Goal: Task Accomplishment & Management: Complete application form

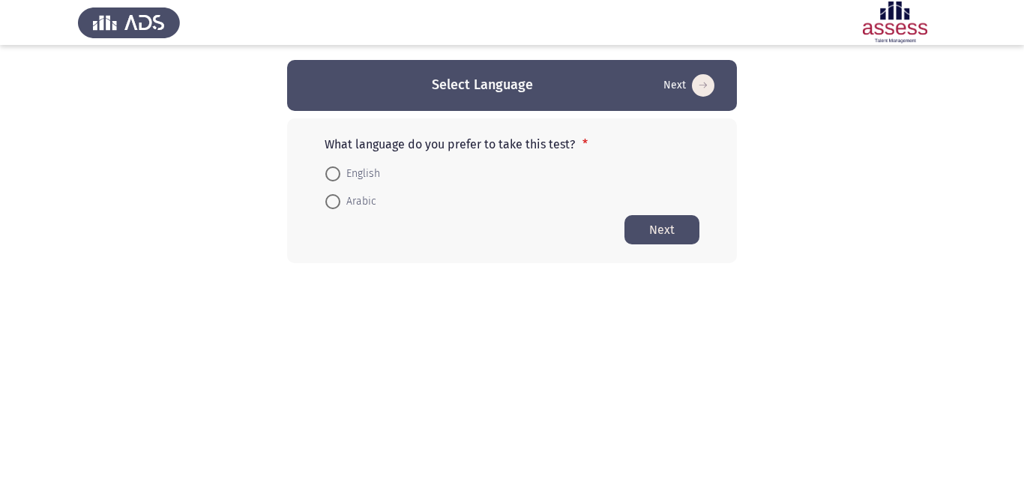
click at [335, 175] on span at bounding box center [332, 173] width 15 height 15
click at [335, 175] on input "English" at bounding box center [332, 173] width 15 height 15
radio input "true"
click at [652, 229] on button "Next" at bounding box center [661, 228] width 75 height 29
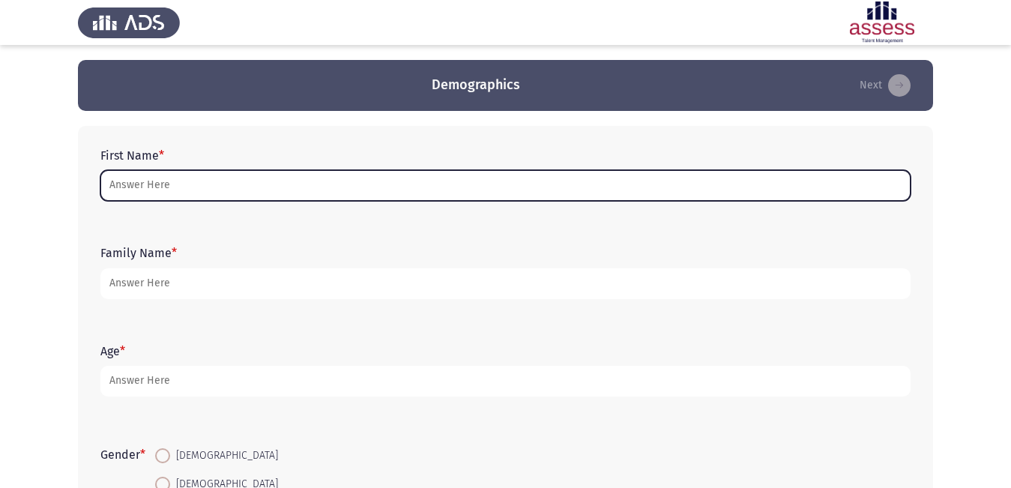
click at [219, 182] on input "First Name *" at bounding box center [505, 185] width 810 height 31
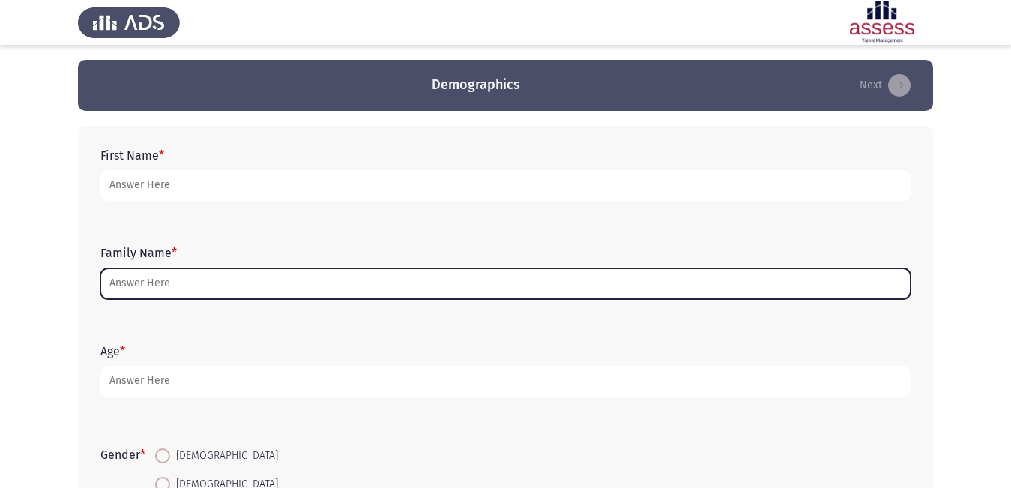
click at [190, 283] on input "Family Name *" at bounding box center [505, 283] width 810 height 31
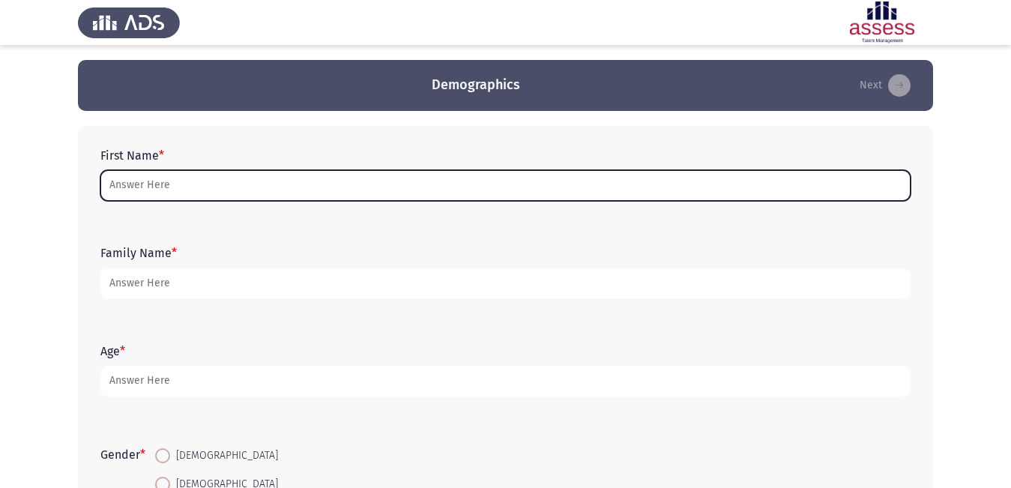
click at [217, 183] on input "First Name *" at bounding box center [505, 185] width 810 height 31
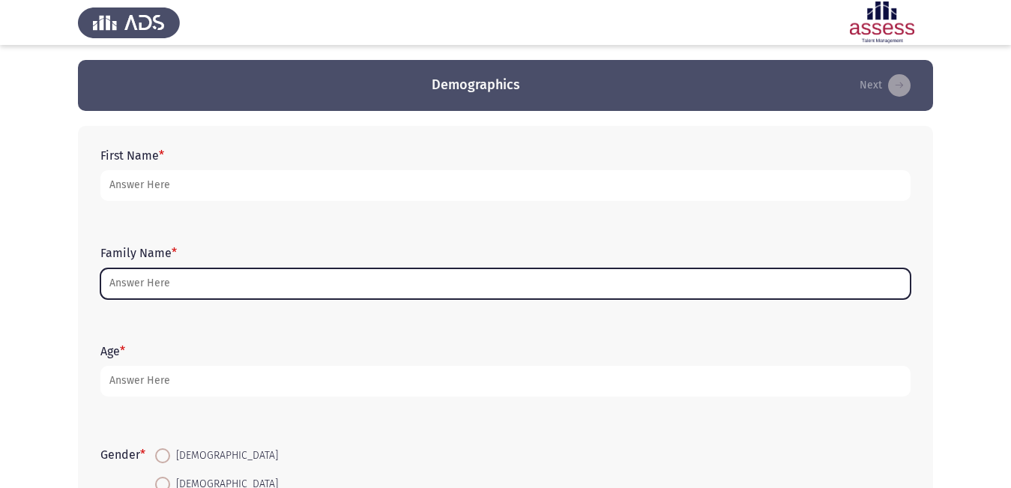
click at [194, 277] on input "Family Name *" at bounding box center [505, 283] width 810 height 31
type input "v"
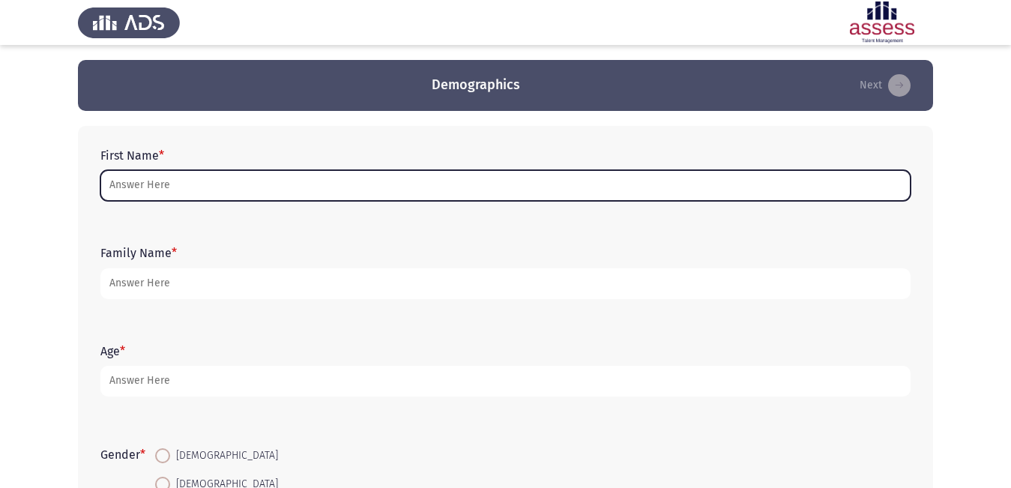
click at [343, 187] on input "First Name *" at bounding box center [505, 185] width 810 height 31
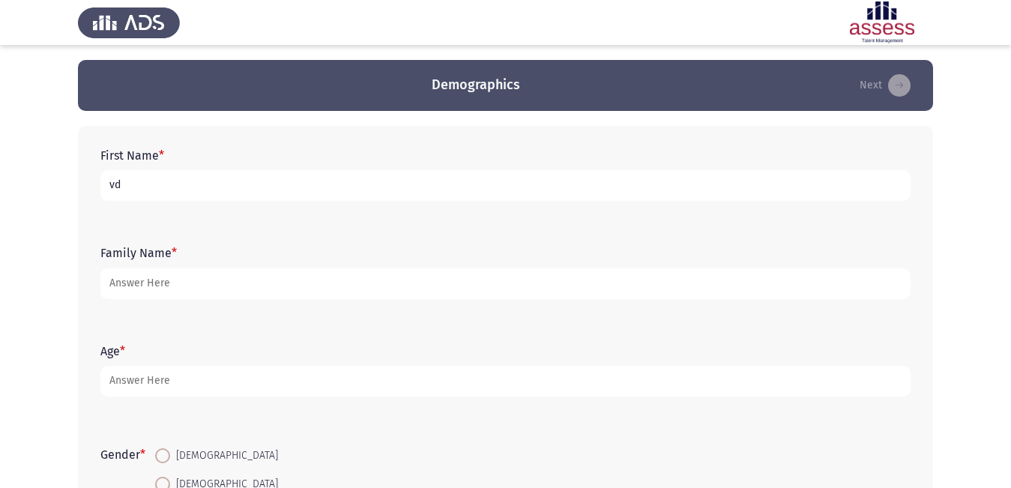
type input "v"
type input "[PERSON_NAME]"
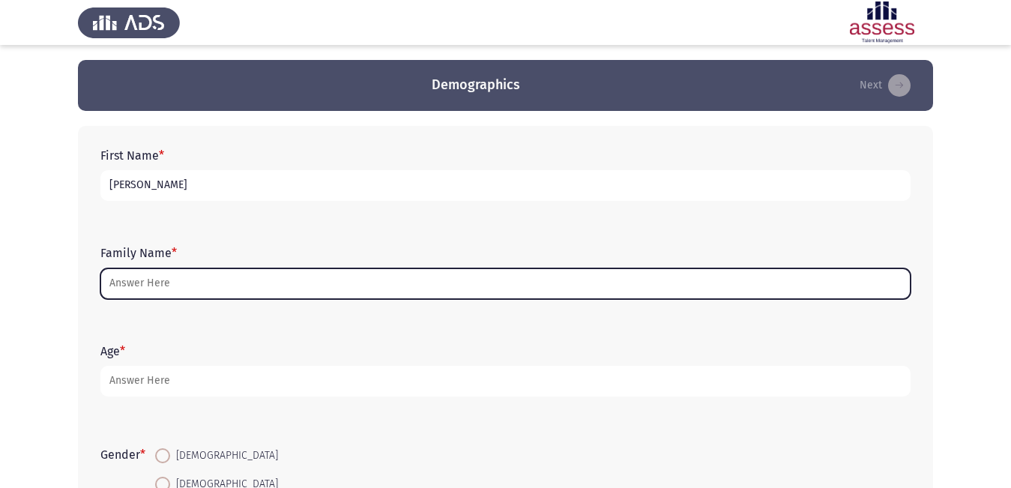
click at [555, 290] on input "Family Name *" at bounding box center [505, 283] width 810 height 31
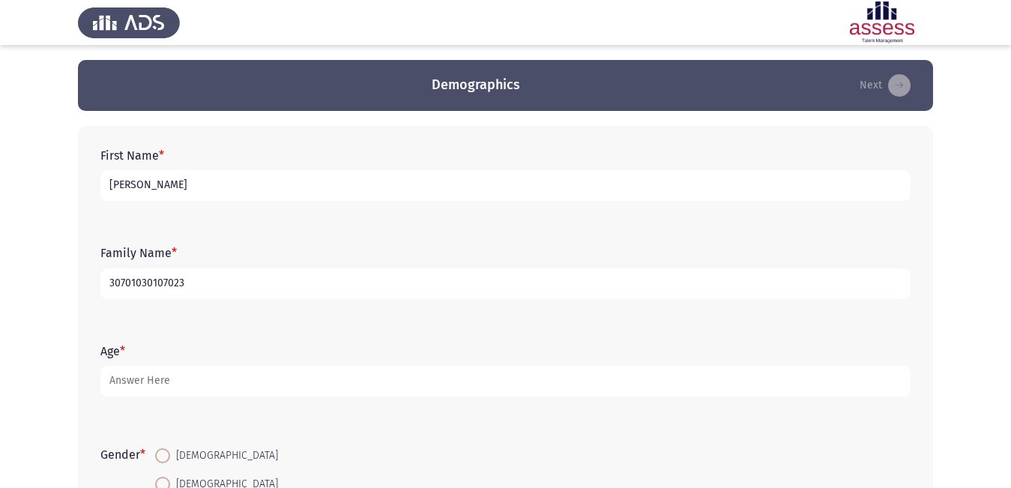
type input "30701030107023"
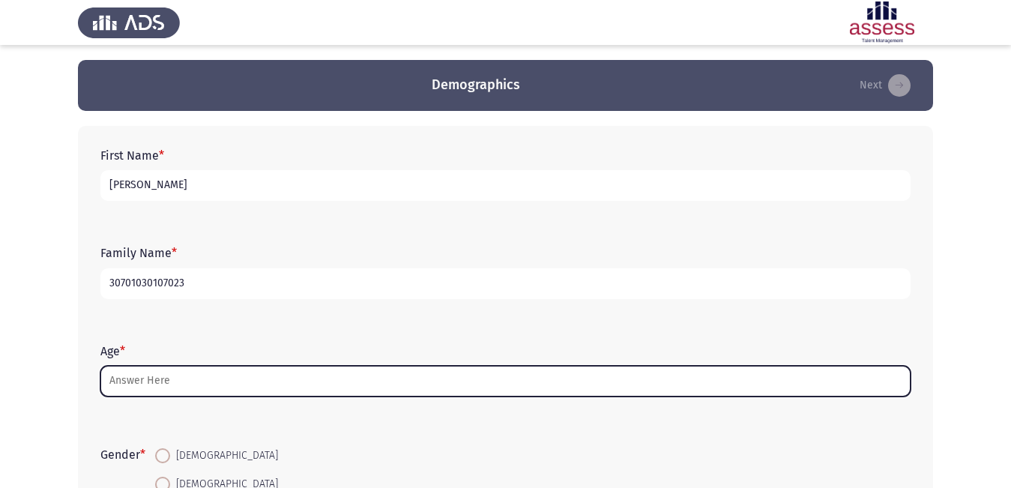
click at [134, 394] on input "Age *" at bounding box center [505, 381] width 810 height 31
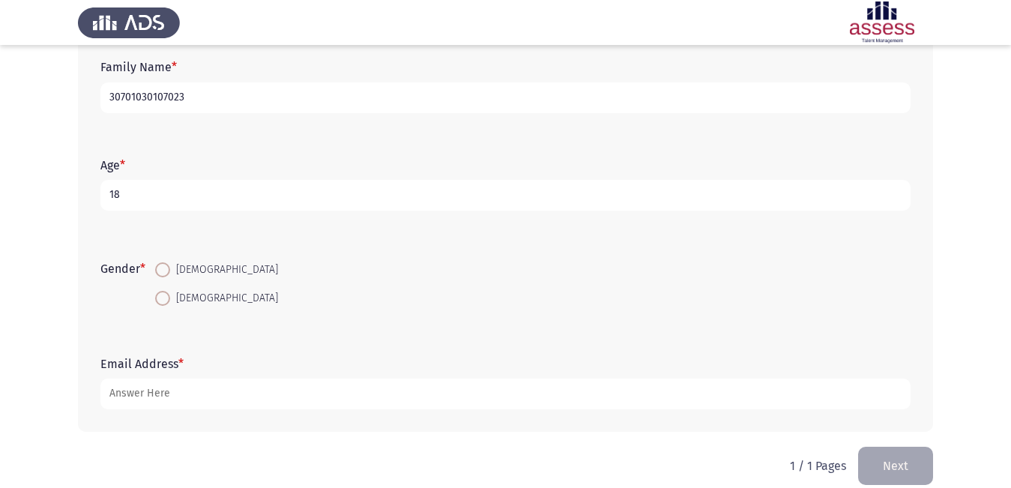
scroll to position [205, 0]
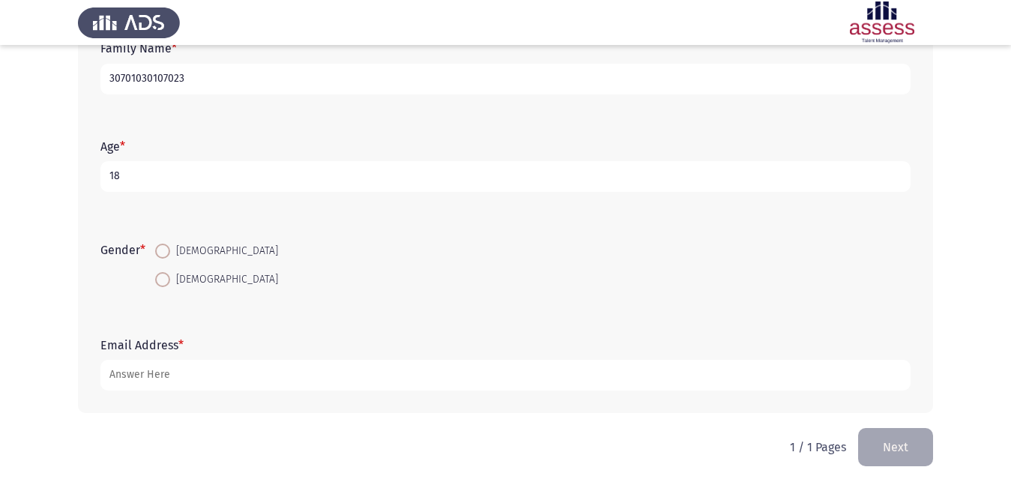
type input "18"
click at [162, 276] on span at bounding box center [162, 279] width 15 height 15
click at [162, 276] on input "[DEMOGRAPHIC_DATA]" at bounding box center [162, 279] width 15 height 15
radio input "true"
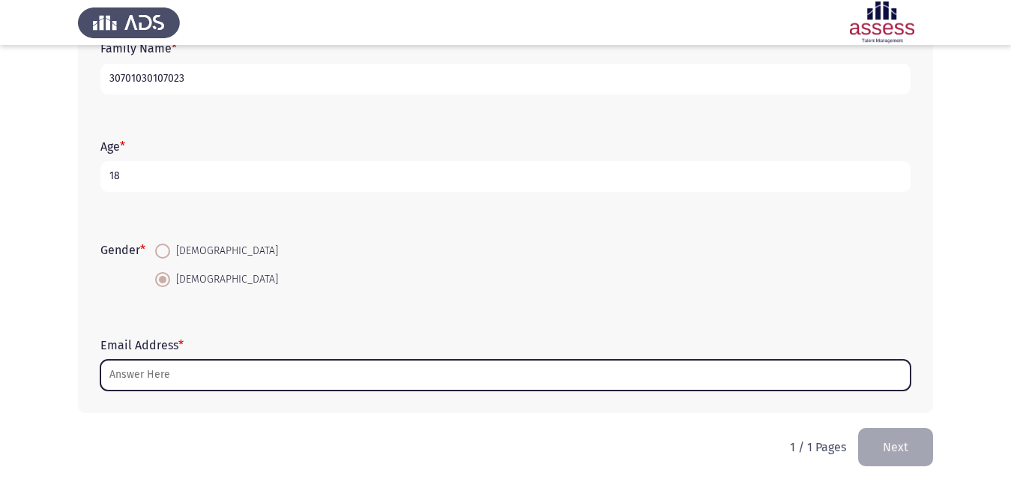
click at [184, 378] on input "Email Address *" at bounding box center [505, 375] width 810 height 31
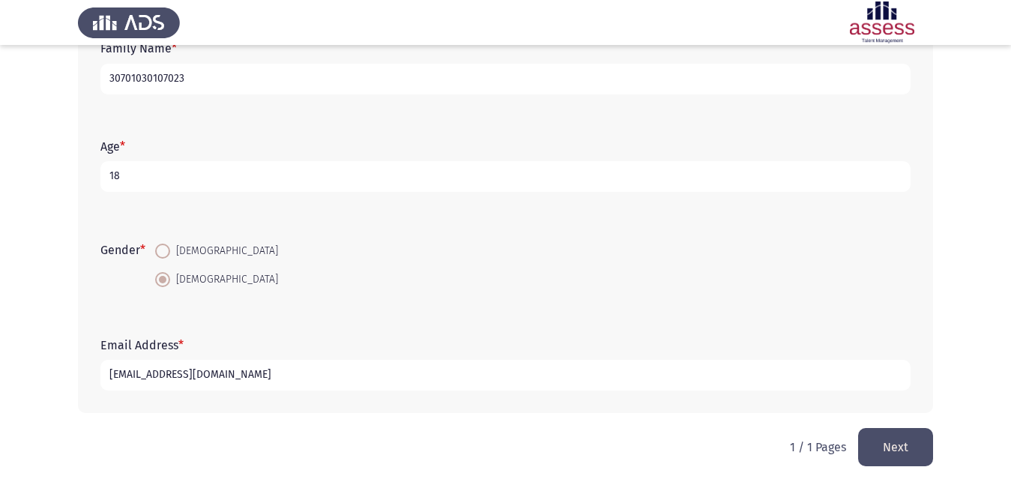
type input "[EMAIL_ADDRESS][DOMAIN_NAME]"
click at [893, 454] on button "Next" at bounding box center [895, 447] width 75 height 38
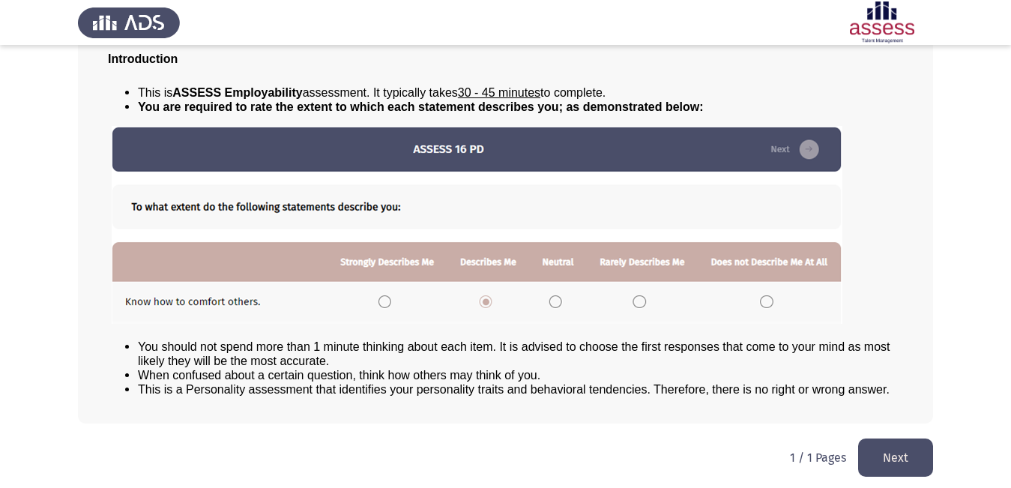
scroll to position [108, 0]
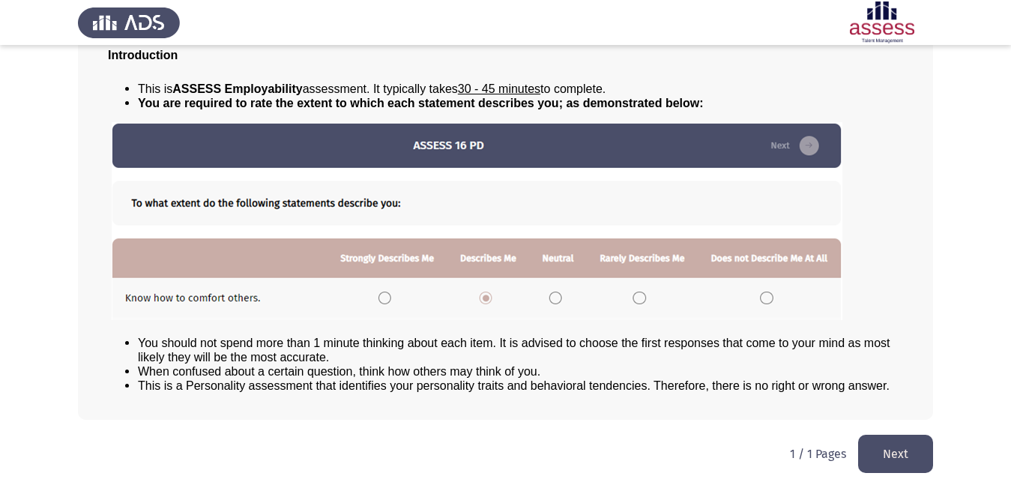
click at [899, 459] on button "Next" at bounding box center [895, 454] width 75 height 38
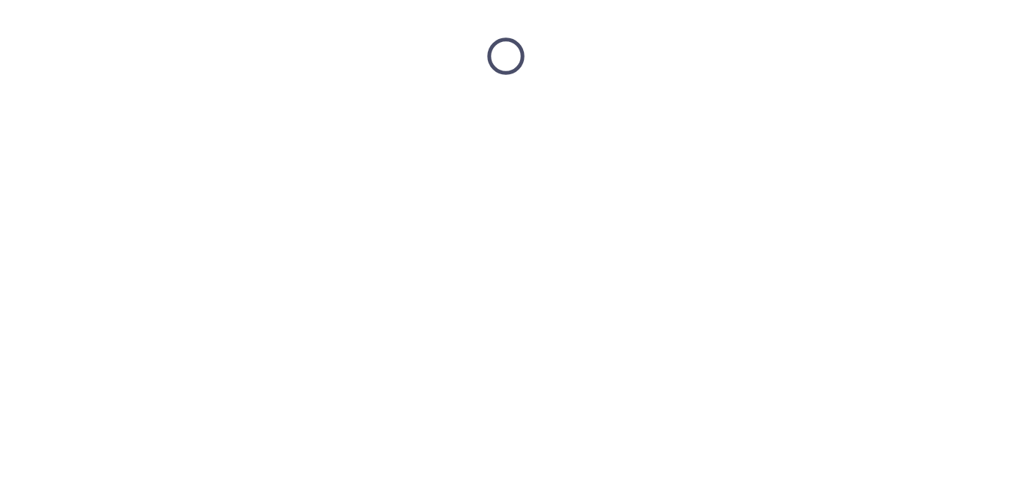
scroll to position [0, 0]
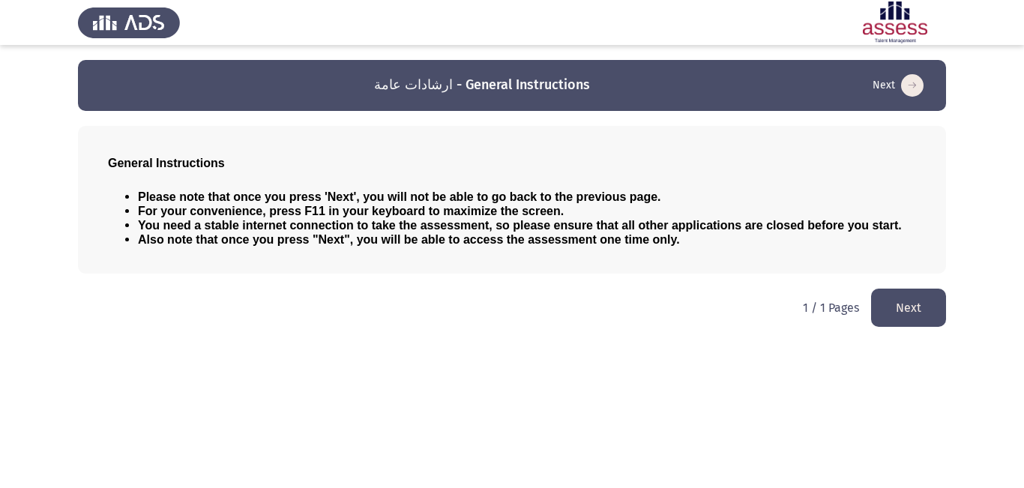
click at [903, 295] on button "Next" at bounding box center [908, 308] width 75 height 38
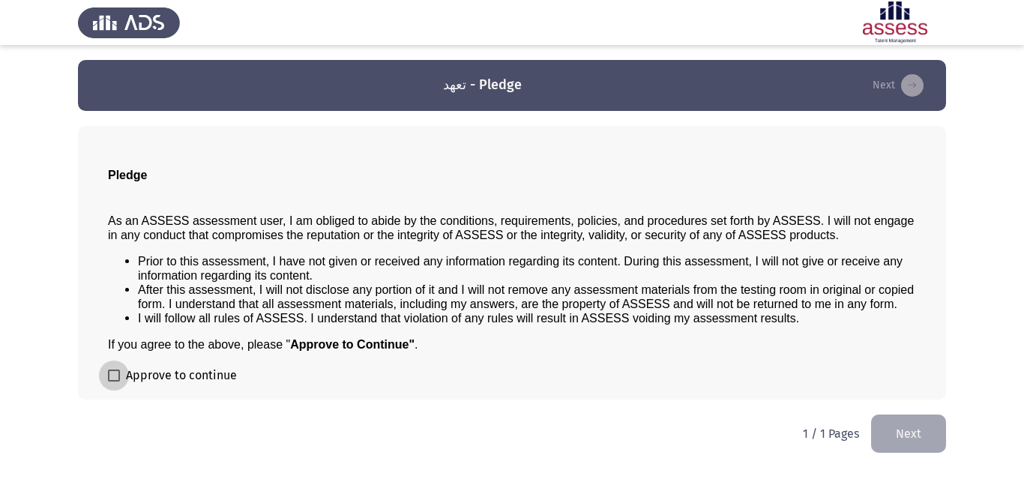
click at [114, 371] on span at bounding box center [114, 376] width 12 height 12
click at [114, 382] on input "Approve to continue" at bounding box center [113, 382] width 1 height 1
checkbox input "true"
click at [944, 456] on html "تعهد - Pledge Next Pledge As an ASSESS assessment user, I am obliged to abide b…" at bounding box center [512, 234] width 1024 height 468
click at [908, 430] on button "Next" at bounding box center [908, 433] width 75 height 38
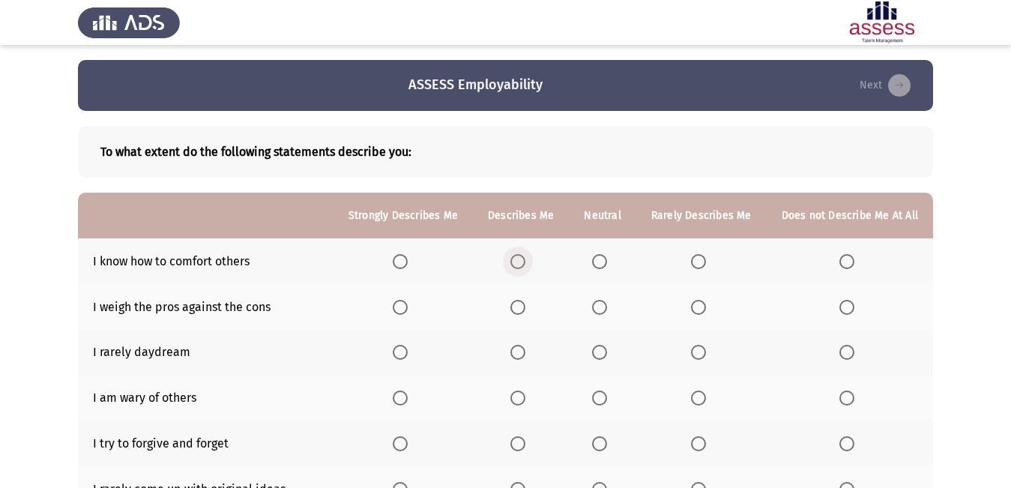
click at [519, 259] on span "Select an option" at bounding box center [517, 261] width 15 height 15
click at [519, 259] on input "Select an option" at bounding box center [517, 261] width 15 height 15
click at [408, 304] on span "Select an option" at bounding box center [400, 307] width 15 height 15
click at [408, 304] on input "Select an option" at bounding box center [400, 307] width 15 height 15
drag, startPoint x: 701, startPoint y: 359, endPoint x: 691, endPoint y: 368, distance: 13.3
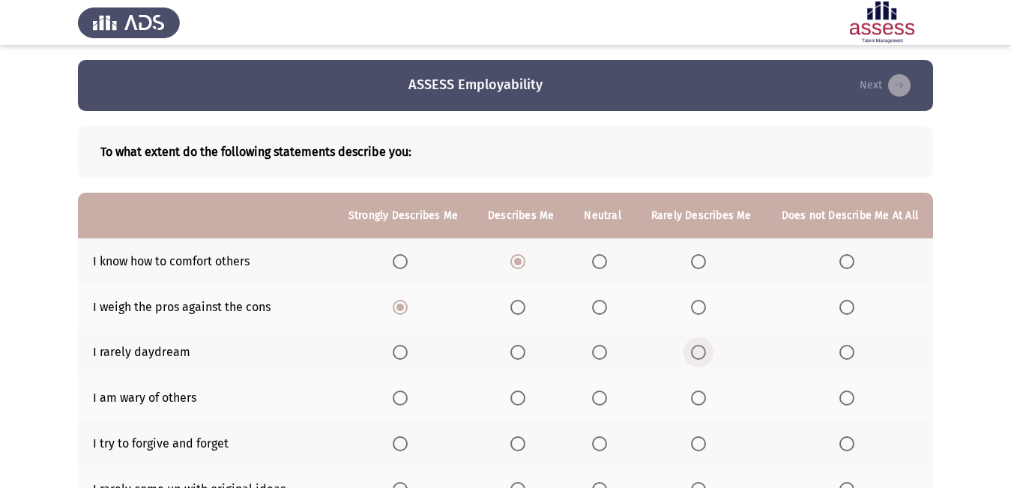
click at [699, 361] on th at bounding box center [701, 353] width 130 height 46
click at [701, 349] on span "Select an option" at bounding box center [698, 352] width 15 height 15
click at [701, 349] on input "Select an option" at bounding box center [698, 352] width 15 height 15
drag, startPoint x: 726, startPoint y: 479, endPoint x: 713, endPoint y: 471, distance: 15.2
click at [713, 471] on th at bounding box center [701, 489] width 130 height 46
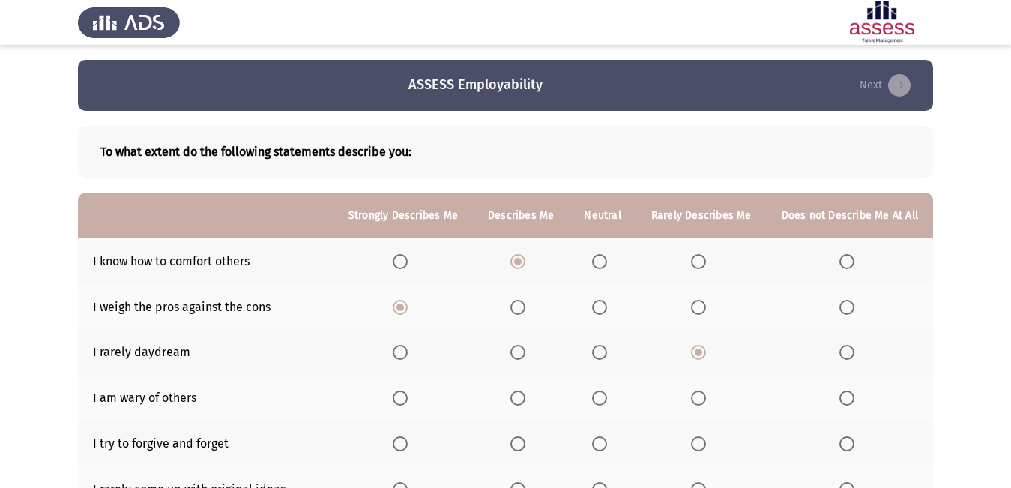
click at [411, 392] on th at bounding box center [403, 398] width 139 height 46
click at [404, 397] on span "Select an option" at bounding box center [400, 398] width 15 height 15
click at [404, 397] on input "Select an option" at bounding box center [400, 398] width 15 height 15
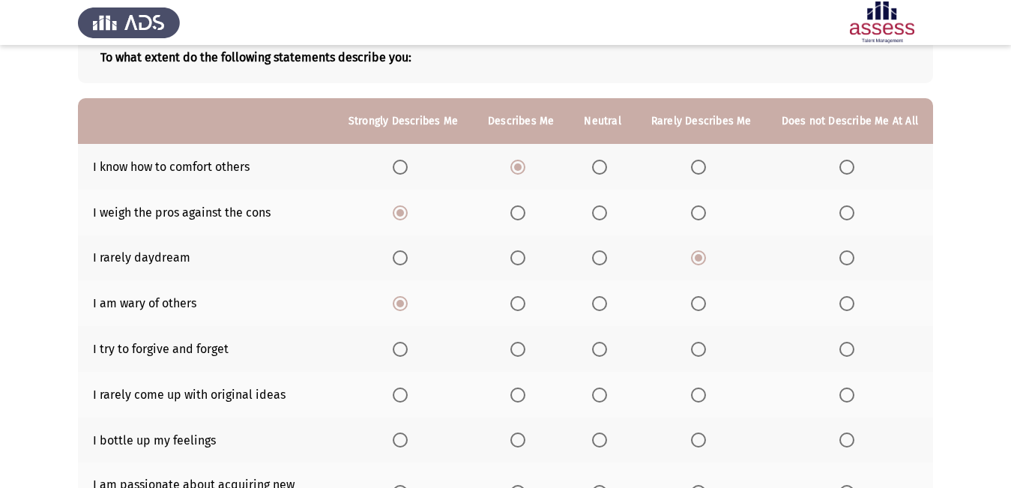
scroll to position [225, 0]
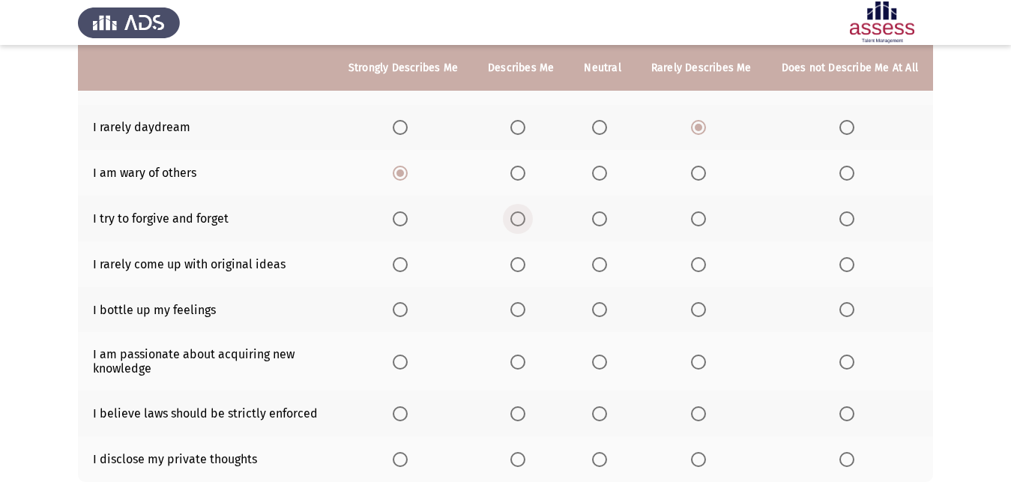
click at [522, 211] on span "Select an option" at bounding box center [517, 218] width 15 height 15
click at [522, 211] on input "Select an option" at bounding box center [517, 218] width 15 height 15
click at [522, 268] on span "Select an option" at bounding box center [517, 264] width 15 height 15
click at [522, 268] on input "Select an option" at bounding box center [517, 264] width 15 height 15
click at [406, 315] on span "Select an option" at bounding box center [400, 309] width 15 height 15
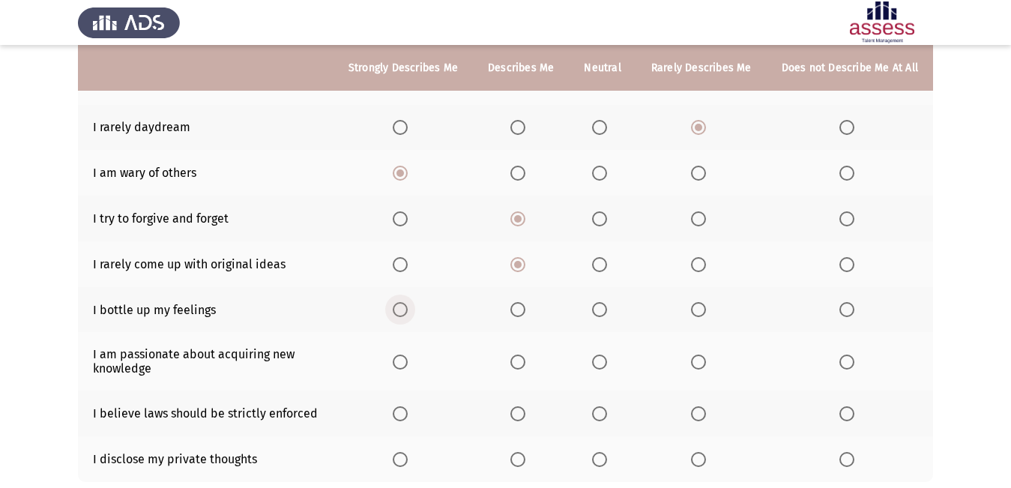
click at [406, 315] on input "Select an option" at bounding box center [400, 309] width 15 height 15
click at [402, 355] on span "Select an option" at bounding box center [400, 362] width 15 height 15
click at [402, 355] on input "Select an option" at bounding box center [400, 362] width 15 height 15
click at [402, 406] on th at bounding box center [403, 414] width 139 height 46
click at [525, 413] on span "Select an option" at bounding box center [517, 413] width 15 height 15
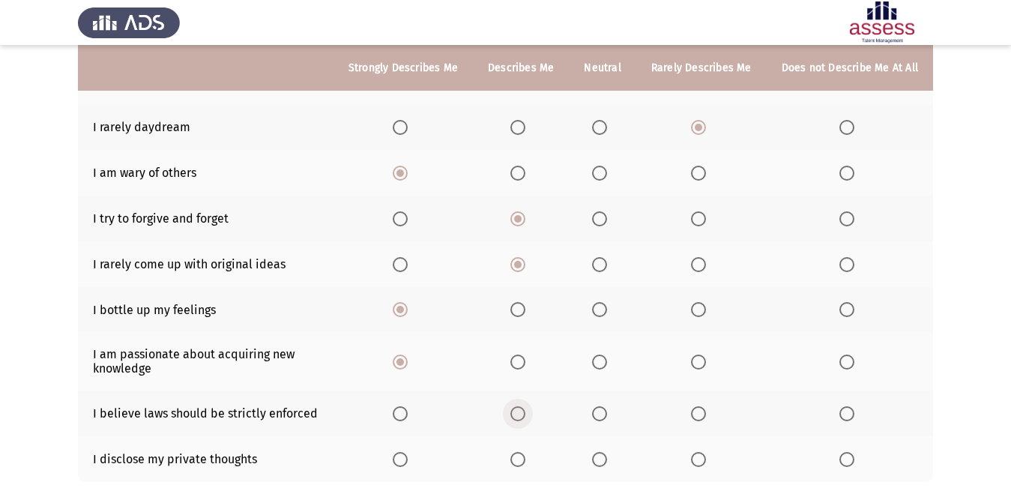
click at [525, 413] on input "Select an option" at bounding box center [517, 413] width 15 height 15
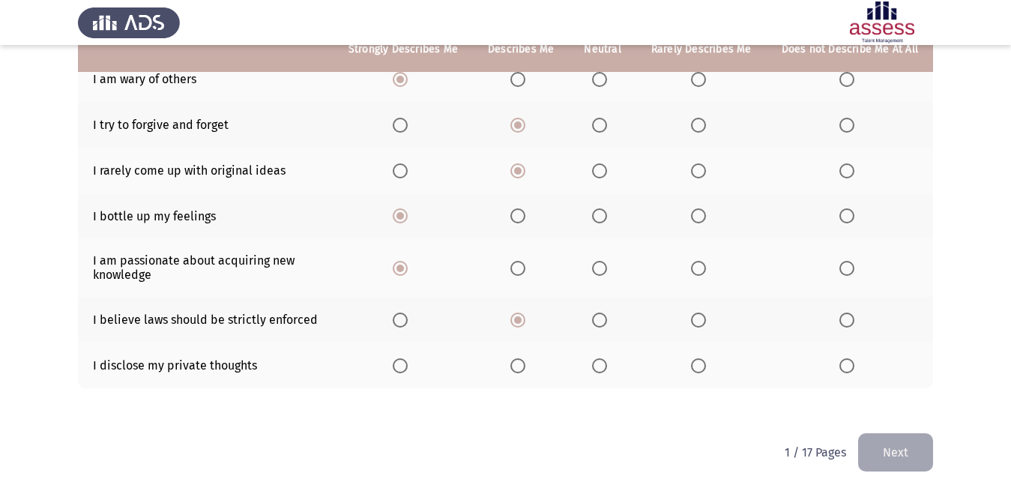
scroll to position [324, 0]
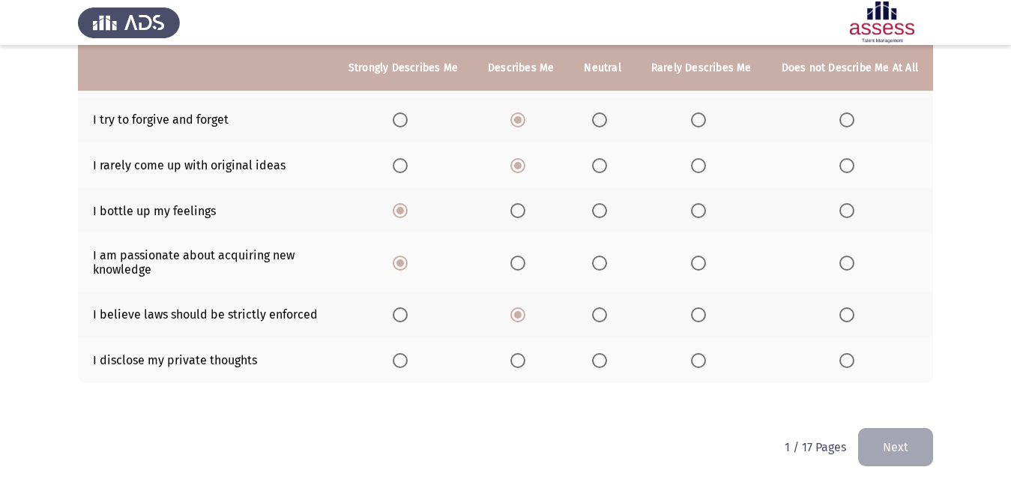
click at [702, 364] on span "Select an option" at bounding box center [698, 360] width 15 height 15
click at [702, 364] on input "Select an option" at bounding box center [698, 360] width 15 height 15
click at [914, 444] on button "Next" at bounding box center [895, 447] width 75 height 38
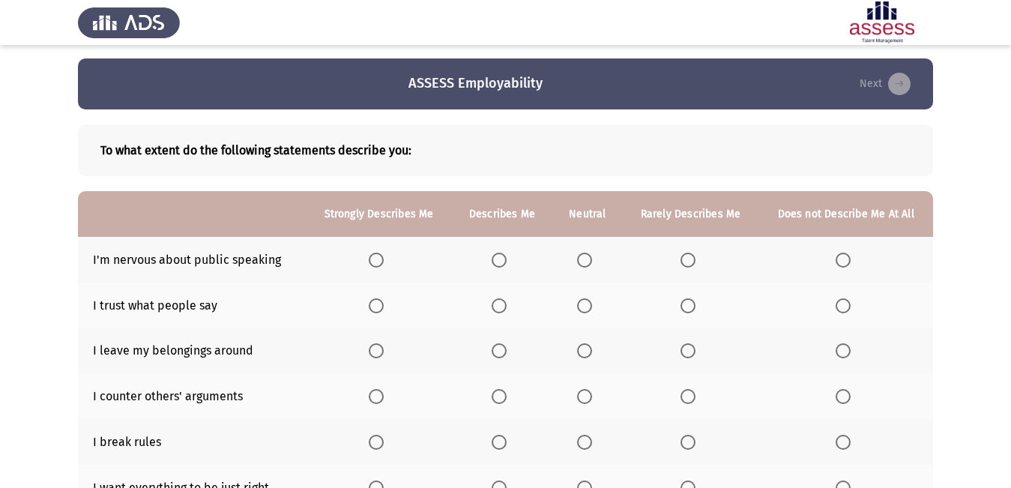
scroll to position [0, 0]
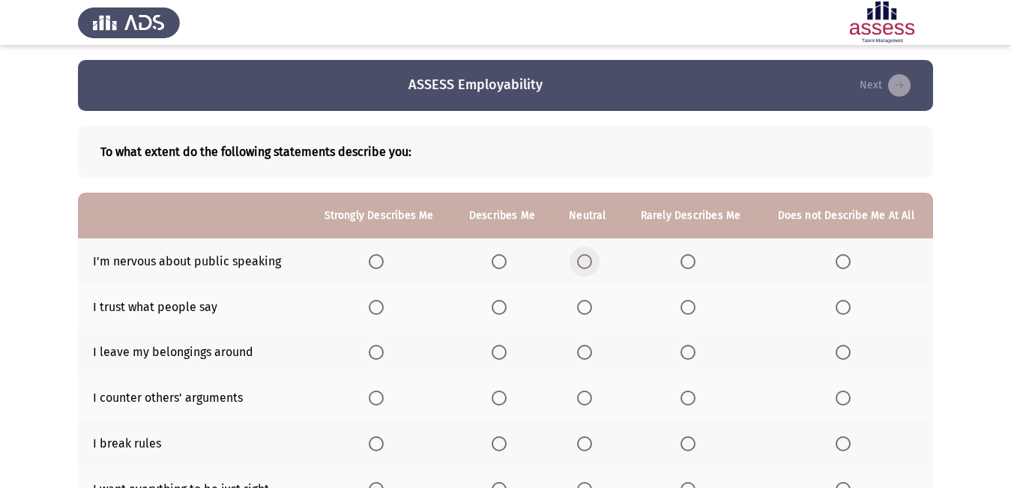
click at [585, 259] on span "Select an option" at bounding box center [584, 261] width 15 height 15
click at [585, 259] on input "Select an option" at bounding box center [584, 261] width 15 height 15
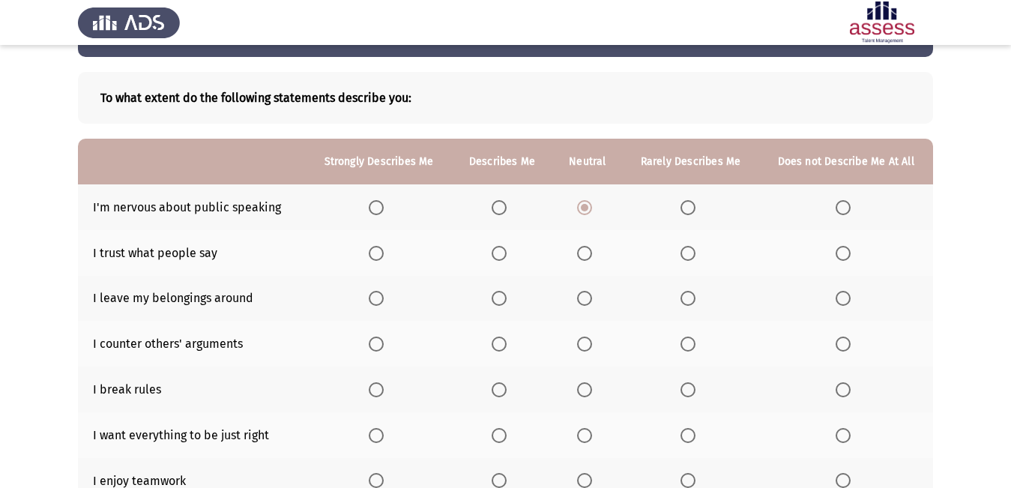
scroll to position [75, 0]
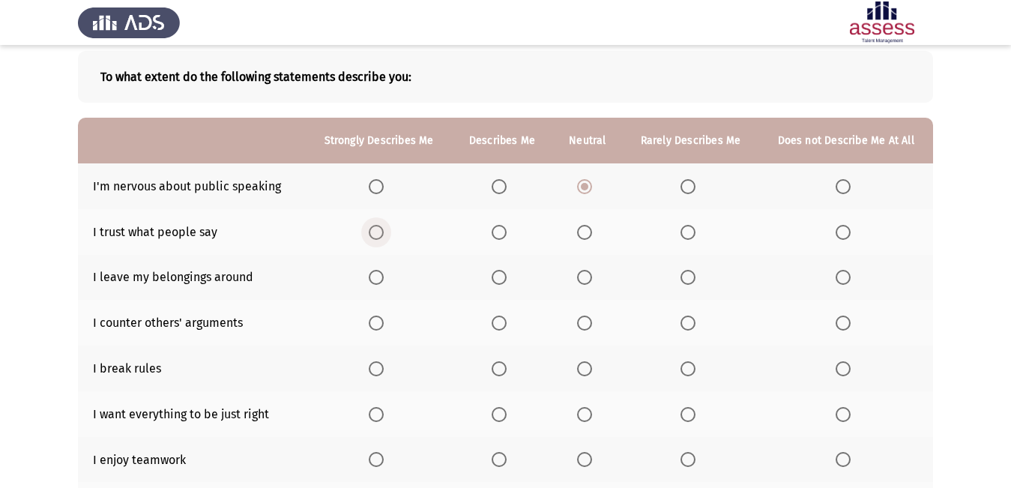
click at [376, 228] on span "Select an option" at bounding box center [376, 232] width 15 height 15
click at [376, 228] on input "Select an option" at bounding box center [376, 232] width 15 height 15
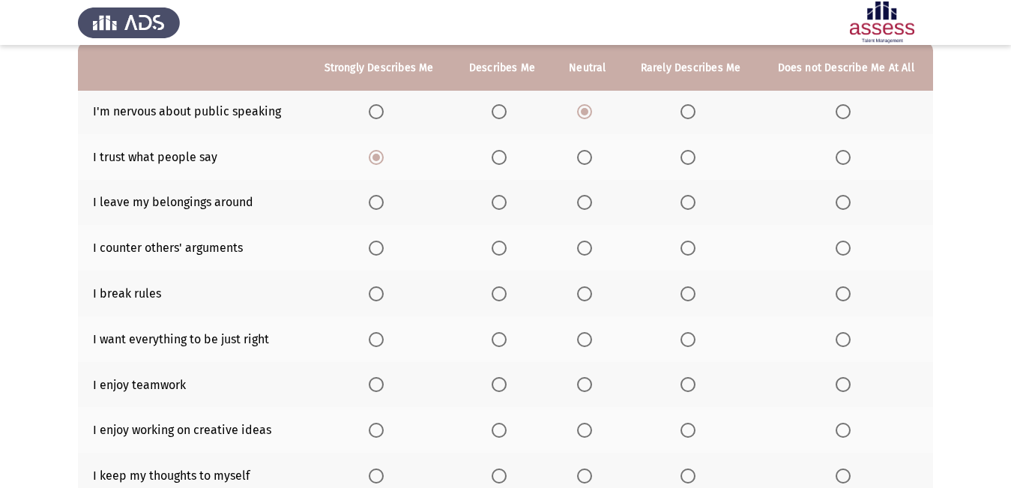
click at [376, 210] on span "Select an option" at bounding box center [376, 202] width 15 height 15
click at [376, 210] on input "Select an option" at bounding box center [376, 202] width 15 height 15
click at [378, 240] on mat-radio-button "Select an option" at bounding box center [379, 248] width 21 height 16
click at [385, 248] on label "Select an option" at bounding box center [379, 248] width 21 height 15
click at [384, 248] on input "Select an option" at bounding box center [376, 248] width 15 height 15
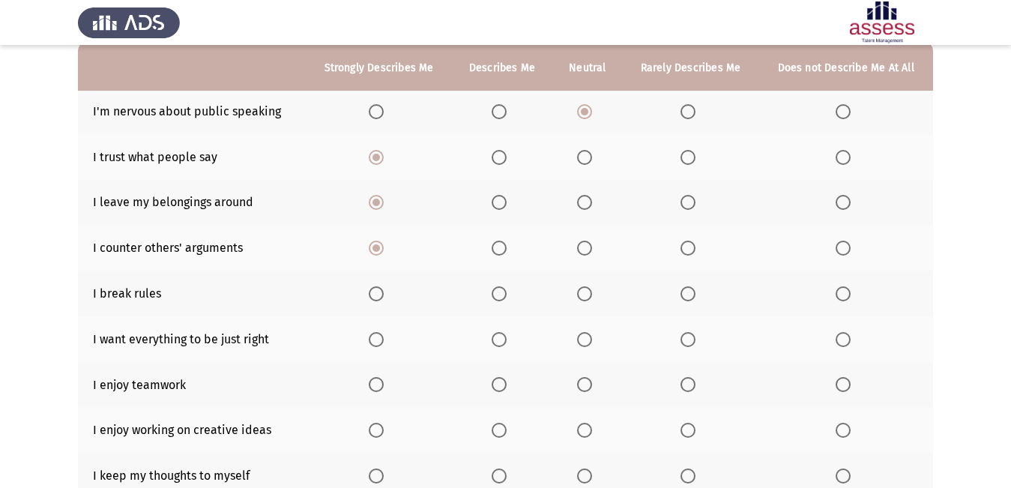
click at [495, 285] on th at bounding box center [502, 294] width 100 height 46
click at [496, 289] on span "Select an option" at bounding box center [499, 293] width 15 height 15
click at [496, 289] on input "Select an option" at bounding box center [499, 293] width 15 height 15
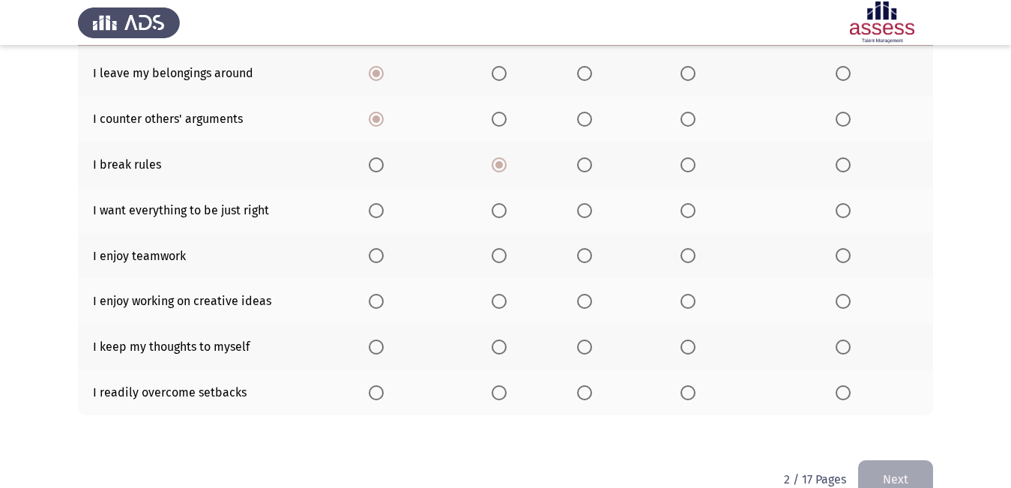
scroll to position [300, 0]
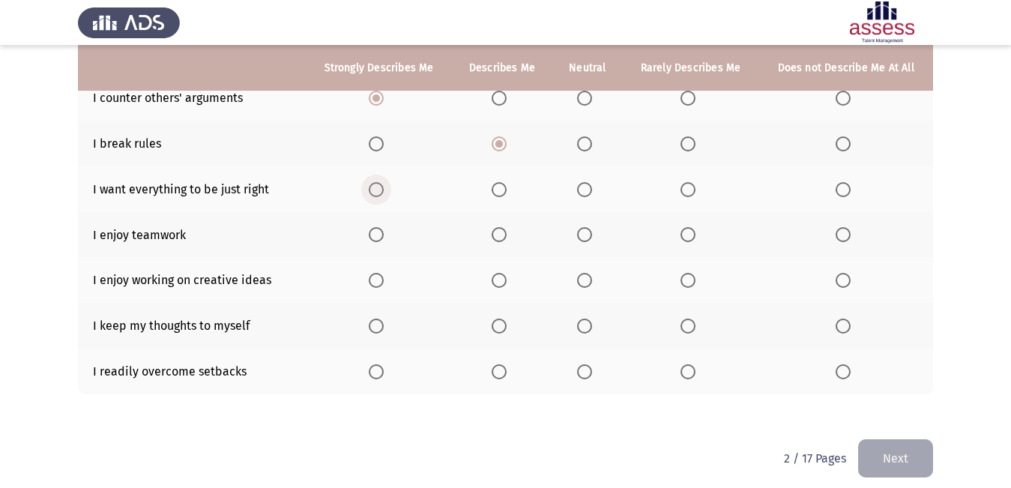
click at [381, 192] on span "Select an option" at bounding box center [376, 189] width 15 height 15
click at [381, 192] on input "Select an option" at bounding box center [376, 189] width 15 height 15
click at [370, 238] on span "Select an option" at bounding box center [376, 234] width 15 height 15
click at [370, 238] on input "Select an option" at bounding box center [376, 234] width 15 height 15
click at [378, 271] on th at bounding box center [379, 280] width 146 height 46
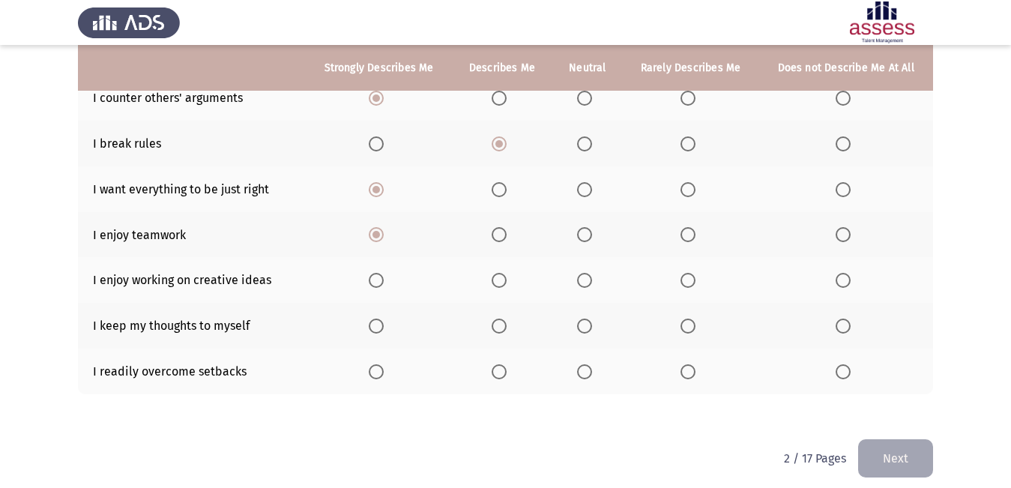
click at [379, 289] on th at bounding box center [379, 280] width 146 height 46
click at [378, 275] on span "Select an option" at bounding box center [376, 280] width 15 height 15
click at [378, 275] on input "Select an option" at bounding box center [376, 280] width 15 height 15
click at [378, 318] on mat-radio-button "Select an option" at bounding box center [379, 326] width 21 height 16
click at [382, 312] on th at bounding box center [379, 326] width 146 height 46
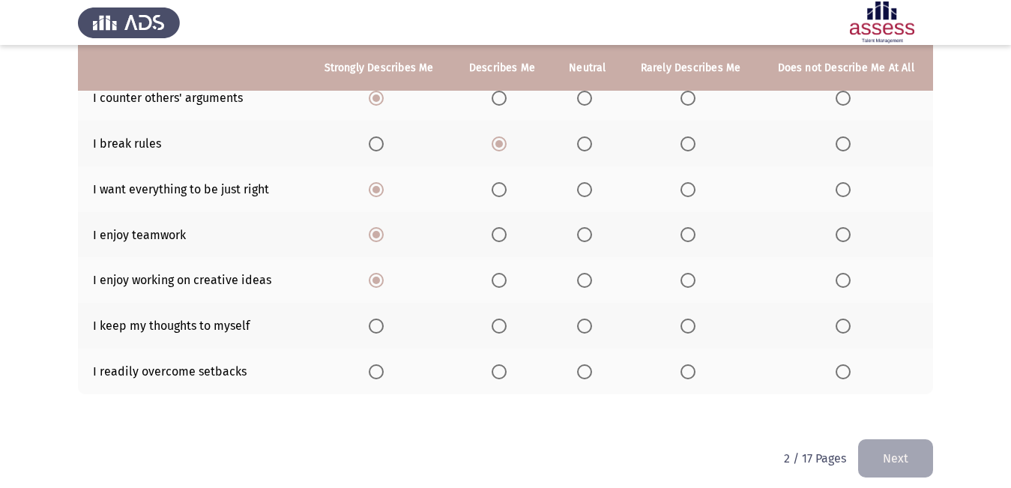
click at [377, 337] on th at bounding box center [379, 326] width 146 height 46
click at [376, 320] on span "Select an option" at bounding box center [376, 326] width 15 height 15
click at [376, 320] on input "Select an option" at bounding box center [376, 326] width 15 height 15
click at [379, 375] on span "Select an option" at bounding box center [376, 371] width 15 height 15
click at [379, 375] on input "Select an option" at bounding box center [376, 371] width 15 height 15
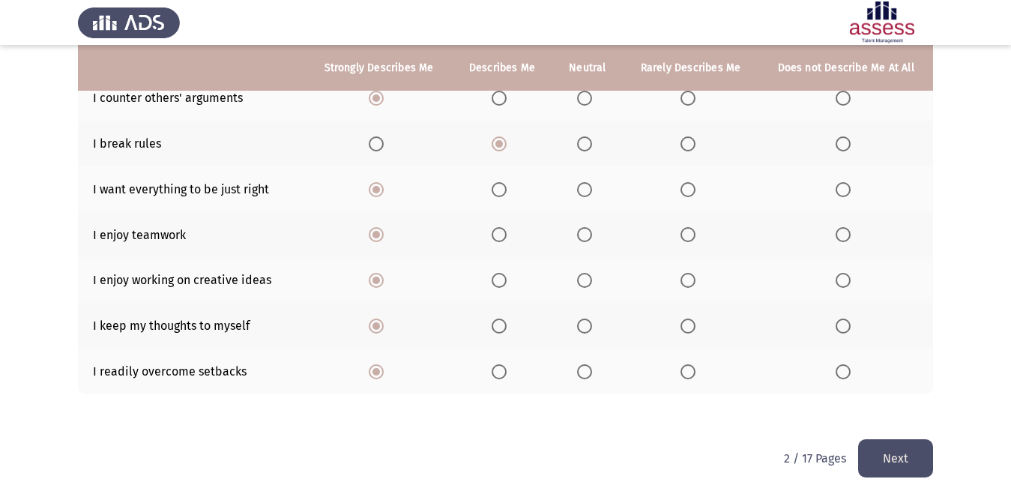
click at [879, 453] on button "Next" at bounding box center [895, 458] width 75 height 38
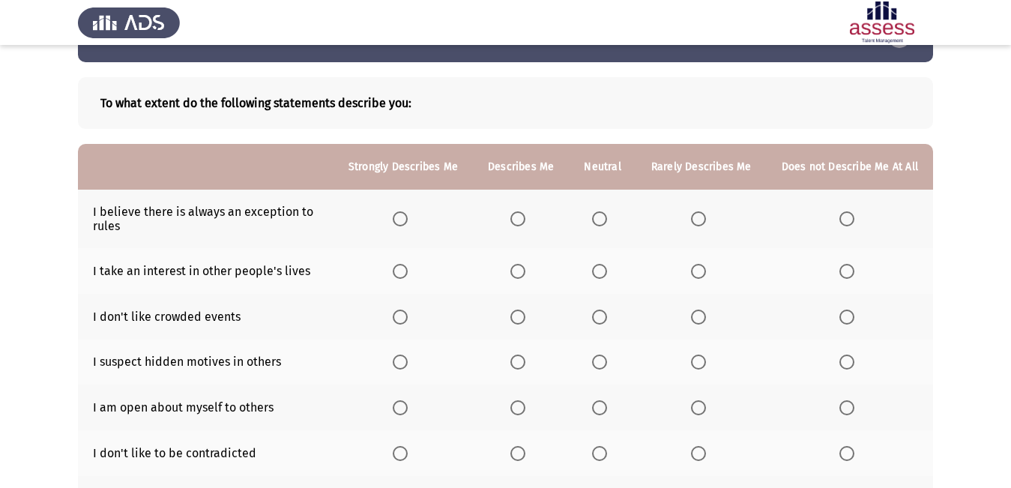
scroll to position [75, 0]
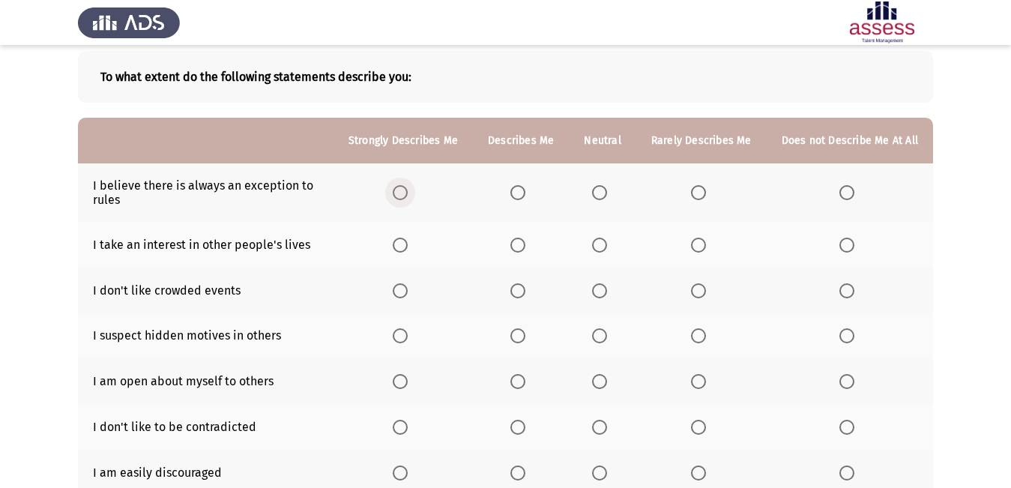
click at [401, 188] on span "Select an option" at bounding box center [400, 192] width 15 height 15
click at [401, 188] on input "Select an option" at bounding box center [400, 192] width 15 height 15
click at [613, 241] on label "Select an option" at bounding box center [602, 245] width 21 height 15
click at [607, 241] on input "Select an option" at bounding box center [599, 245] width 15 height 15
click at [607, 289] on span "Select an option" at bounding box center [599, 290] width 15 height 15
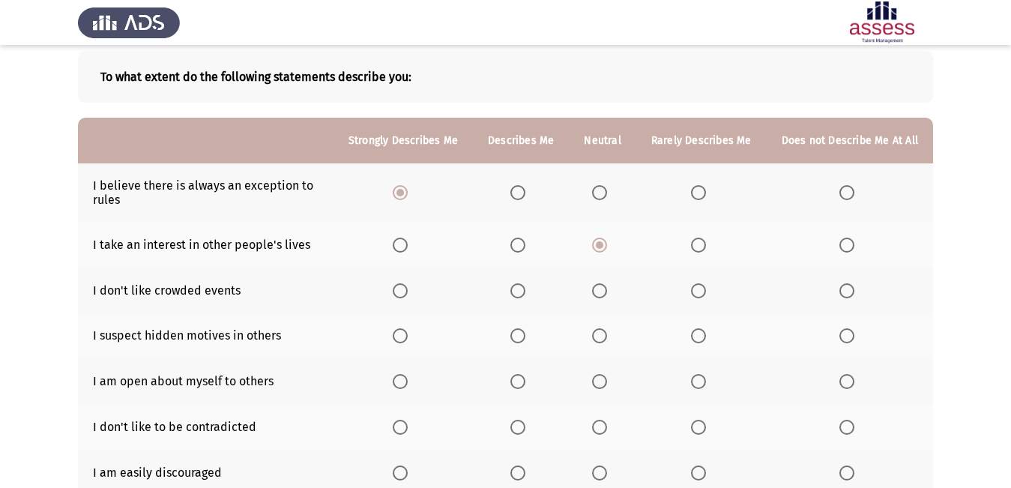
click at [607, 289] on input "Select an option" at bounding box center [599, 290] width 15 height 15
click at [607, 339] on span "Select an option" at bounding box center [599, 335] width 15 height 15
click at [607, 339] on input "Select an option" at bounding box center [599, 335] width 15 height 15
click at [404, 379] on span "Select an option" at bounding box center [400, 381] width 15 height 15
click at [404, 379] on input "Select an option" at bounding box center [400, 381] width 15 height 15
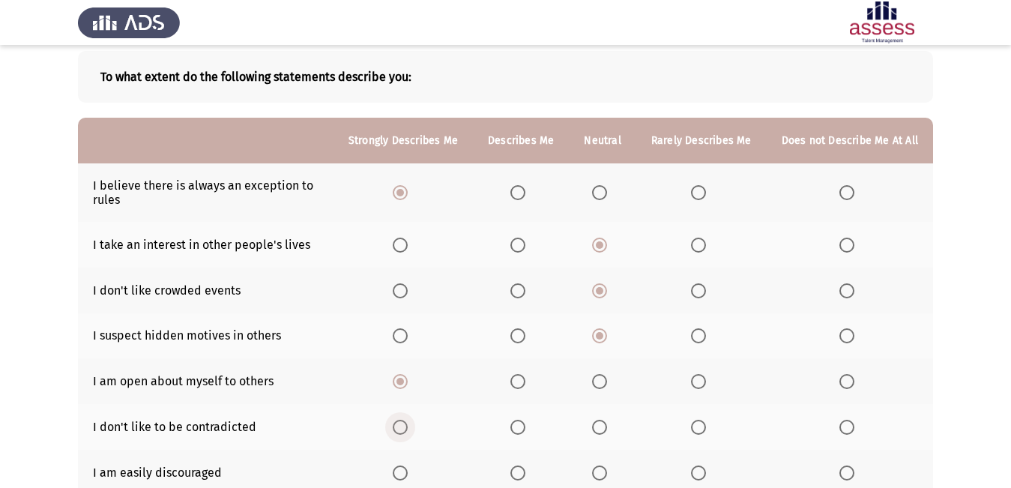
click at [402, 422] on span "Select an option" at bounding box center [400, 427] width 15 height 15
click at [402, 422] on input "Select an option" at bounding box center [400, 427] width 15 height 15
click at [408, 471] on span "Select an option" at bounding box center [400, 472] width 15 height 15
click at [408, 471] on input "Select an option" at bounding box center [400, 472] width 15 height 15
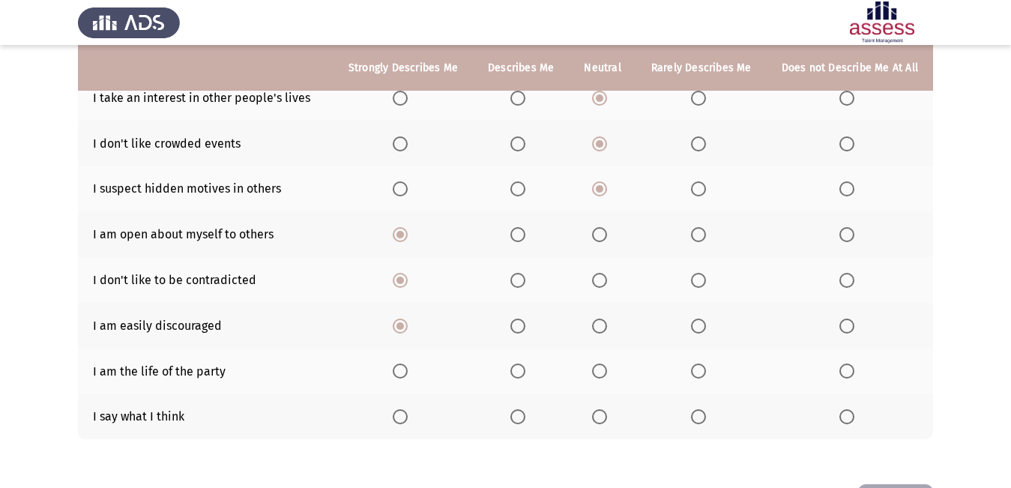
scroll to position [225, 0]
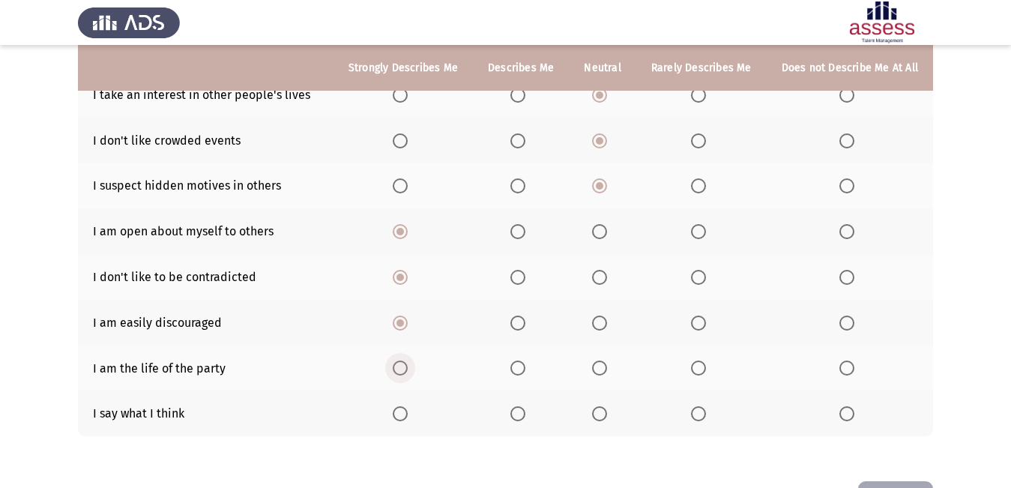
click at [400, 368] on span "Select an option" at bounding box center [400, 368] width 0 height 0
click at [407, 368] on input "Select an option" at bounding box center [400, 368] width 15 height 15
click at [414, 419] on label "Select an option" at bounding box center [403, 413] width 21 height 15
click at [408, 419] on input "Select an option" at bounding box center [400, 413] width 15 height 15
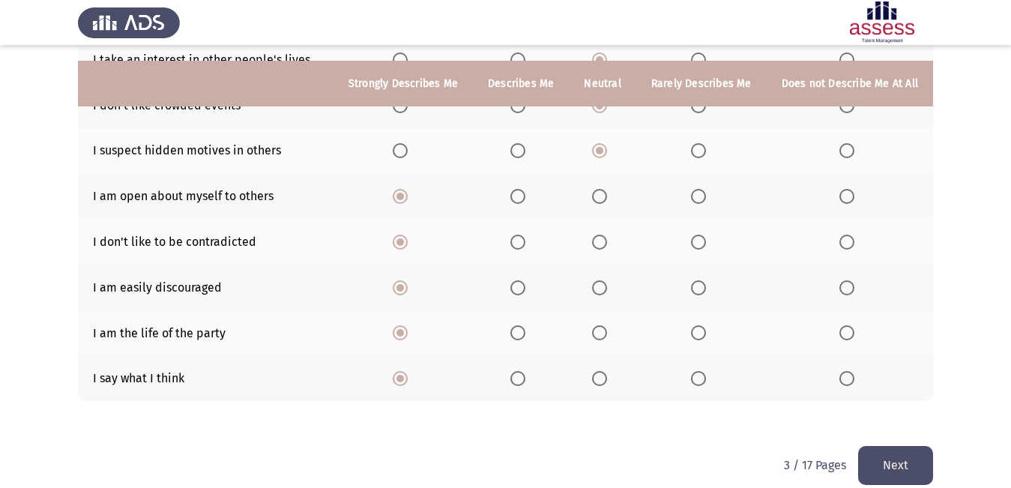
scroll to position [278, 0]
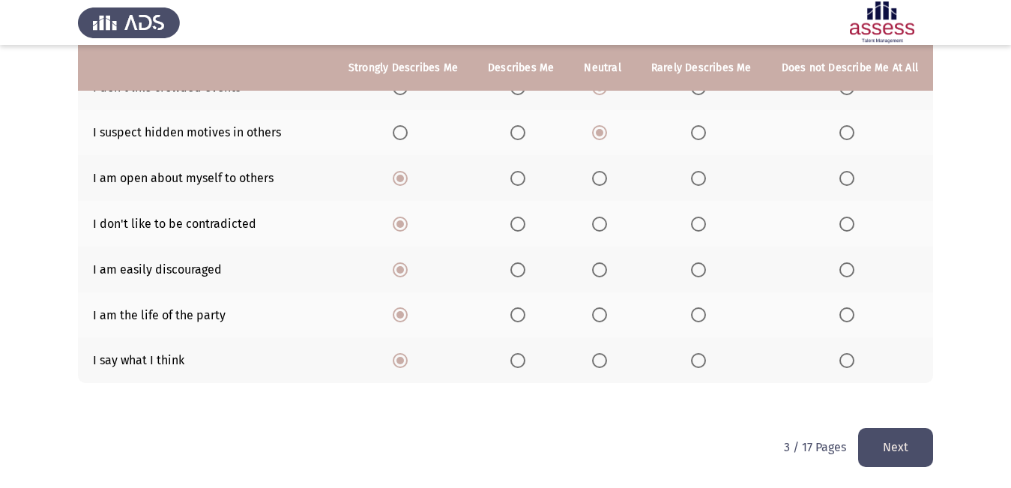
click at [900, 432] on button "Next" at bounding box center [895, 447] width 75 height 38
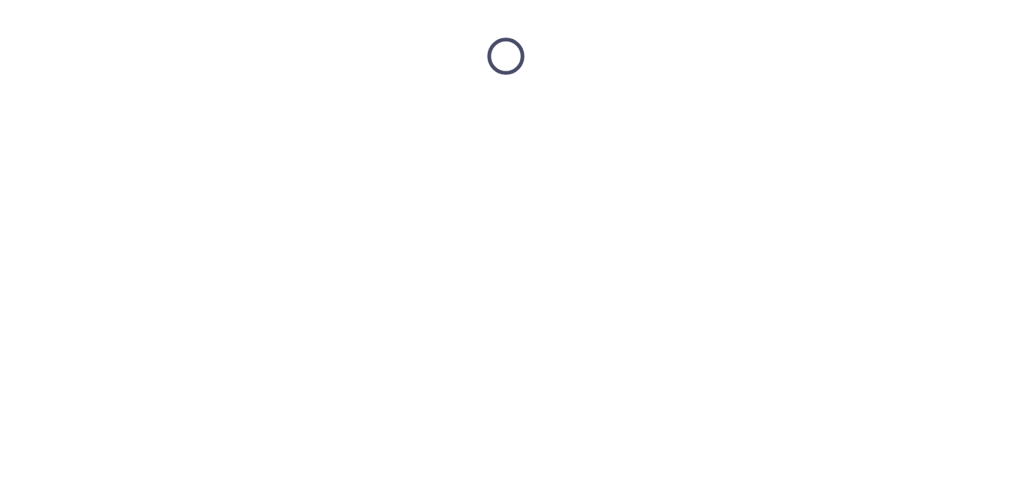
scroll to position [0, 0]
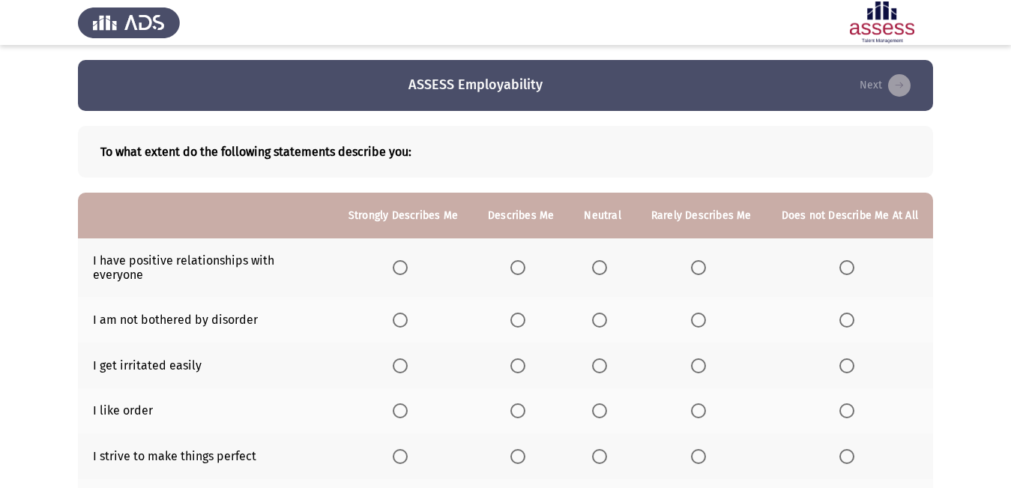
click at [521, 260] on span "Select an option" at bounding box center [517, 267] width 15 height 15
click at [521, 260] on input "Select an option" at bounding box center [517, 267] width 15 height 15
click at [607, 313] on span "Select an option" at bounding box center [599, 320] width 15 height 15
click at [607, 313] on input "Select an option" at bounding box center [599, 320] width 15 height 15
click at [598, 358] on span "Select an option" at bounding box center [599, 365] width 15 height 15
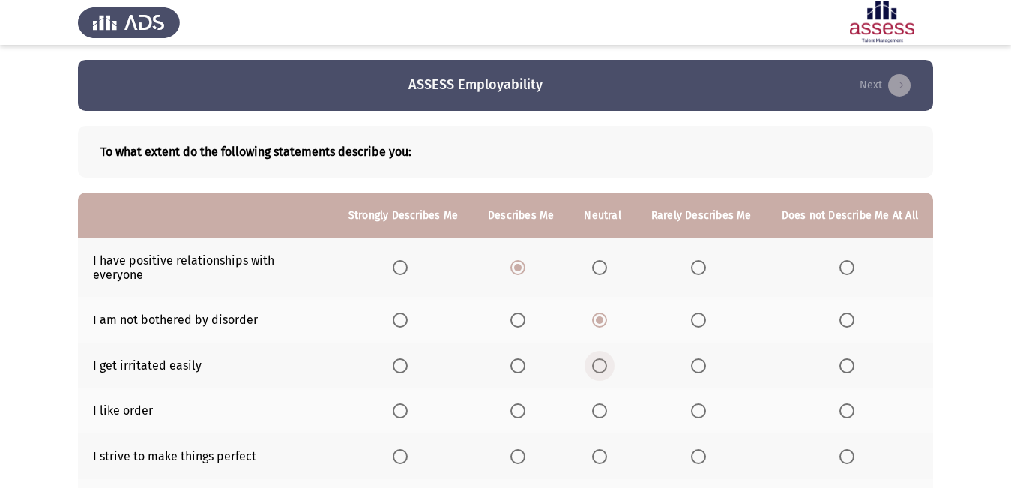
click at [598, 358] on input "Select an option" at bounding box center [599, 365] width 15 height 15
click at [404, 404] on span "Select an option" at bounding box center [400, 410] width 15 height 15
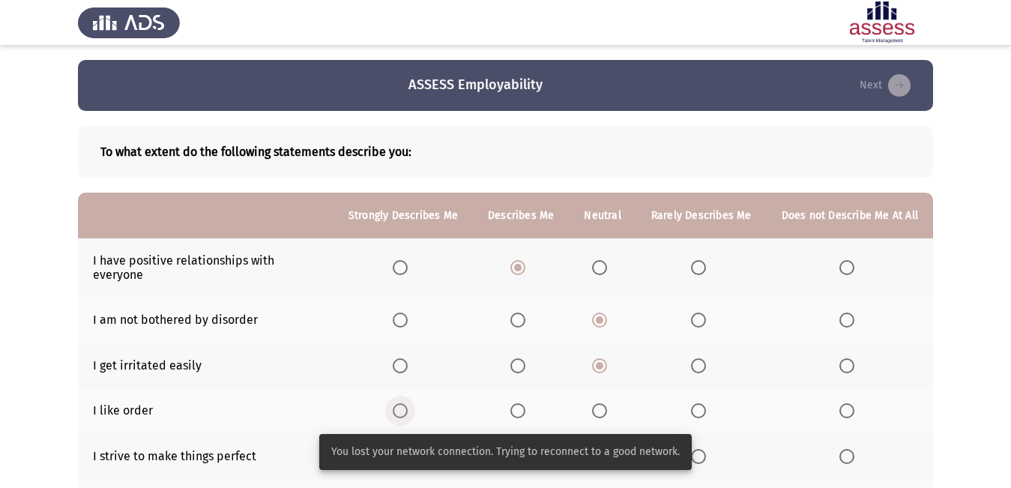
click at [408, 405] on span "Select an option" at bounding box center [400, 410] width 15 height 15
click at [408, 405] on input "Select an option" at bounding box center [400, 410] width 15 height 15
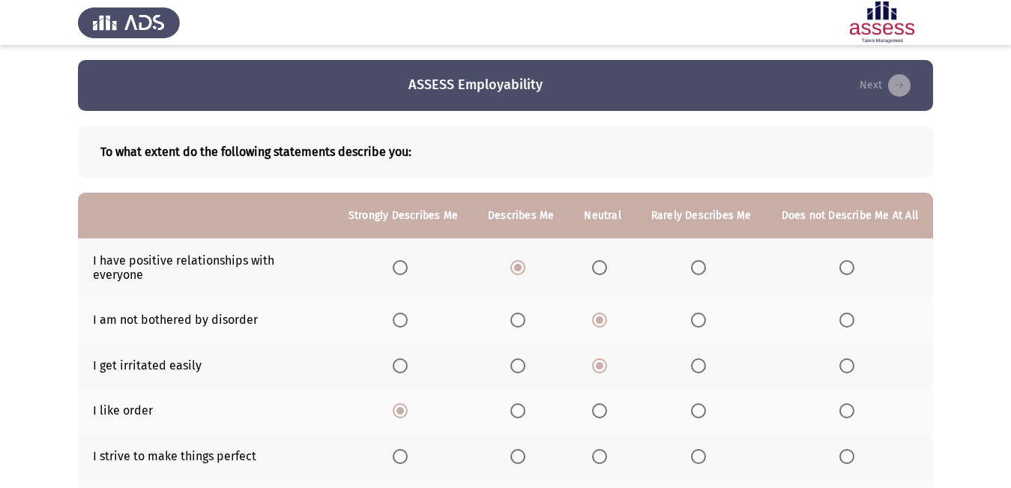
click at [405, 450] on span "Select an option" at bounding box center [400, 456] width 15 height 15
click at [405, 450] on input "Select an option" at bounding box center [400, 456] width 15 height 15
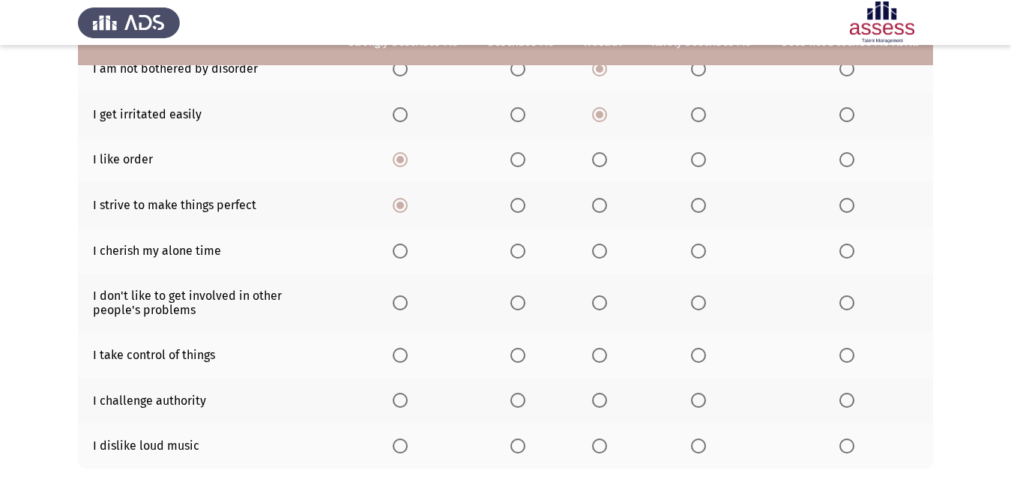
scroll to position [225, 0]
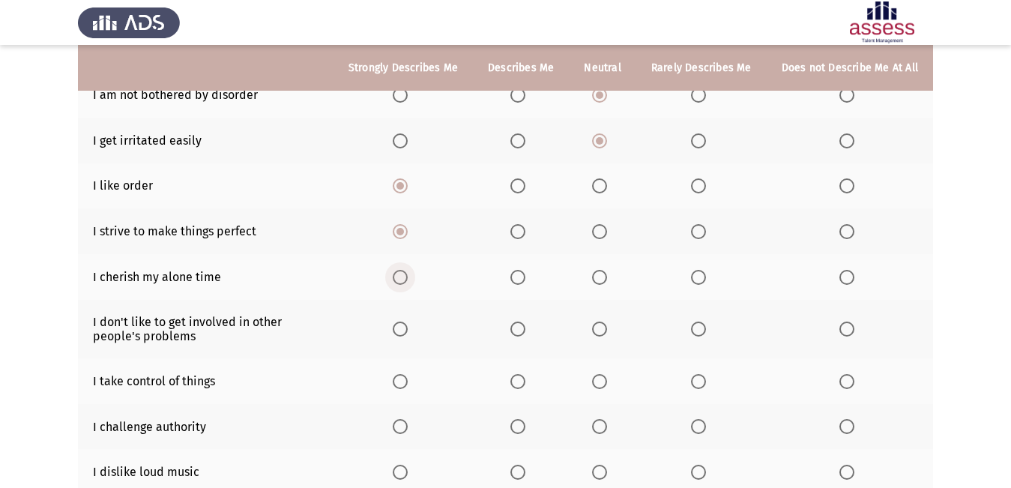
click at [408, 270] on span "Select an option" at bounding box center [400, 277] width 15 height 15
click at [408, 270] on input "Select an option" at bounding box center [400, 277] width 15 height 15
click at [524, 325] on th at bounding box center [521, 329] width 96 height 58
click at [525, 322] on span "Select an option" at bounding box center [517, 329] width 15 height 15
click at [525, 322] on input "Select an option" at bounding box center [517, 329] width 15 height 15
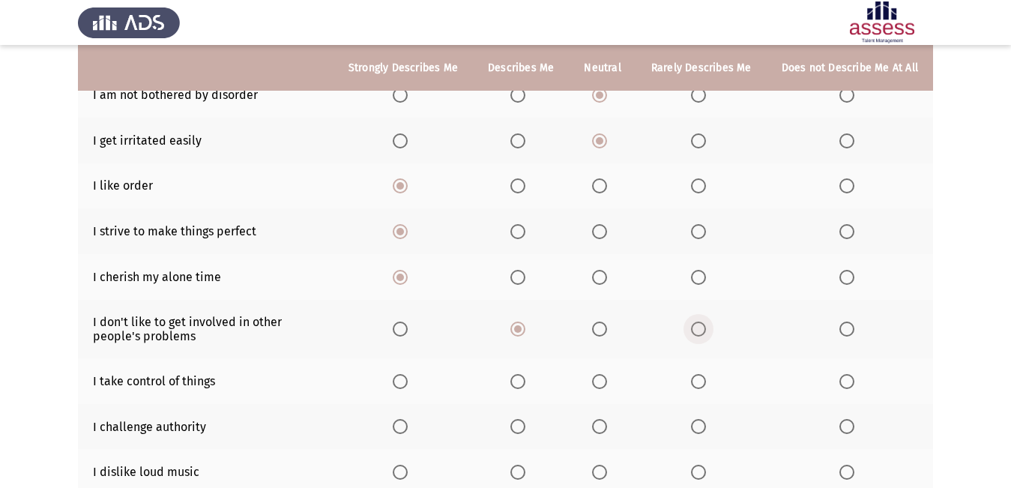
click at [706, 322] on span "Select an option" at bounding box center [698, 329] width 15 height 15
click at [706, 322] on input "Select an option" at bounding box center [698, 329] width 15 height 15
click at [405, 374] on span "Select an option" at bounding box center [400, 381] width 15 height 15
click at [405, 374] on input "Select an option" at bounding box center [400, 381] width 15 height 15
click at [407, 419] on span "Select an option" at bounding box center [400, 426] width 15 height 15
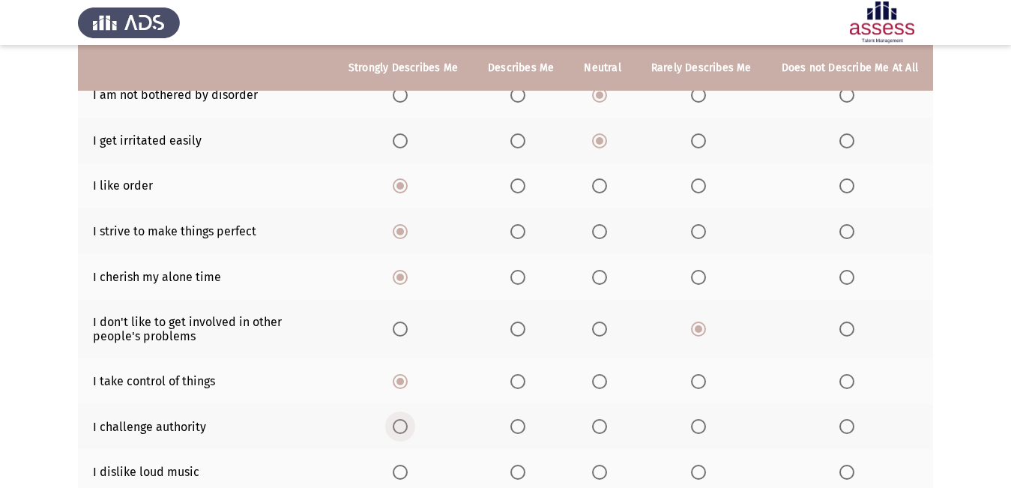
click at [407, 419] on input "Select an option" at bounding box center [400, 426] width 15 height 15
click at [408, 465] on span "Select an option" at bounding box center [400, 472] width 15 height 15
click at [408, 465] on input "Select an option" at bounding box center [400, 472] width 15 height 15
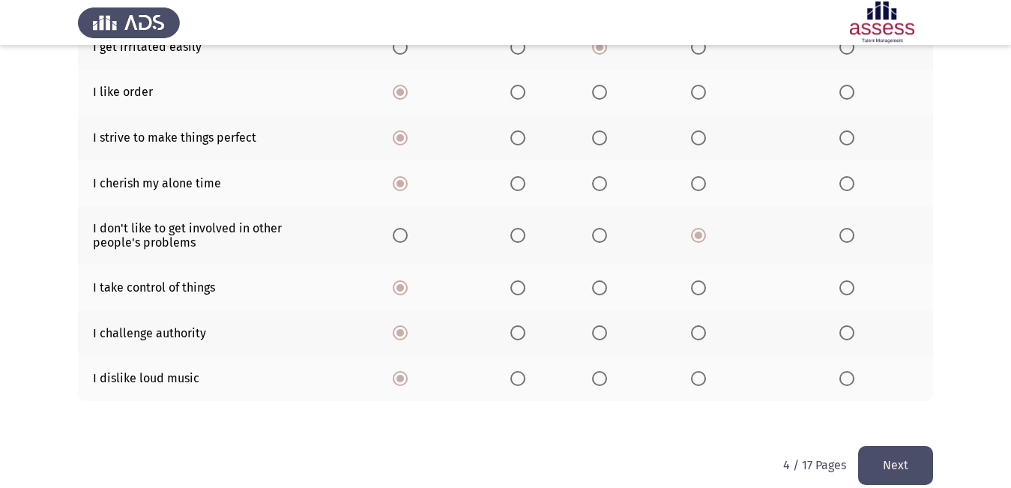
scroll to position [324, 0]
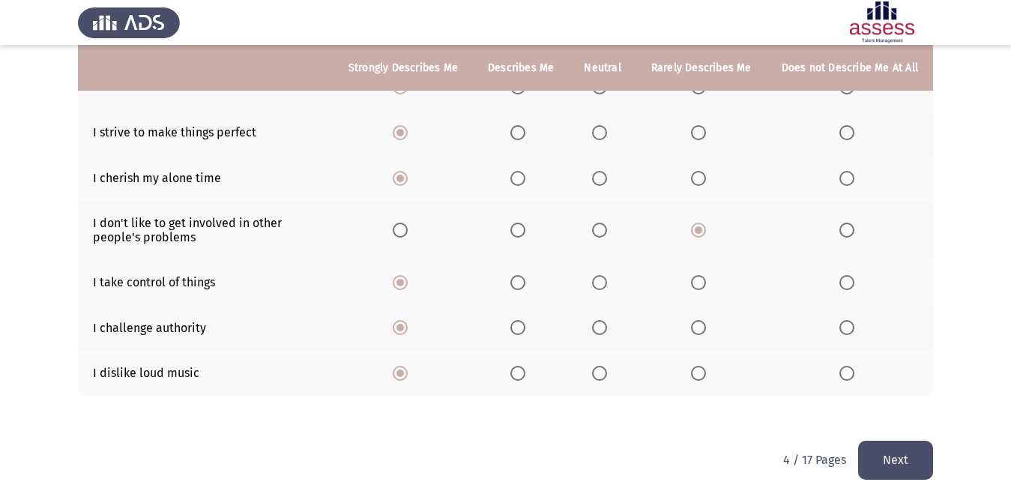
click at [889, 441] on button "Next" at bounding box center [895, 460] width 75 height 38
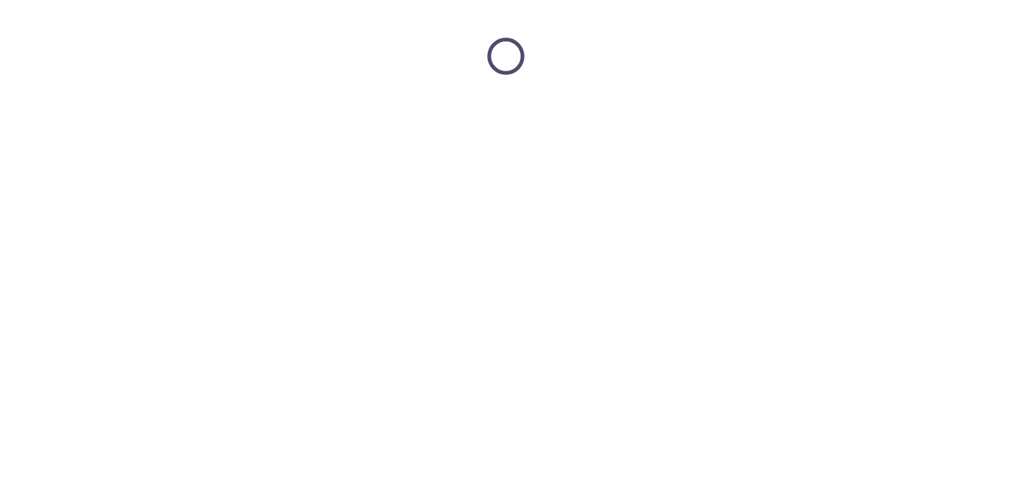
scroll to position [0, 0]
drag, startPoint x: 890, startPoint y: 438, endPoint x: 849, endPoint y: 402, distance: 55.2
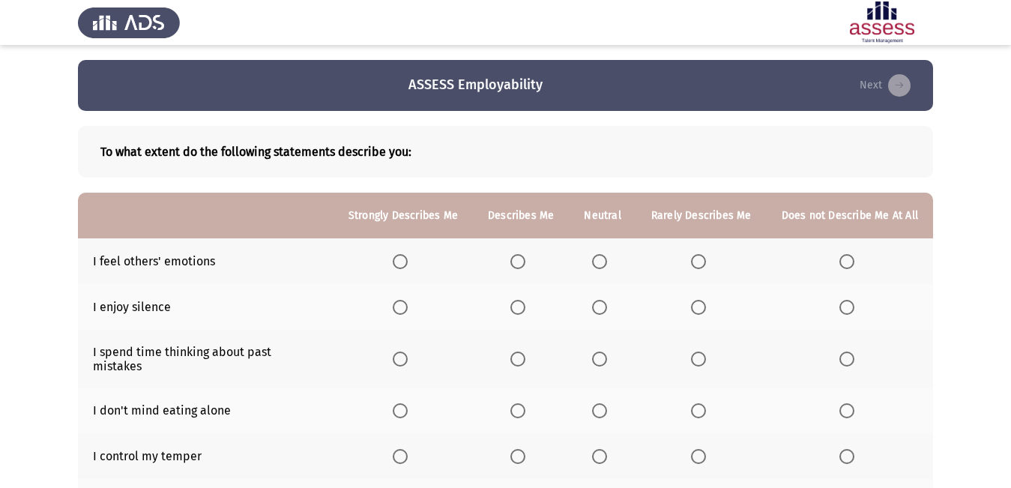
click at [429, 274] on th at bounding box center [403, 261] width 139 height 46
click at [426, 264] on th at bounding box center [403, 261] width 139 height 46
click at [405, 247] on th at bounding box center [403, 261] width 139 height 46
click at [408, 267] on span "Select an option" at bounding box center [400, 261] width 15 height 15
click at [408, 267] on input "Select an option" at bounding box center [400, 261] width 15 height 15
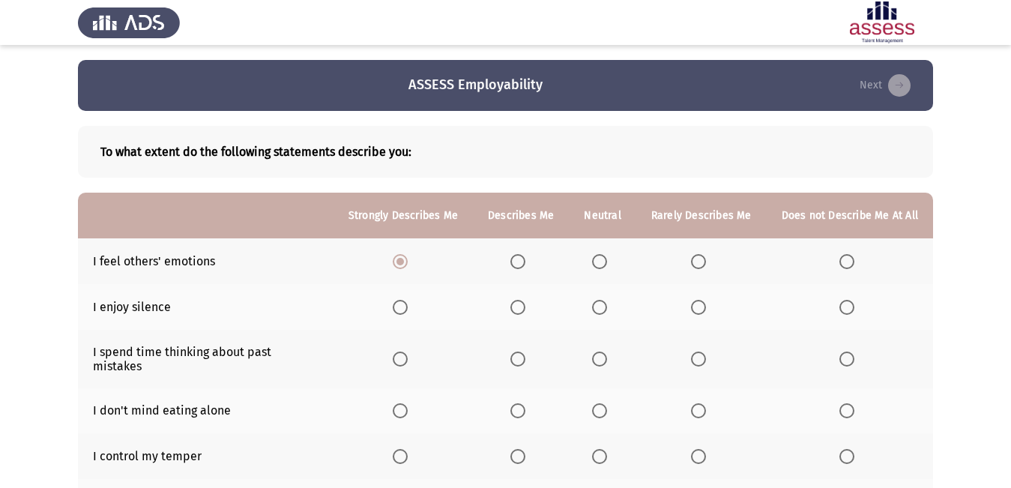
click at [408, 316] on th at bounding box center [403, 307] width 139 height 46
click at [402, 310] on span "Select an option" at bounding box center [400, 307] width 15 height 15
click at [402, 310] on input "Select an option" at bounding box center [400, 307] width 15 height 15
click at [522, 355] on span "Select an option" at bounding box center [517, 359] width 15 height 15
click at [522, 355] on input "Select an option" at bounding box center [517, 359] width 15 height 15
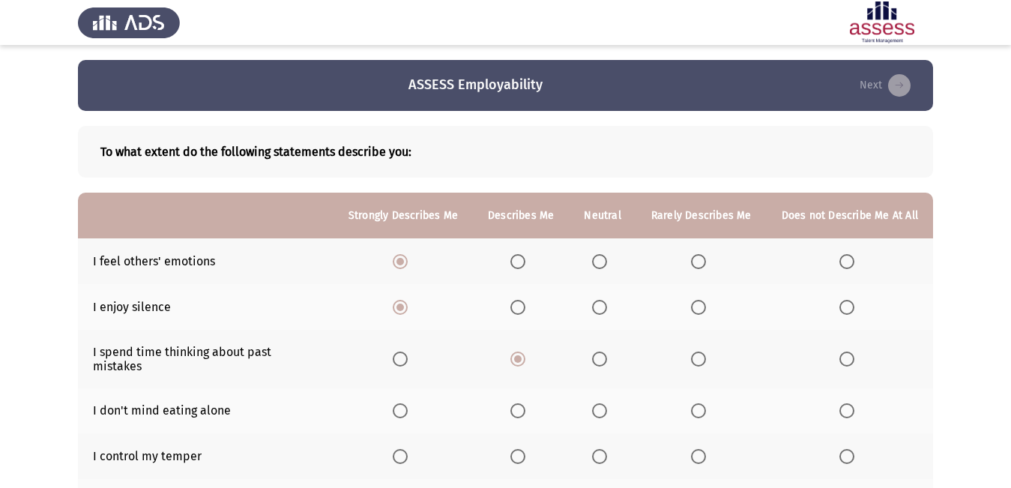
click at [516, 388] on th at bounding box center [521, 411] width 96 height 46
click at [536, 392] on th at bounding box center [521, 411] width 96 height 46
click at [530, 403] on label "Select an option" at bounding box center [520, 410] width 21 height 15
click at [525, 403] on input "Select an option" at bounding box center [517, 410] width 15 height 15
click at [525, 449] on span "Select an option" at bounding box center [517, 456] width 15 height 15
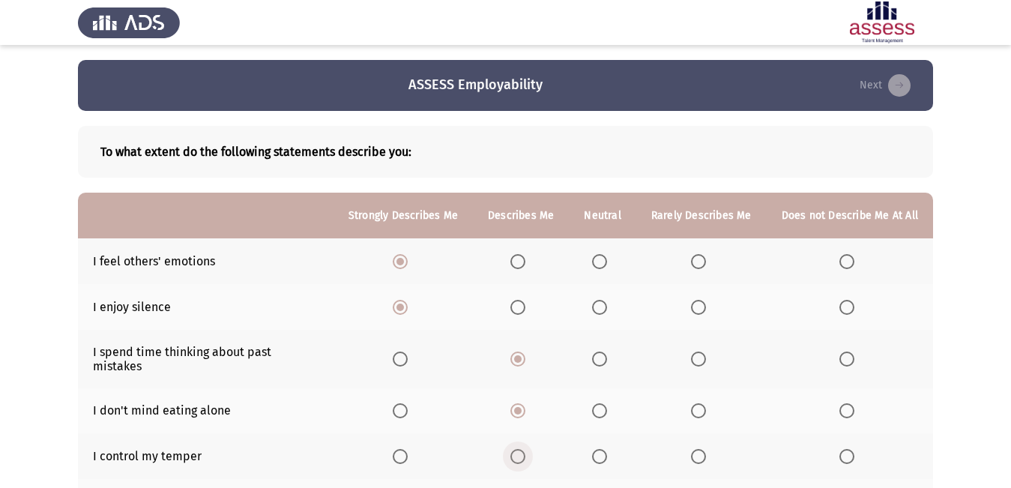
click at [525, 449] on input "Select an option" at bounding box center [517, 456] width 15 height 15
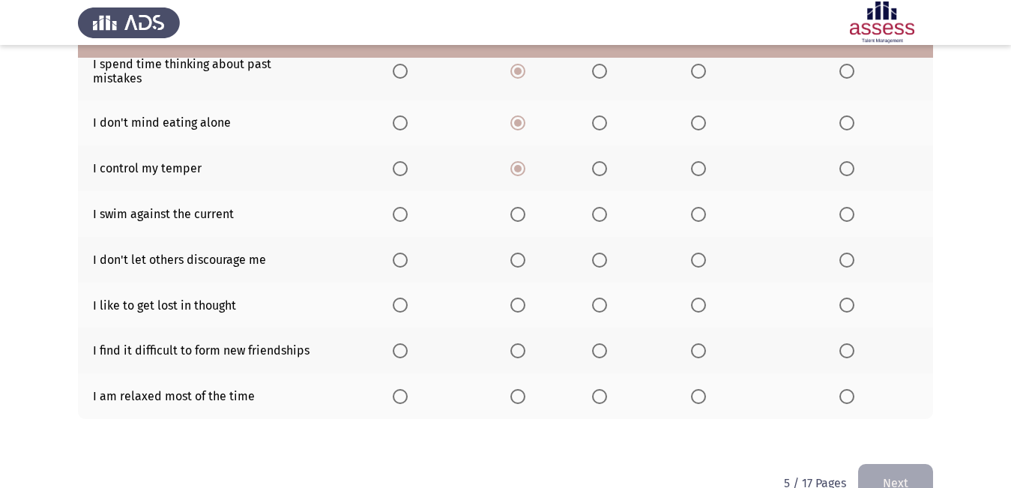
scroll to position [300, 0]
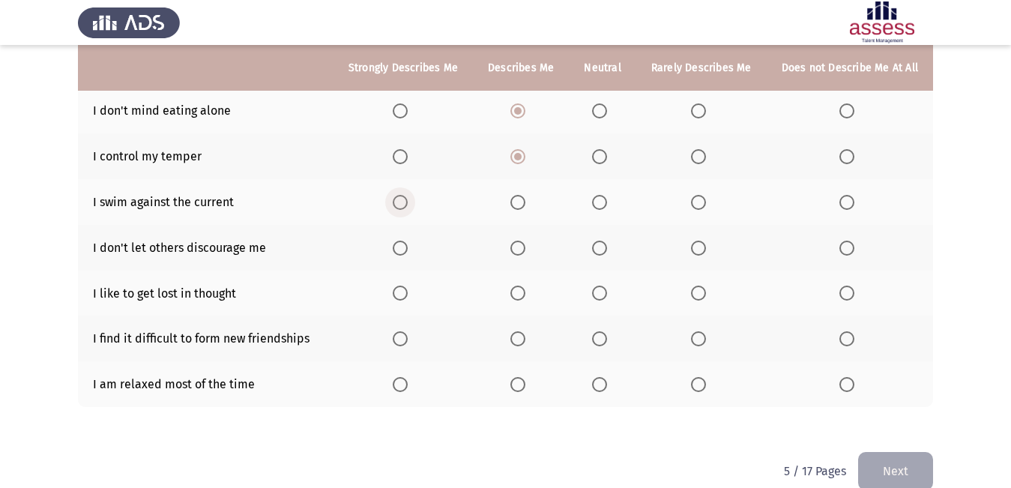
click at [408, 195] on span "Select an option" at bounding box center [400, 202] width 15 height 15
click at [408, 195] on input "Select an option" at bounding box center [400, 202] width 15 height 15
click at [408, 241] on span "Select an option" at bounding box center [400, 248] width 15 height 15
click at [408, 241] on input "Select an option" at bounding box center [400, 248] width 15 height 15
click at [403, 274] on th at bounding box center [403, 294] width 139 height 46
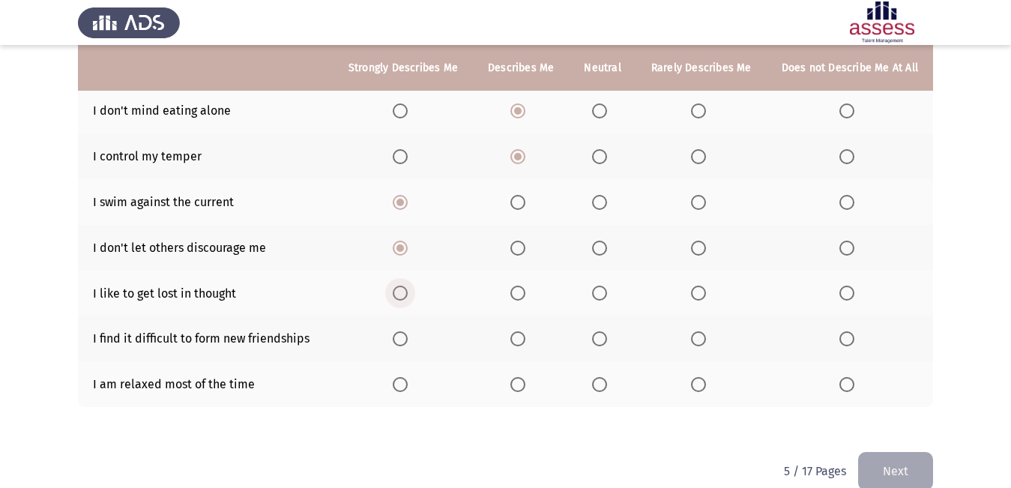
click at [405, 286] on span "Select an option" at bounding box center [400, 293] width 15 height 15
click at [405, 286] on input "Select an option" at bounding box center [400, 293] width 15 height 15
click at [401, 331] on span "Select an option" at bounding box center [400, 338] width 15 height 15
click at [401, 331] on input "Select an option" at bounding box center [400, 338] width 15 height 15
click at [407, 377] on span "Select an option" at bounding box center [400, 384] width 15 height 15
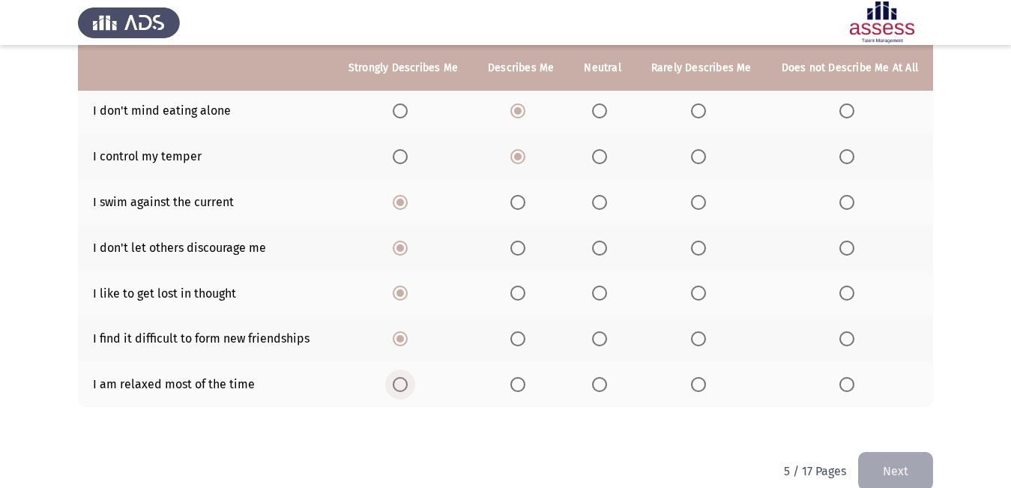
click at [407, 377] on input "Select an option" at bounding box center [400, 384] width 15 height 15
click at [879, 426] on div "To what extent do the following statements describe you: Strongly Describes Me …" at bounding box center [505, 131] width 855 height 641
click at [880, 464] on button "Next" at bounding box center [895, 471] width 75 height 38
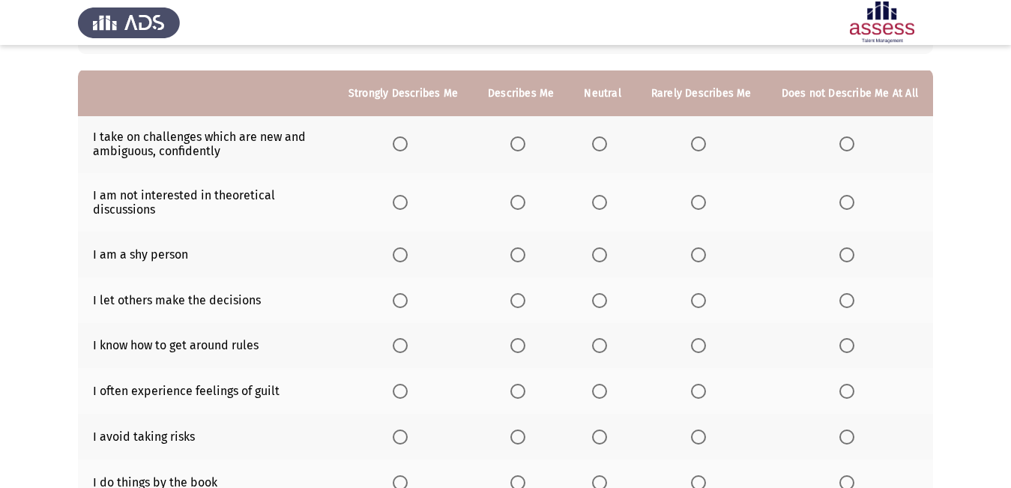
scroll to position [150, 0]
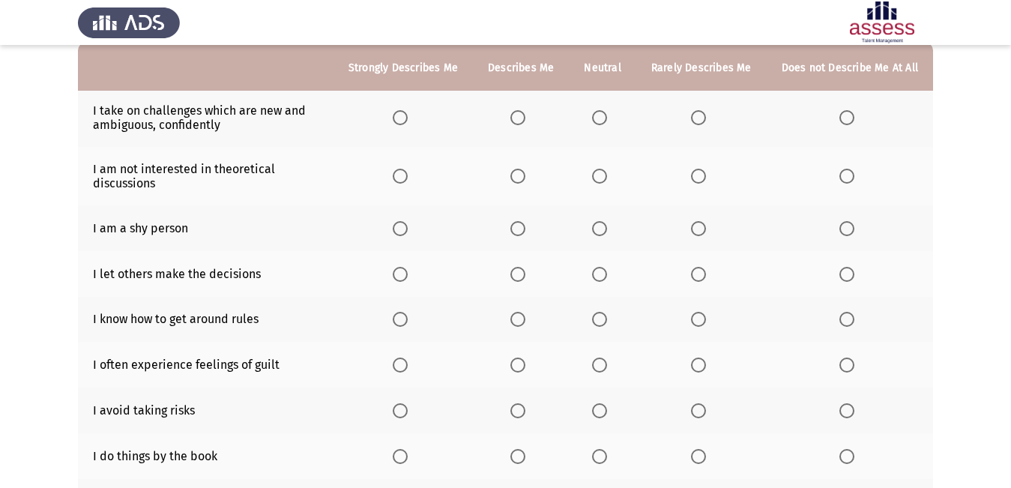
click at [523, 113] on th at bounding box center [521, 117] width 96 height 58
click at [605, 116] on span "Select an option" at bounding box center [599, 117] width 15 height 15
click at [605, 116] on input "Select an option" at bounding box center [599, 117] width 15 height 15
click at [524, 183] on span "Select an option" at bounding box center [517, 176] width 15 height 15
click at [524, 183] on input "Select an option" at bounding box center [517, 176] width 15 height 15
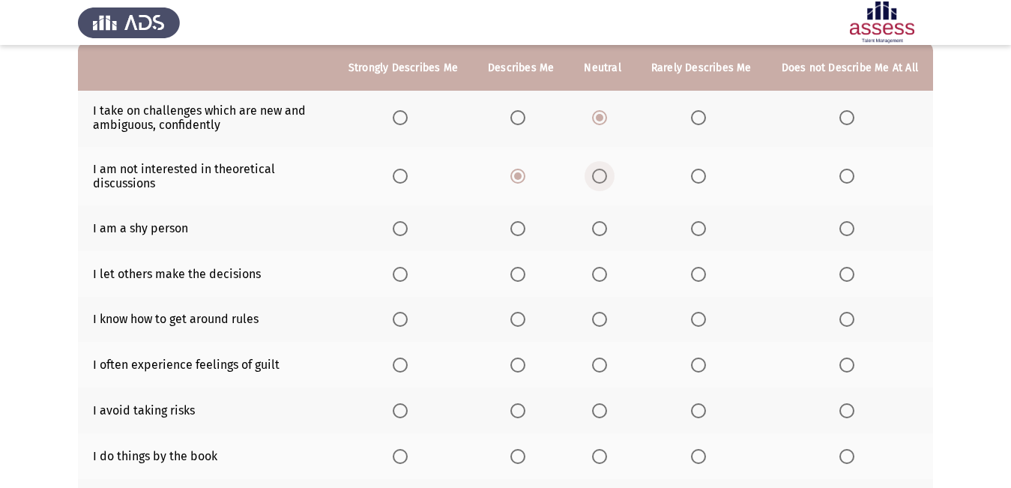
click at [607, 175] on span "Select an option" at bounding box center [599, 176] width 15 height 15
click at [607, 175] on input "Select an option" at bounding box center [599, 176] width 15 height 15
click at [525, 169] on span "Select an option" at bounding box center [517, 176] width 15 height 15
click at [525, 169] on input "Select an option" at bounding box center [517, 176] width 15 height 15
drag, startPoint x: 403, startPoint y: 269, endPoint x: 404, endPoint y: 262, distance: 7.5
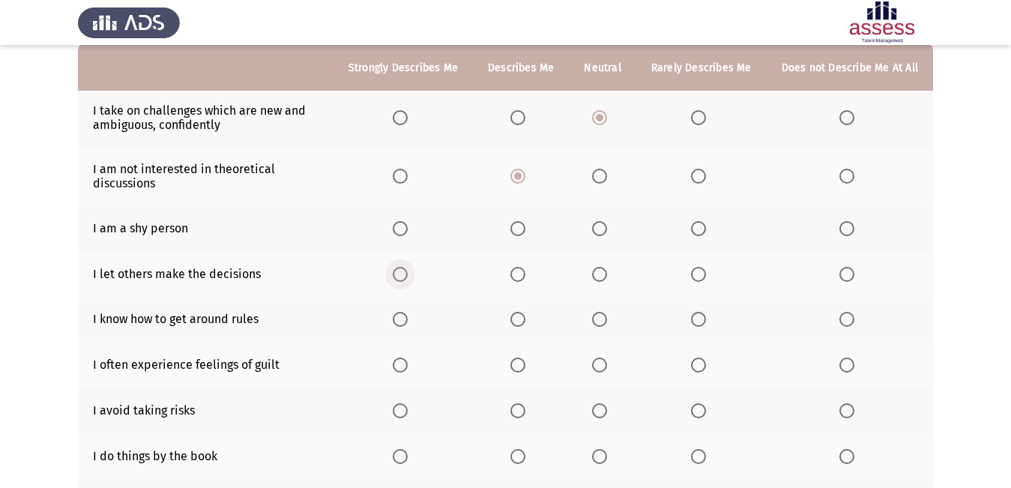
click at [403, 263] on th at bounding box center [403, 274] width 139 height 46
click at [405, 271] on span "Select an option" at bounding box center [400, 274] width 15 height 15
click at [405, 271] on input "Select an option" at bounding box center [400, 274] width 15 height 15
click at [408, 229] on span "Select an option" at bounding box center [400, 228] width 15 height 15
click at [408, 229] on input "Select an option" at bounding box center [400, 228] width 15 height 15
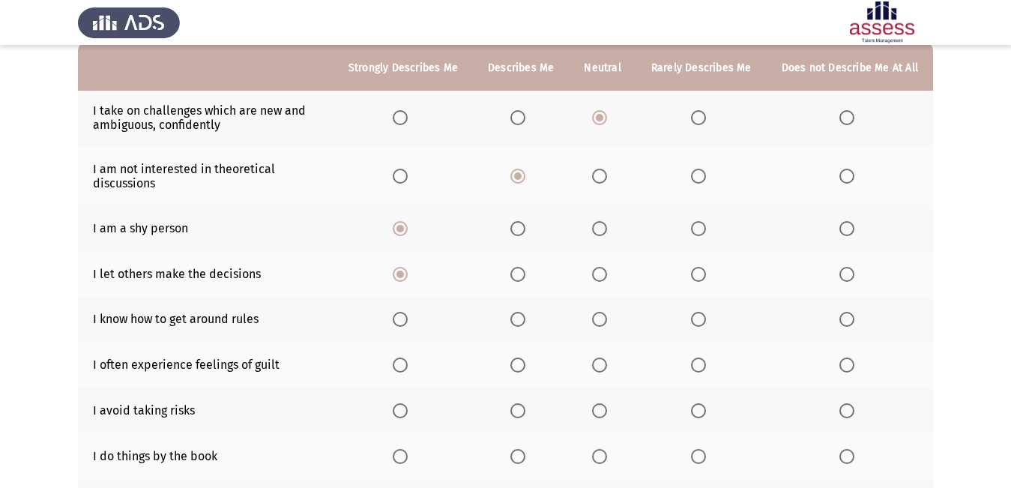
click at [519, 313] on span "Select an option" at bounding box center [517, 319] width 15 height 15
click at [519, 313] on input "Select an option" at bounding box center [517, 319] width 15 height 15
click at [403, 370] on span "Select an option" at bounding box center [400, 365] width 15 height 15
click at [403, 370] on input "Select an option" at bounding box center [400, 365] width 15 height 15
click at [403, 411] on span "Select an option" at bounding box center [400, 410] width 15 height 15
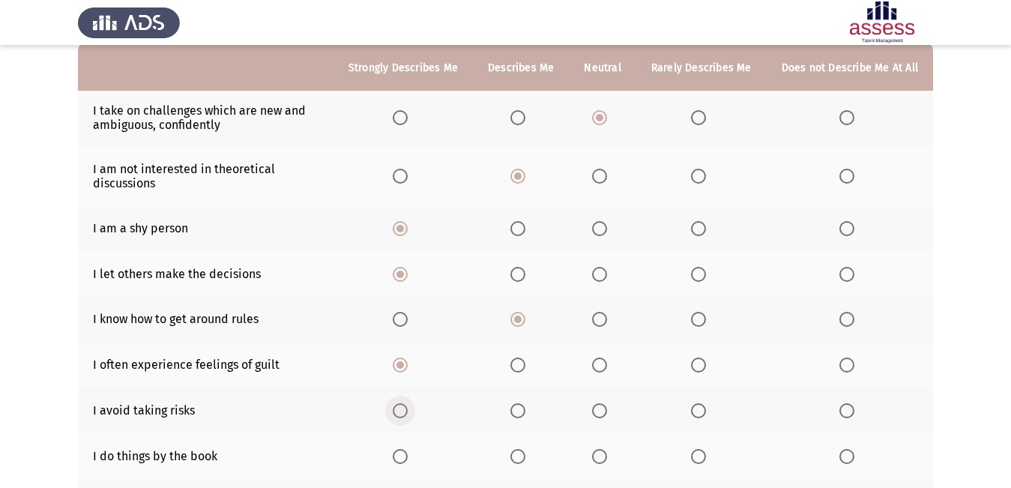
click at [403, 411] on input "Select an option" at bounding box center [400, 410] width 15 height 15
click at [408, 437] on th at bounding box center [403, 456] width 139 height 46
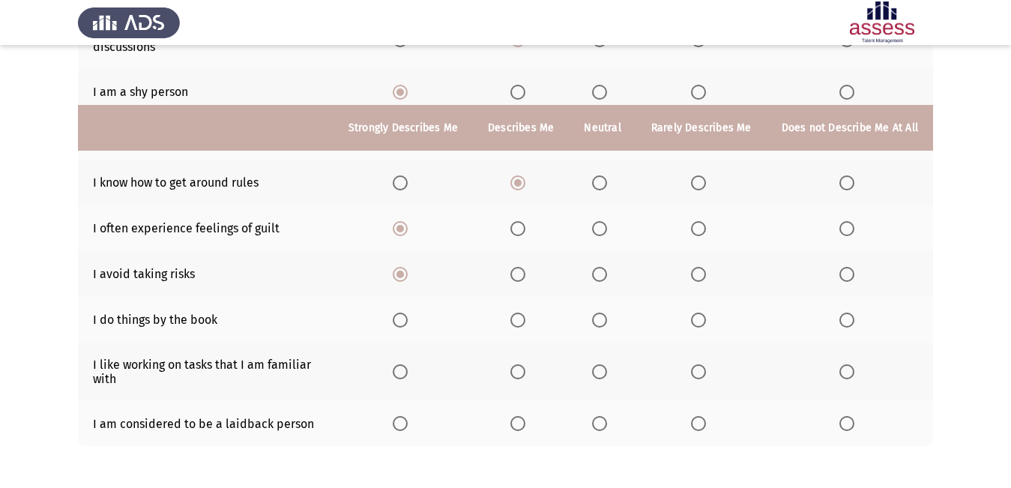
scroll to position [349, 0]
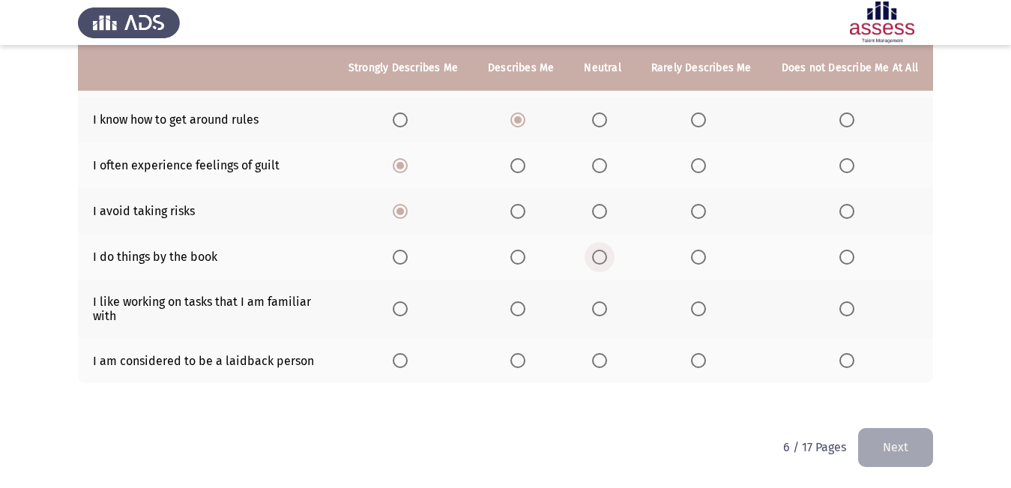
click at [606, 261] on span "Select an option" at bounding box center [599, 257] width 15 height 15
click at [606, 261] on input "Select an option" at bounding box center [599, 257] width 15 height 15
click at [414, 314] on label "Select an option" at bounding box center [403, 308] width 21 height 15
click at [408, 314] on input "Select an option" at bounding box center [400, 308] width 15 height 15
click at [389, 352] on th at bounding box center [403, 361] width 139 height 46
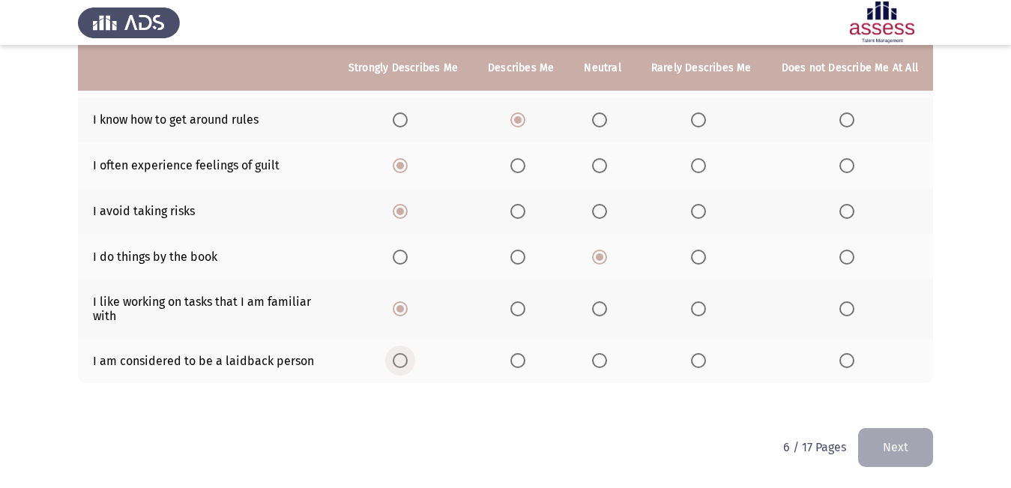
click at [406, 356] on span "Select an option" at bounding box center [400, 360] width 15 height 15
click at [406, 356] on input "Select an option" at bounding box center [400, 360] width 15 height 15
click at [884, 459] on button "Next" at bounding box center [895, 447] width 75 height 38
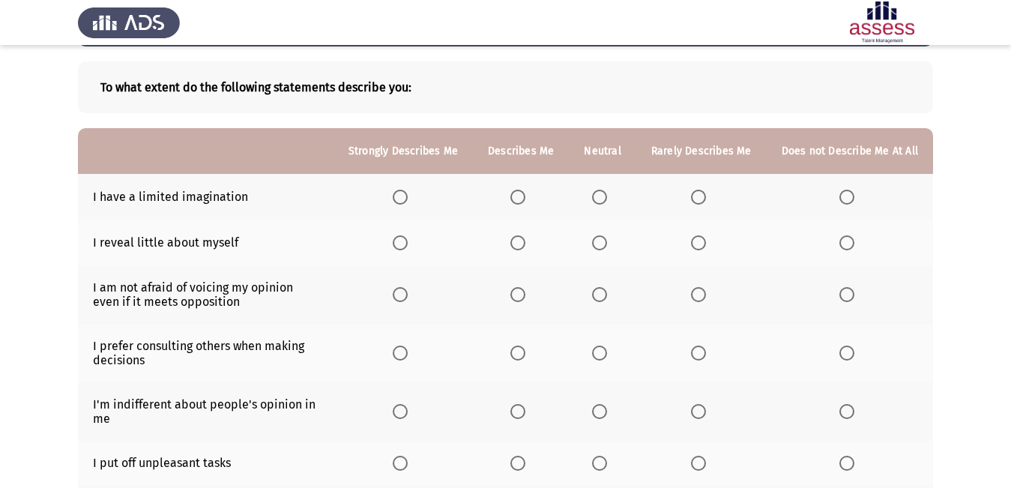
scroll to position [150, 0]
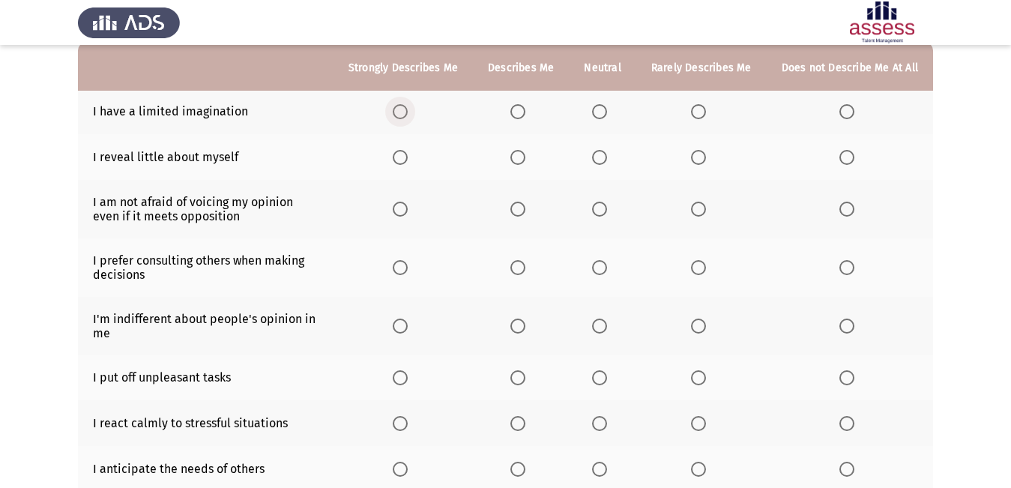
click at [405, 118] on span "Select an option" at bounding box center [400, 111] width 15 height 15
click at [405, 118] on input "Select an option" at bounding box center [400, 111] width 15 height 15
click at [522, 156] on span "Select an option" at bounding box center [517, 157] width 15 height 15
click at [522, 156] on input "Select an option" at bounding box center [517, 157] width 15 height 15
click at [525, 213] on span "Select an option" at bounding box center [517, 209] width 15 height 15
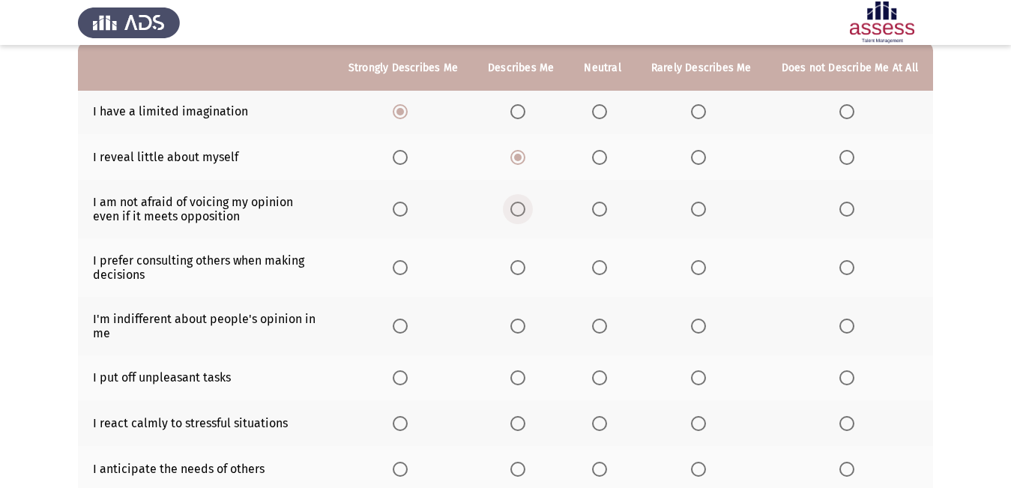
click at [525, 213] on input "Select an option" at bounding box center [517, 209] width 15 height 15
click at [414, 271] on label "Select an option" at bounding box center [403, 267] width 21 height 15
click at [408, 271] on input "Select an option" at bounding box center [400, 267] width 15 height 15
click at [408, 324] on span "Select an option" at bounding box center [400, 326] width 15 height 15
click at [408, 324] on input "Select an option" at bounding box center [400, 326] width 15 height 15
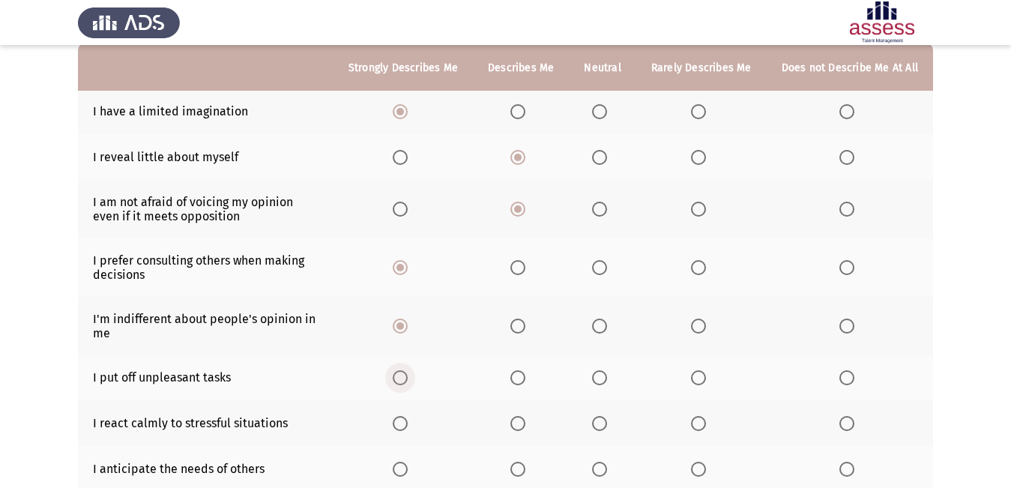
click at [402, 382] on span "Select an option" at bounding box center [400, 377] width 15 height 15
click at [402, 382] on input "Select an option" at bounding box center [400, 377] width 15 height 15
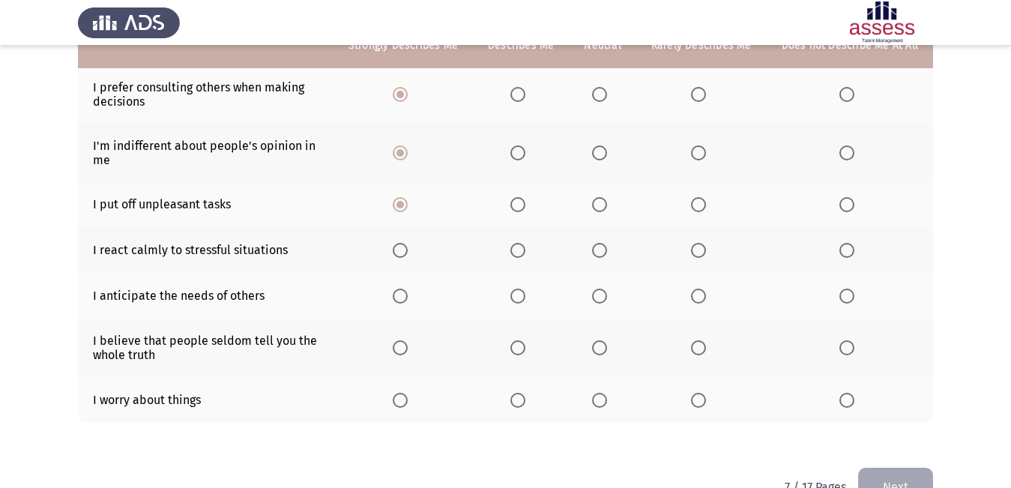
scroll to position [363, 0]
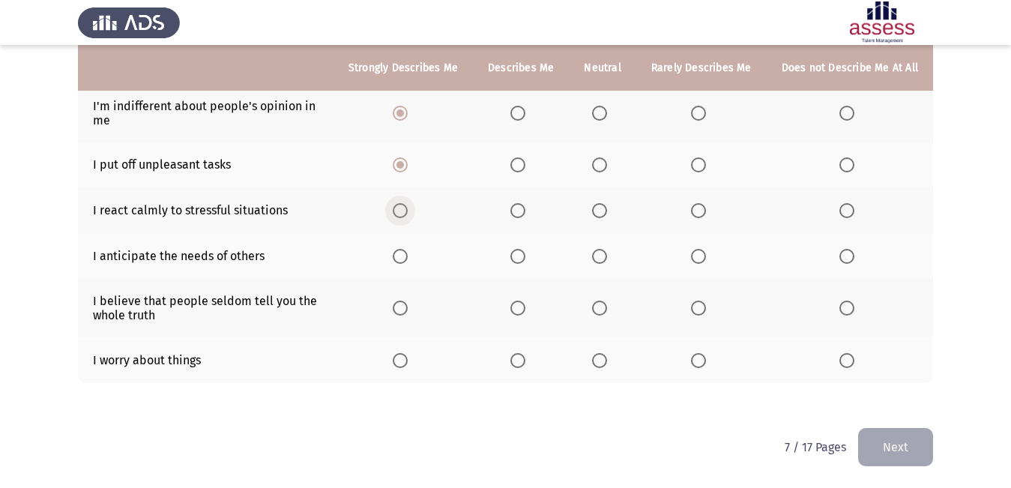
click at [414, 205] on label "Select an option" at bounding box center [403, 210] width 21 height 15
click at [408, 205] on input "Select an option" at bounding box center [400, 210] width 15 height 15
drag, startPoint x: 525, startPoint y: 245, endPoint x: 522, endPoint y: 255, distance: 10.2
click at [525, 245] on th at bounding box center [521, 256] width 96 height 46
click at [520, 259] on span "Select an option" at bounding box center [517, 256] width 15 height 15
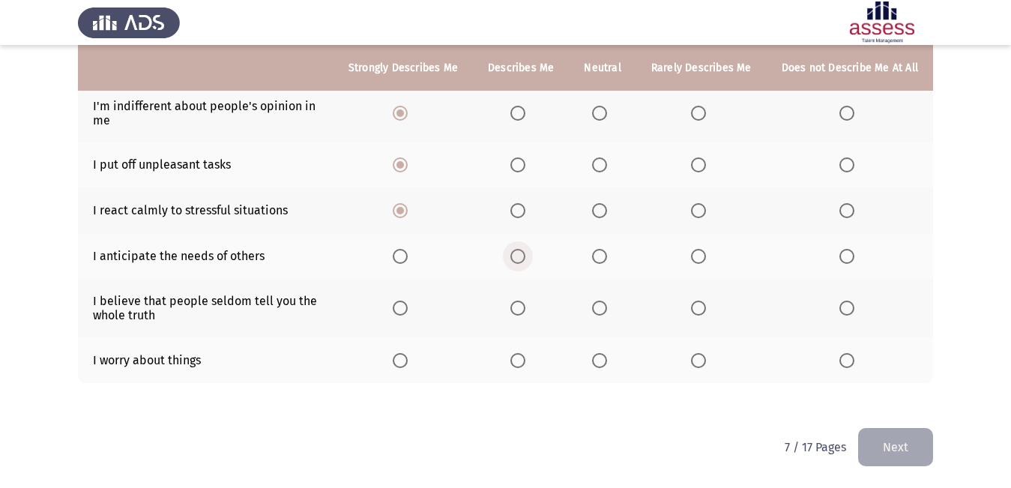
click at [520, 259] on input "Select an option" at bounding box center [517, 256] width 15 height 15
click at [414, 313] on label "Select an option" at bounding box center [403, 308] width 21 height 15
click at [408, 313] on input "Select an option" at bounding box center [400, 308] width 15 height 15
click at [400, 367] on span "Select an option" at bounding box center [400, 360] width 15 height 15
click at [400, 367] on input "Select an option" at bounding box center [400, 360] width 15 height 15
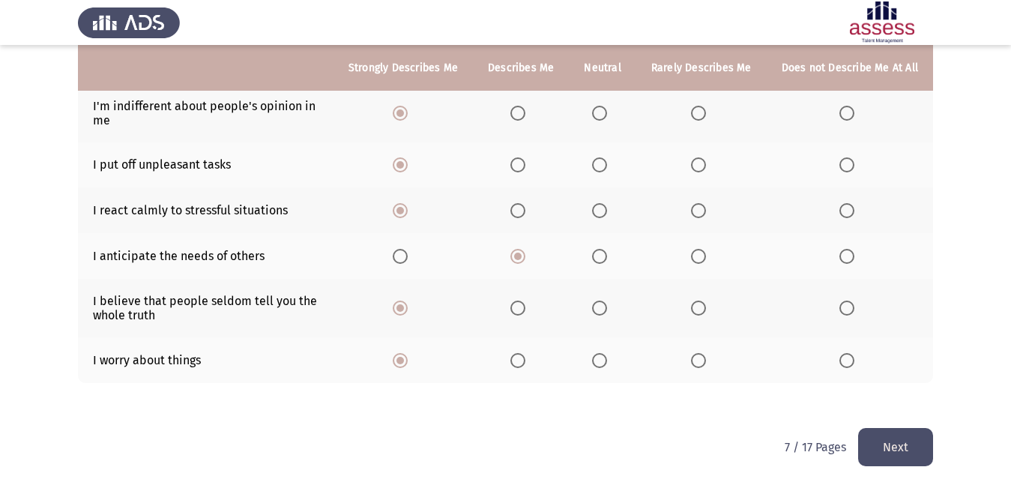
click at [920, 428] on app-assessment-container "ASSESS Employability Next To what extent do the following statements describe y…" at bounding box center [505, 62] width 1011 height 731
drag, startPoint x: 916, startPoint y: 436, endPoint x: 899, endPoint y: 441, distance: 17.3
click at [900, 441] on button "Next" at bounding box center [895, 447] width 75 height 38
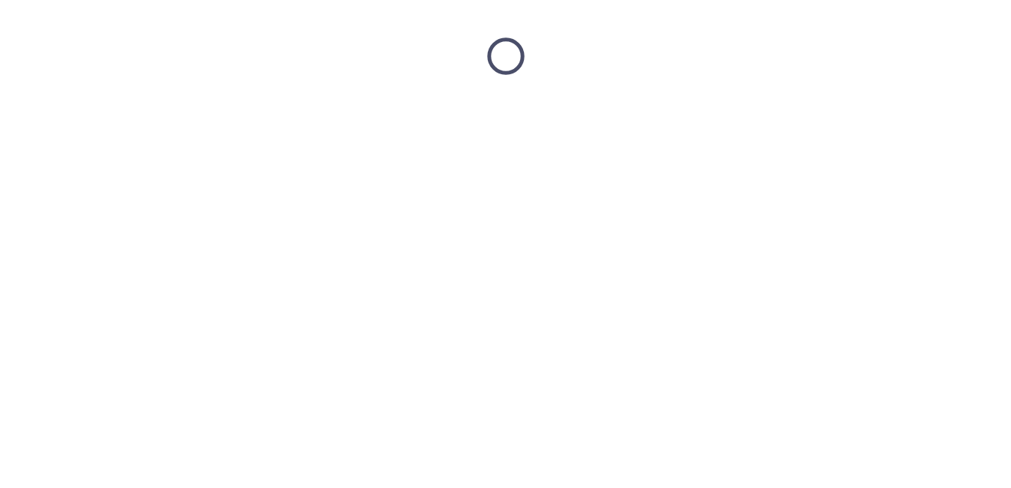
scroll to position [0, 0]
click at [895, 112] on html at bounding box center [512, 56] width 1024 height 112
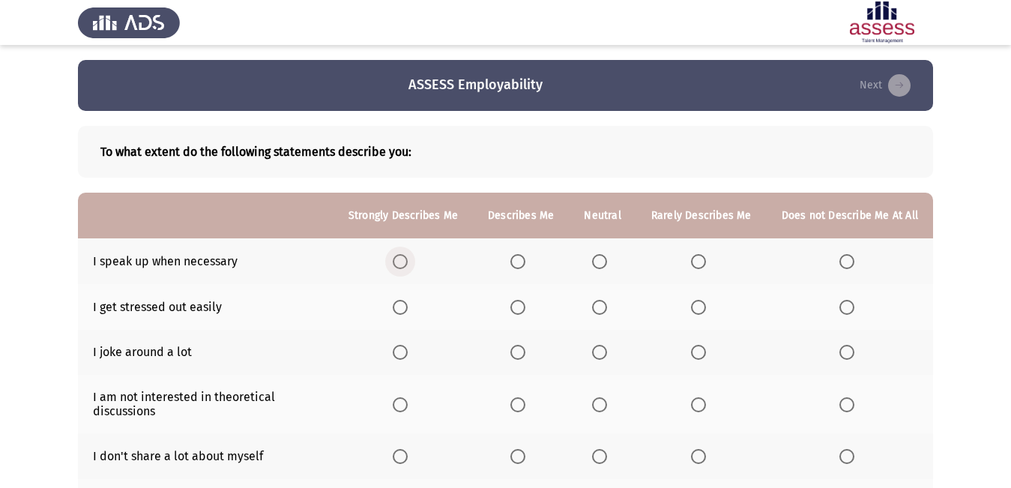
click at [408, 260] on span "Select an option" at bounding box center [400, 261] width 15 height 15
click at [408, 260] on input "Select an option" at bounding box center [400, 261] width 15 height 15
click at [398, 304] on th at bounding box center [403, 307] width 139 height 46
click at [408, 310] on span "Select an option" at bounding box center [400, 307] width 15 height 15
click at [408, 310] on input "Select an option" at bounding box center [400, 307] width 15 height 15
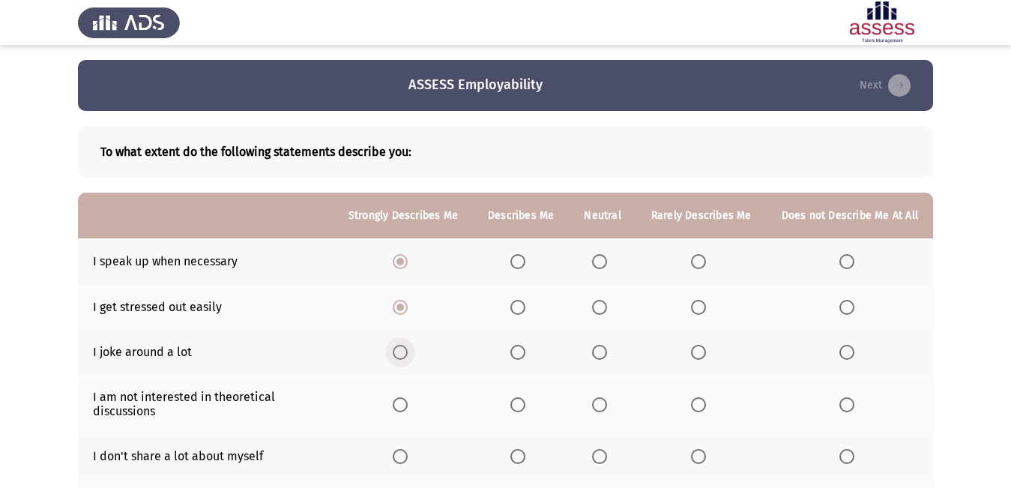
click at [405, 354] on span "Select an option" at bounding box center [400, 352] width 15 height 15
click at [405, 354] on input "Select an option" at bounding box center [400, 352] width 15 height 15
click at [408, 401] on span "Select an option" at bounding box center [400, 404] width 15 height 15
click at [408, 401] on input "Select an option" at bounding box center [400, 404] width 15 height 15
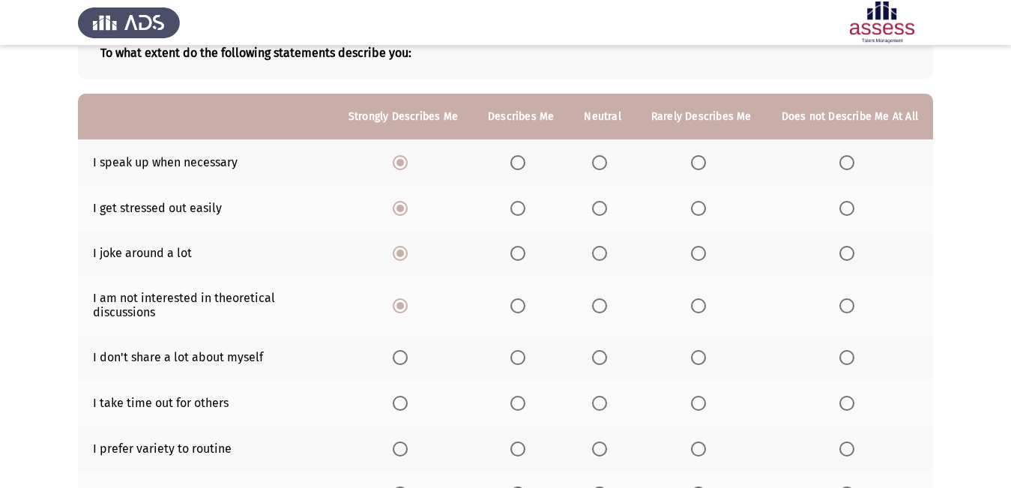
scroll to position [174, 0]
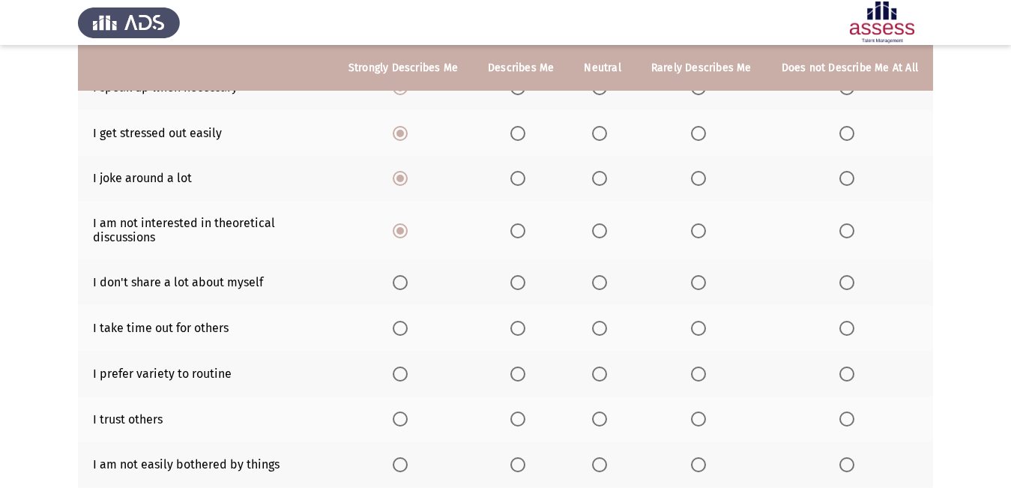
drag, startPoint x: 420, startPoint y: 253, endPoint x: 414, endPoint y: 271, distance: 18.3
click at [414, 271] on tbody "I speak up when necessary I get stressed out easily I joke around a lot I am no…" at bounding box center [505, 298] width 855 height 468
click at [525, 285] on span "Select an option" at bounding box center [517, 282] width 15 height 15
click at [525, 285] on input "Select an option" at bounding box center [517, 282] width 15 height 15
click at [600, 332] on span "Select an option" at bounding box center [599, 328] width 15 height 15
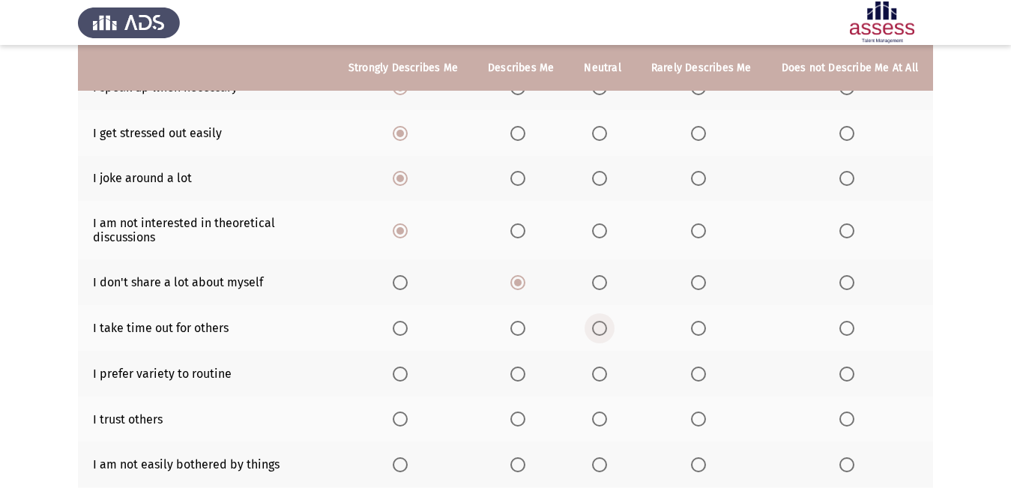
click at [600, 332] on input "Select an option" at bounding box center [599, 328] width 15 height 15
click at [408, 374] on span "Select an option" at bounding box center [400, 374] width 15 height 15
click at [408, 374] on input "Select an option" at bounding box center [400, 374] width 15 height 15
click at [408, 423] on span "Select an option" at bounding box center [400, 418] width 15 height 15
click at [408, 423] on input "Select an option" at bounding box center [400, 418] width 15 height 15
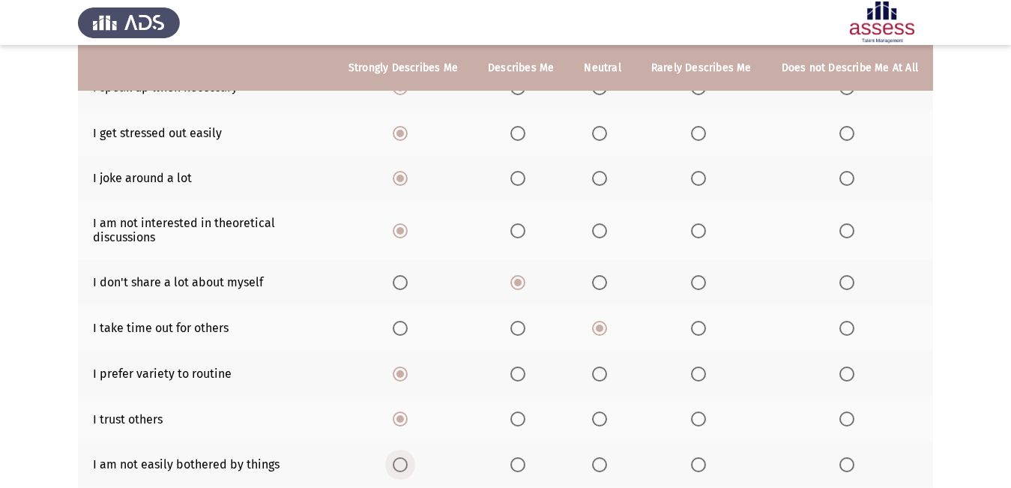
click at [408, 468] on span "Select an option" at bounding box center [400, 464] width 15 height 15
click at [408, 468] on input "Select an option" at bounding box center [400, 464] width 15 height 15
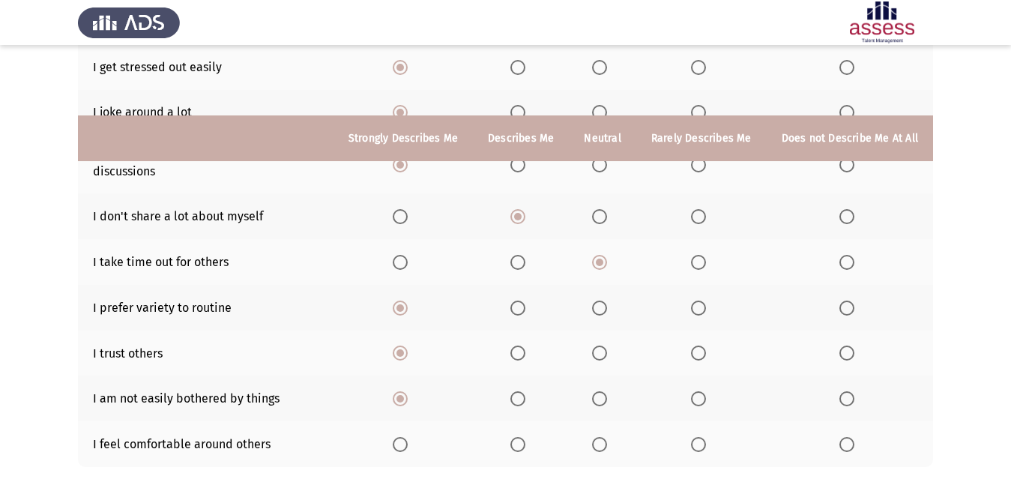
scroll to position [324, 0]
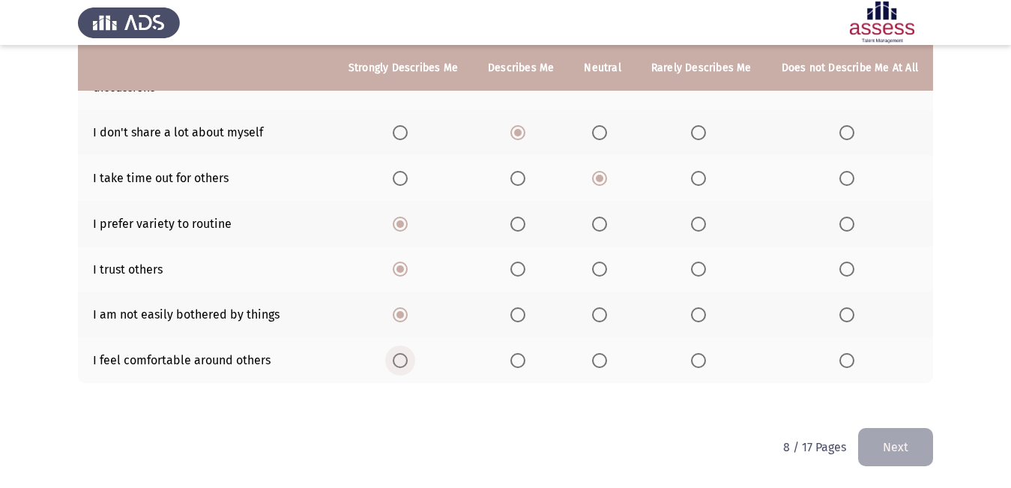
click at [407, 353] on span "Select an option" at bounding box center [400, 360] width 15 height 15
click at [407, 353] on input "Select an option" at bounding box center [400, 360] width 15 height 15
drag, startPoint x: 654, startPoint y: 139, endPoint x: 852, endPoint y: 517, distance: 427.5
click at [852, 487] on html "ASSESS Employability Next To what extent do the following statements describe y…" at bounding box center [505, 82] width 1011 height 812
click at [905, 435] on button "Next" at bounding box center [895, 447] width 75 height 38
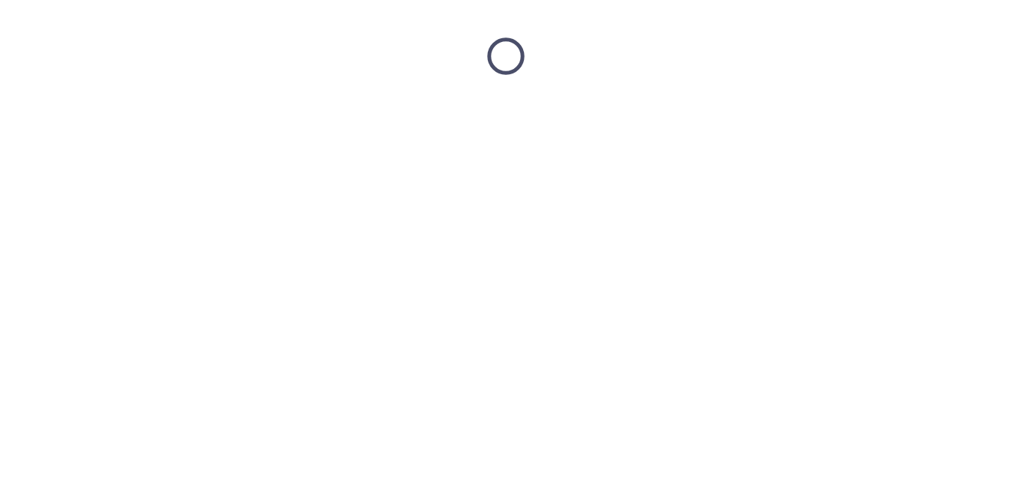
scroll to position [0, 0]
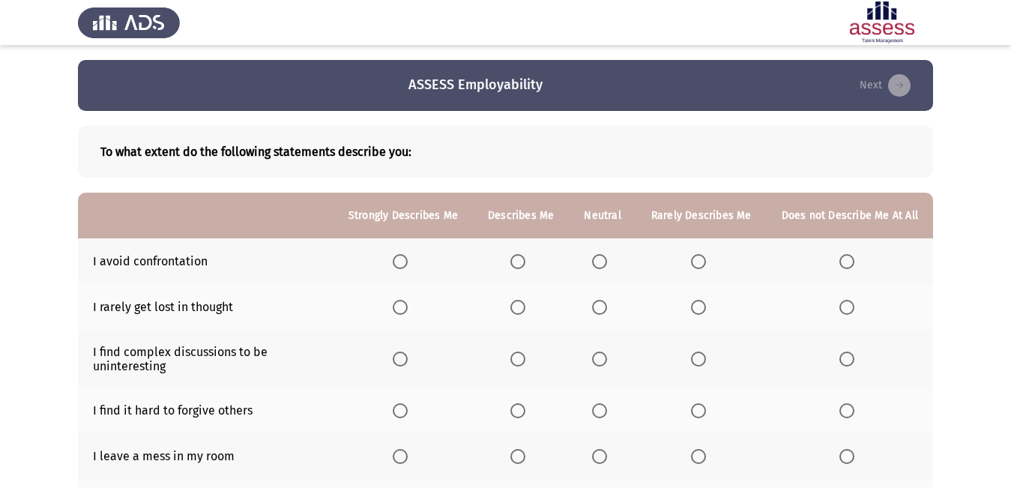
click at [603, 253] on th at bounding box center [602, 261] width 67 height 46
click at [598, 271] on th at bounding box center [602, 261] width 67 height 46
click at [600, 268] on span "Select an option" at bounding box center [599, 261] width 15 height 15
click at [600, 268] on input "Select an option" at bounding box center [599, 261] width 15 height 15
click at [400, 303] on span "Select an option" at bounding box center [400, 307] width 15 height 15
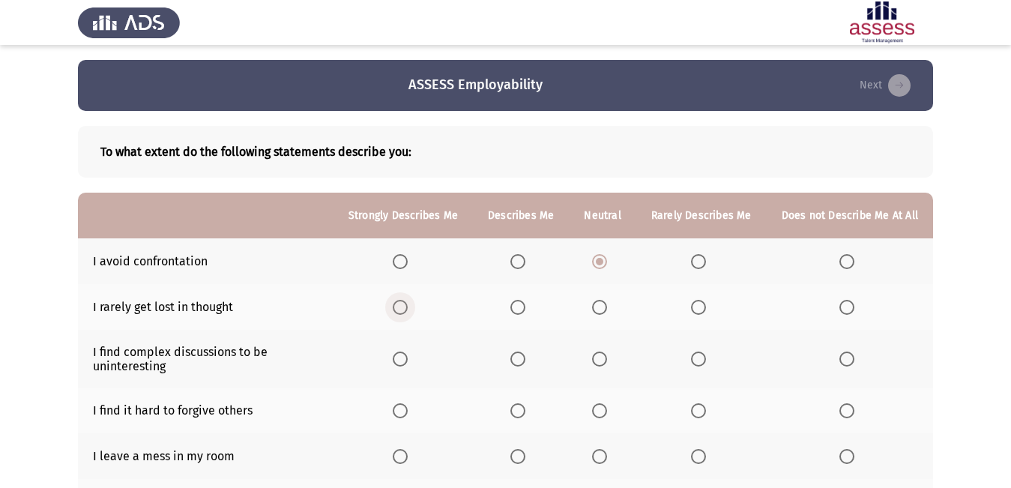
click at [400, 303] on input "Select an option" at bounding box center [400, 307] width 15 height 15
click at [547, 350] on th at bounding box center [521, 359] width 96 height 58
drag, startPoint x: 478, startPoint y: 300, endPoint x: 480, endPoint y: 243, distance: 57.0
click at [480, 243] on tbody "I avoid confrontation I rarely get lost in thought I find complex discussions t…" at bounding box center [505, 478] width 855 height 481
click at [406, 350] on th at bounding box center [403, 359] width 139 height 58
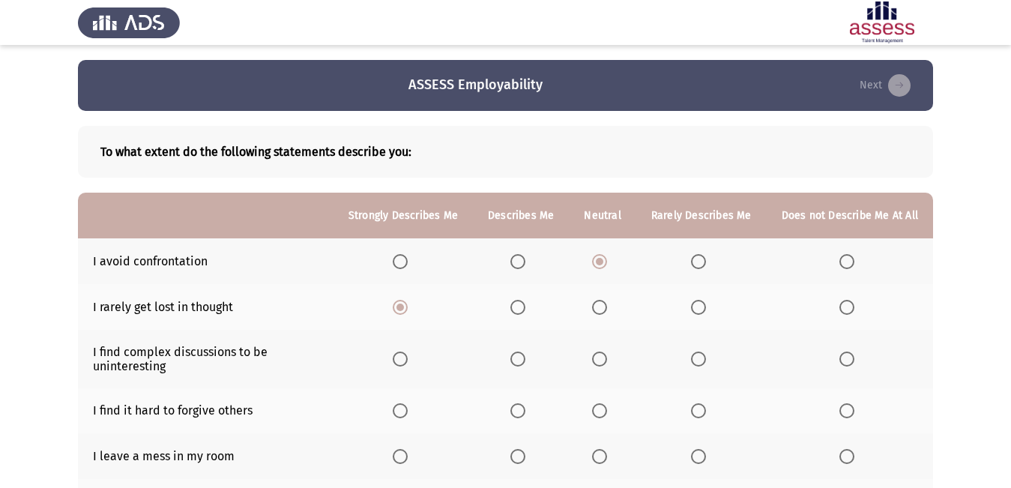
click at [402, 359] on span "Select an option" at bounding box center [400, 359] width 15 height 15
click at [402, 359] on input "Select an option" at bounding box center [400, 359] width 15 height 15
click at [403, 400] on th at bounding box center [403, 411] width 139 height 46
click at [404, 404] on span "Select an option" at bounding box center [400, 410] width 15 height 15
click at [404, 404] on input "Select an option" at bounding box center [400, 410] width 15 height 15
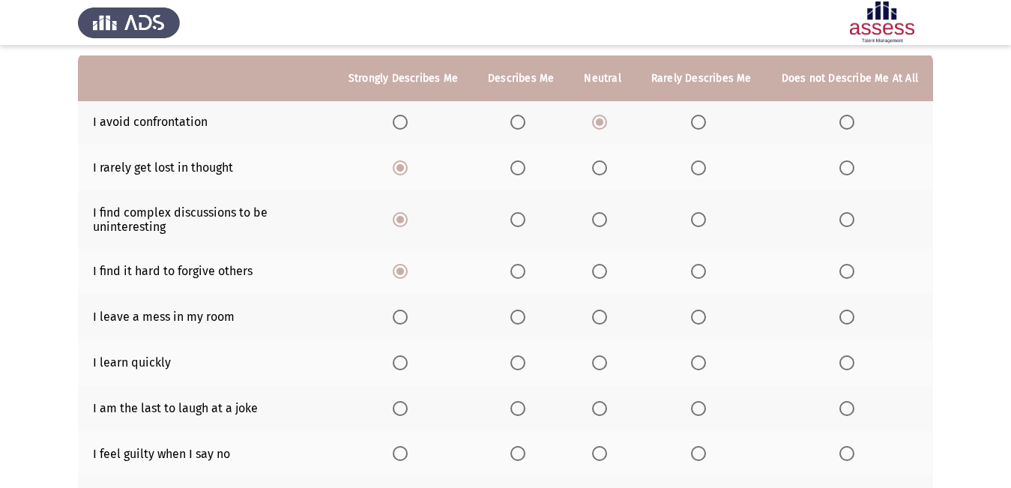
scroll to position [150, 0]
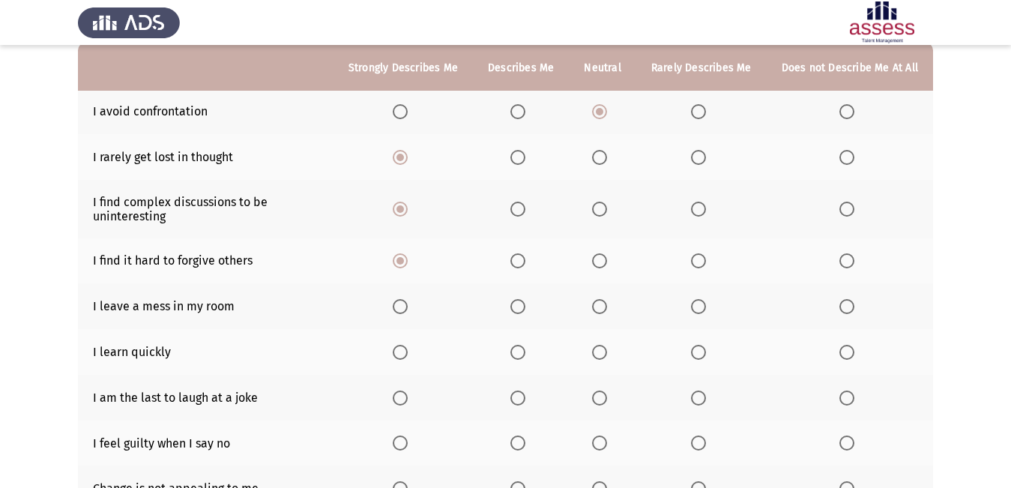
click at [519, 310] on span "Select an option" at bounding box center [517, 306] width 15 height 15
click at [519, 310] on input "Select an option" at bounding box center [517, 306] width 15 height 15
click at [402, 347] on span "Select an option" at bounding box center [400, 352] width 15 height 15
click at [402, 347] on input "Select an option" at bounding box center [400, 352] width 15 height 15
click at [403, 400] on span "Select an option" at bounding box center [400, 398] width 15 height 15
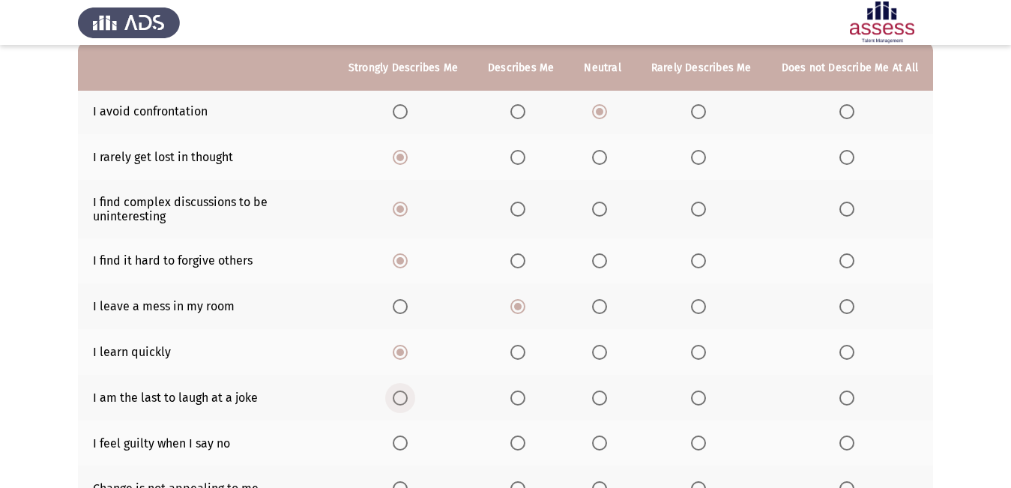
click at [403, 400] on input "Select an option" at bounding box center [400, 398] width 15 height 15
click at [404, 445] on span "Select an option" at bounding box center [400, 442] width 15 height 15
click at [404, 445] on input "Select an option" at bounding box center [400, 442] width 15 height 15
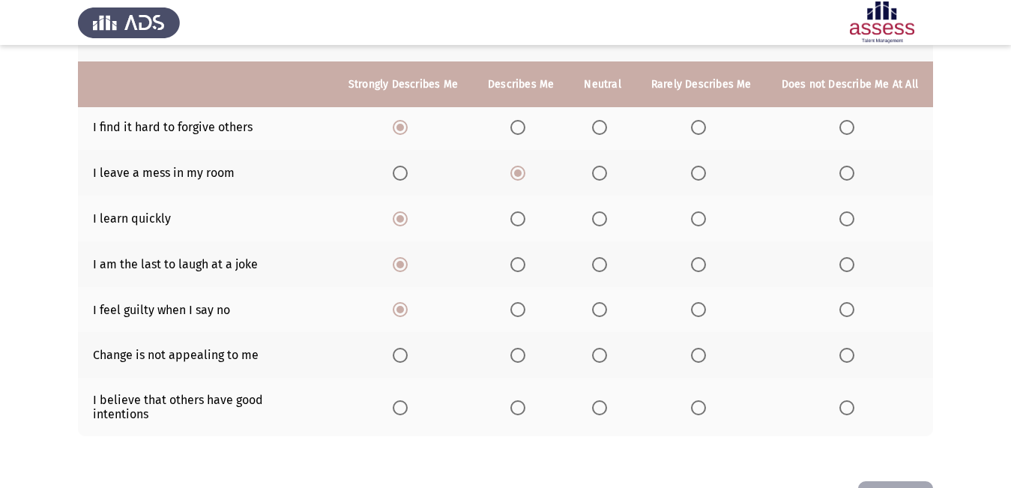
scroll to position [300, 0]
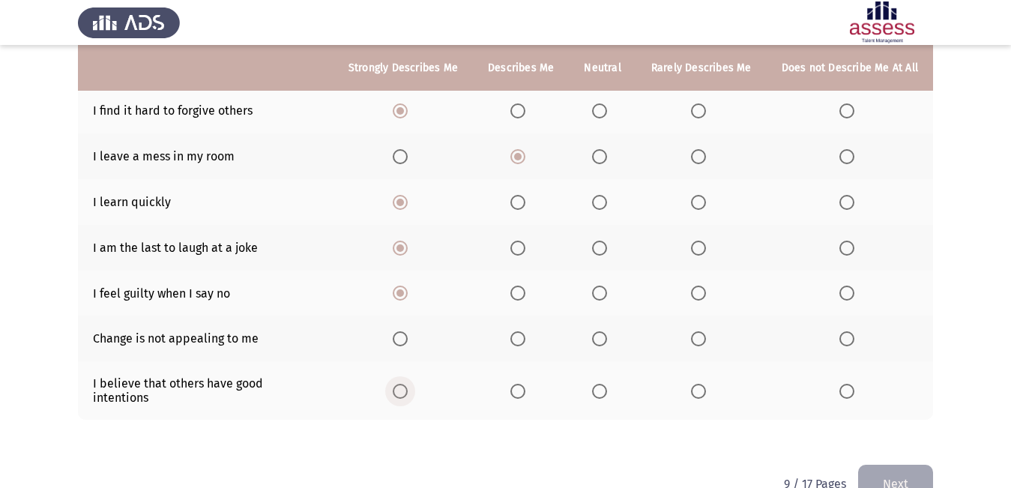
click at [408, 390] on span "Select an option" at bounding box center [400, 391] width 15 height 15
click at [408, 390] on input "Select an option" at bounding box center [400, 391] width 15 height 15
click at [406, 344] on span "Select an option" at bounding box center [400, 338] width 15 height 15
click at [406, 344] on input "Select an option" at bounding box center [400, 338] width 15 height 15
click at [910, 471] on button "Next" at bounding box center [895, 484] width 75 height 38
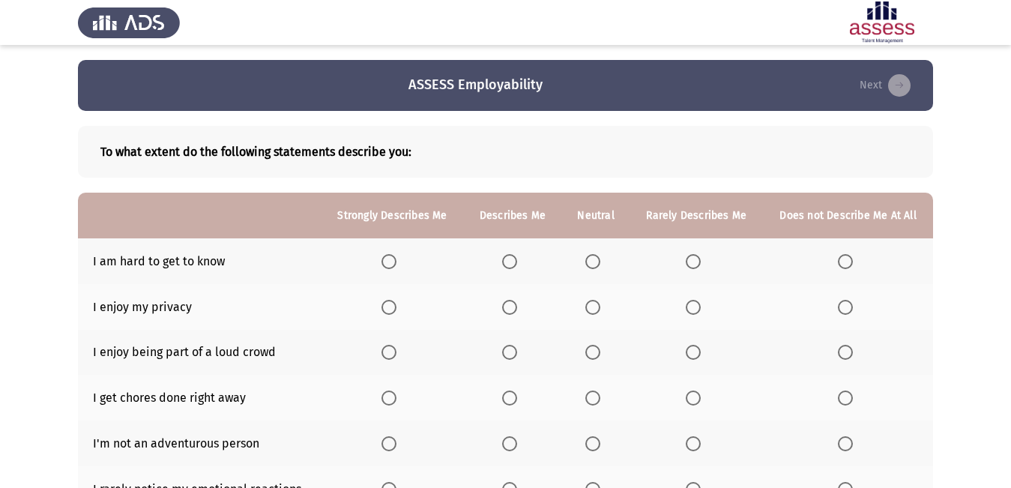
scroll to position [75, 0]
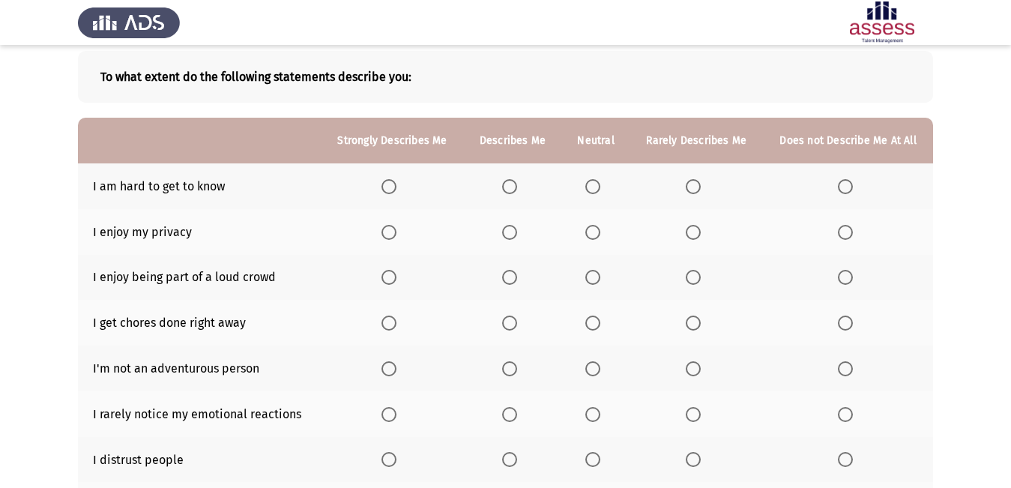
click at [699, 193] on th at bounding box center [696, 186] width 133 height 46
click at [690, 231] on span "Select an option" at bounding box center [693, 232] width 15 height 15
click at [690, 231] on input "Select an option" at bounding box center [693, 232] width 15 height 15
click at [386, 187] on span "Select an option" at bounding box center [389, 186] width 15 height 15
click at [386, 187] on input "Select an option" at bounding box center [389, 186] width 15 height 15
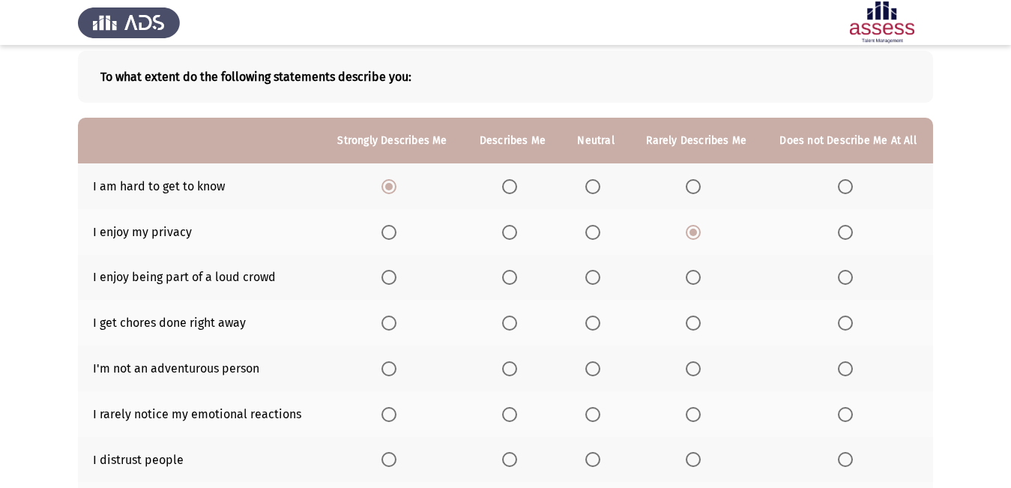
click at [387, 240] on th at bounding box center [392, 232] width 142 height 46
click at [388, 231] on span "Select an option" at bounding box center [389, 232] width 15 height 15
click at [388, 231] on input "Select an option" at bounding box center [389, 232] width 15 height 15
click at [511, 274] on span "Select an option" at bounding box center [509, 277] width 15 height 15
click at [511, 274] on input "Select an option" at bounding box center [509, 277] width 15 height 15
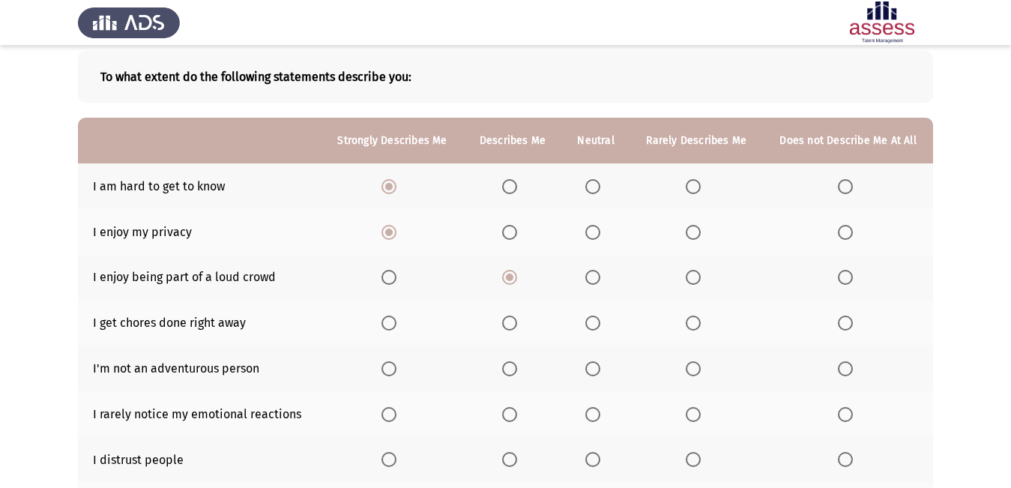
click at [507, 330] on span "Select an option" at bounding box center [509, 323] width 15 height 15
click at [507, 330] on input "Select an option" at bounding box center [509, 323] width 15 height 15
click at [391, 374] on span "Select an option" at bounding box center [389, 368] width 15 height 15
click at [391, 374] on input "Select an option" at bounding box center [389, 368] width 15 height 15
click at [392, 414] on span "Select an option" at bounding box center [389, 414] width 15 height 15
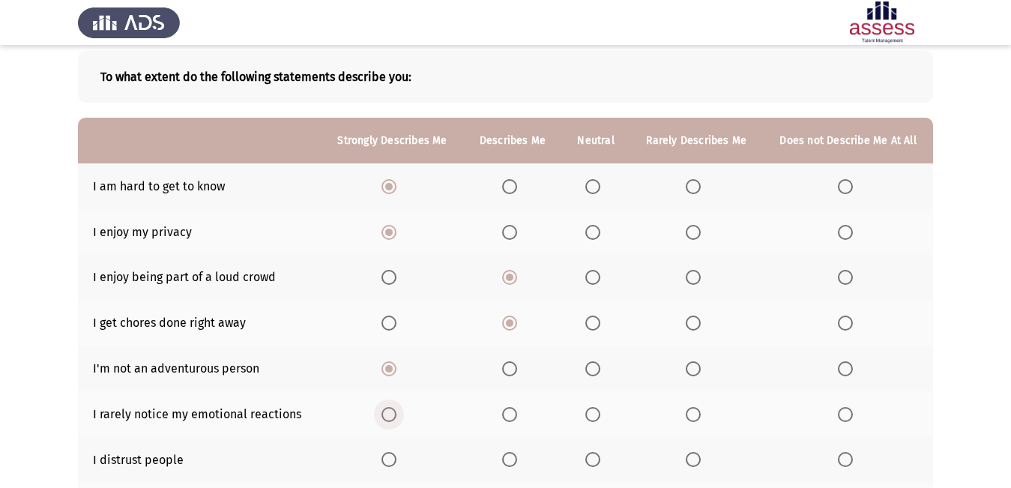
click at [392, 414] on input "Select an option" at bounding box center [389, 414] width 15 height 15
click at [392, 458] on span "Select an option" at bounding box center [389, 459] width 15 height 15
click at [392, 458] on input "Select an option" at bounding box center [389, 459] width 15 height 15
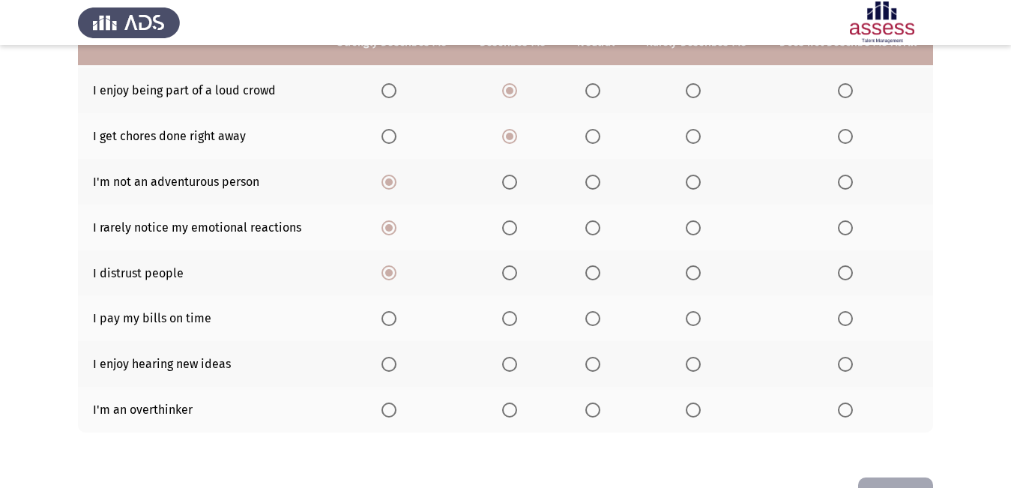
scroll to position [236, 0]
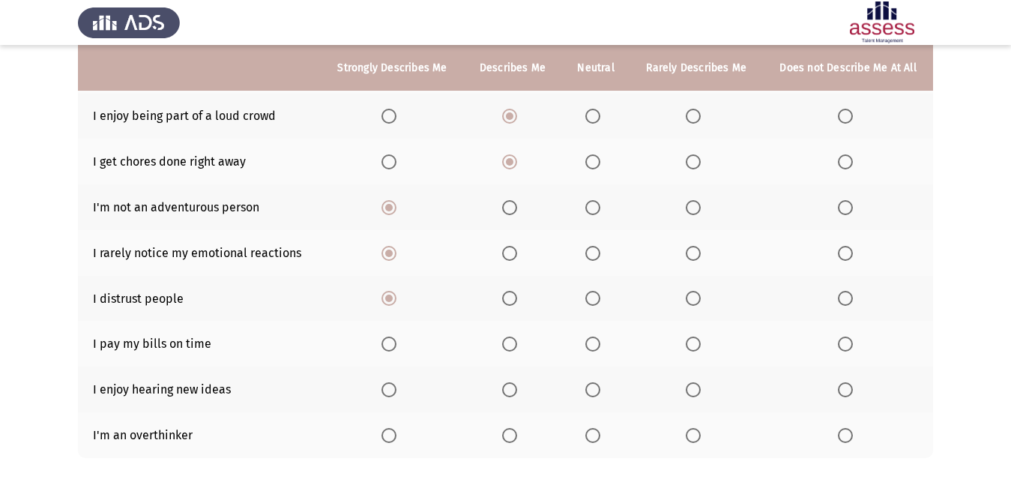
click at [594, 337] on th at bounding box center [595, 344] width 68 height 46
click at [591, 343] on span "Select an option" at bounding box center [592, 344] width 15 height 15
click at [591, 343] on input "Select an option" at bounding box center [592, 344] width 15 height 15
click at [390, 391] on span "Select an option" at bounding box center [389, 389] width 15 height 15
click at [390, 391] on input "Select an option" at bounding box center [389, 389] width 15 height 15
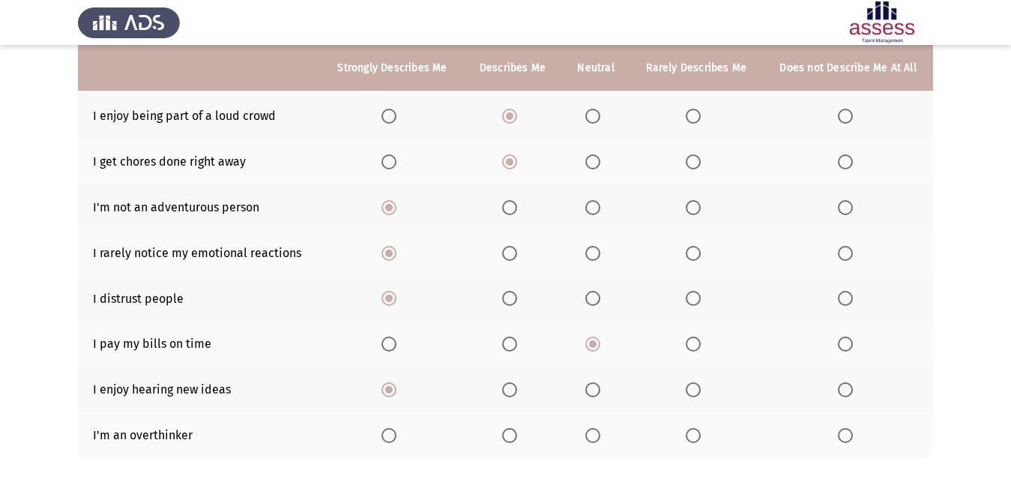
click at [392, 443] on th at bounding box center [392, 435] width 142 height 46
click at [386, 439] on span "Select an option" at bounding box center [389, 435] width 15 height 15
click at [386, 439] on input "Select an option" at bounding box center [389, 435] width 15 height 15
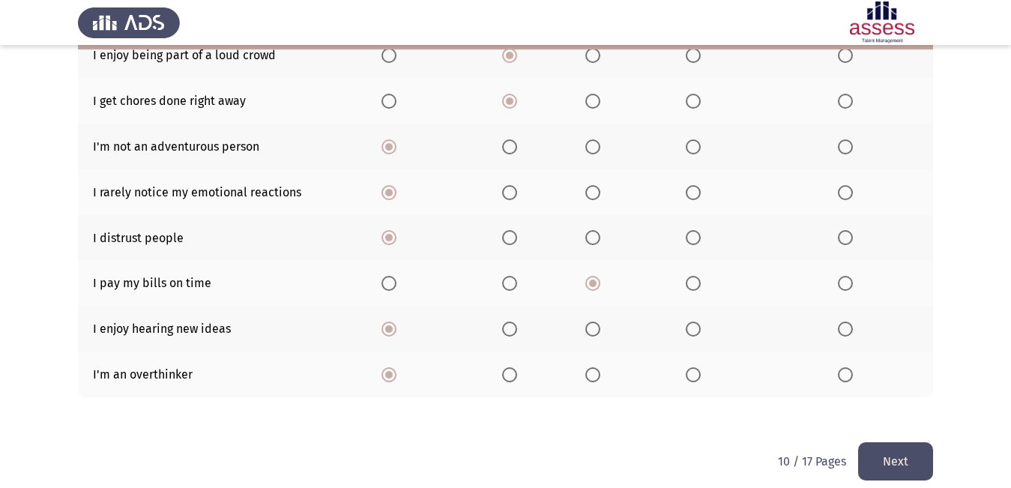
scroll to position [311, 0]
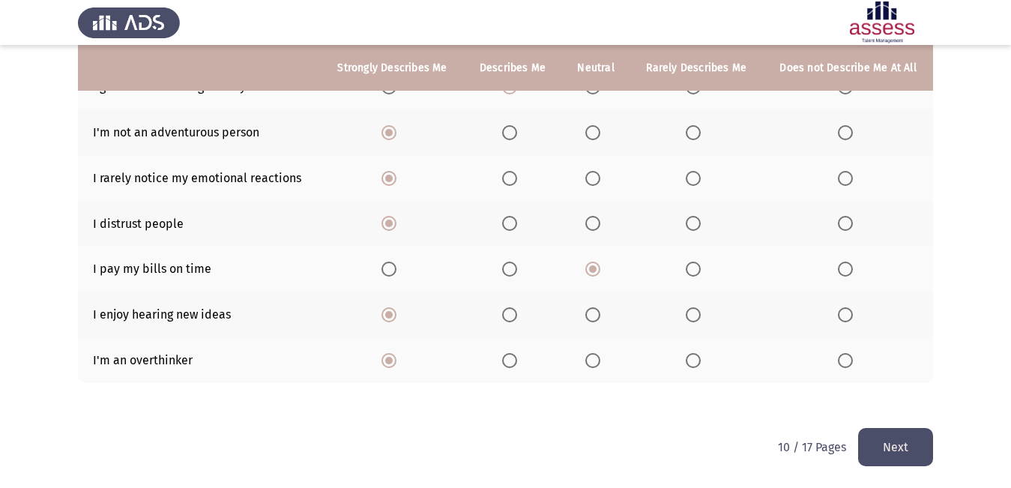
click at [907, 428] on button "Next" at bounding box center [895, 447] width 75 height 38
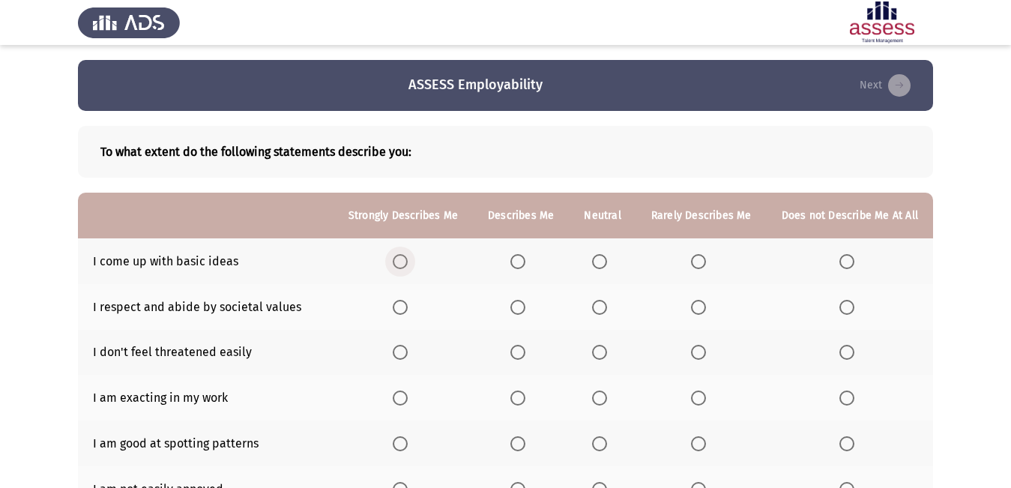
click at [406, 258] on span "Select an option" at bounding box center [400, 261] width 15 height 15
click at [406, 258] on input "Select an option" at bounding box center [400, 261] width 15 height 15
drag, startPoint x: 388, startPoint y: 295, endPoint x: 391, endPoint y: 313, distance: 18.1
click at [389, 311] on tbody "I come up with basic ideas I respect and abide by societal values I don't feel …" at bounding box center [505, 472] width 855 height 468
click at [404, 307] on span "Select an option" at bounding box center [400, 307] width 15 height 15
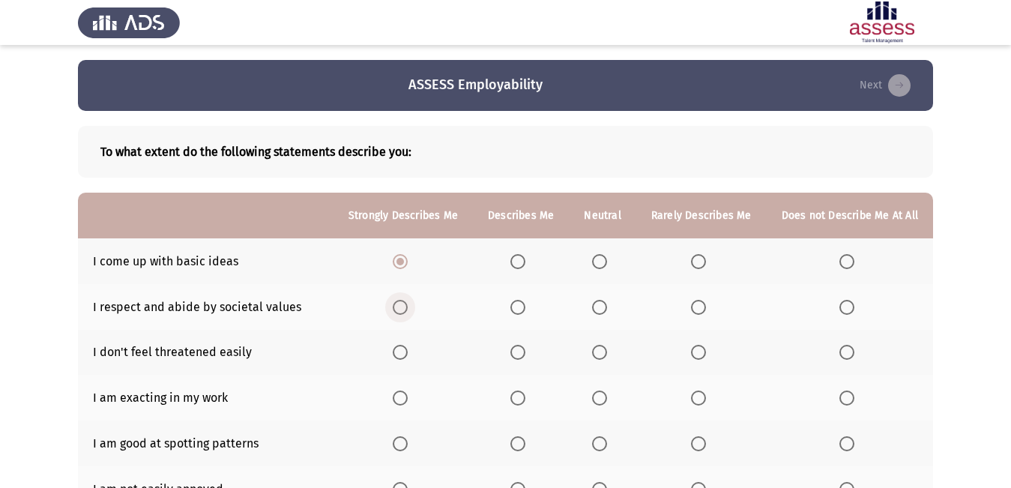
click at [404, 307] on input "Select an option" at bounding box center [400, 307] width 15 height 15
click at [408, 351] on span "Select an option" at bounding box center [400, 352] width 15 height 15
click at [408, 351] on input "Select an option" at bounding box center [400, 352] width 15 height 15
click at [406, 399] on span "Select an option" at bounding box center [400, 398] width 15 height 15
click at [406, 399] on input "Select an option" at bounding box center [400, 398] width 15 height 15
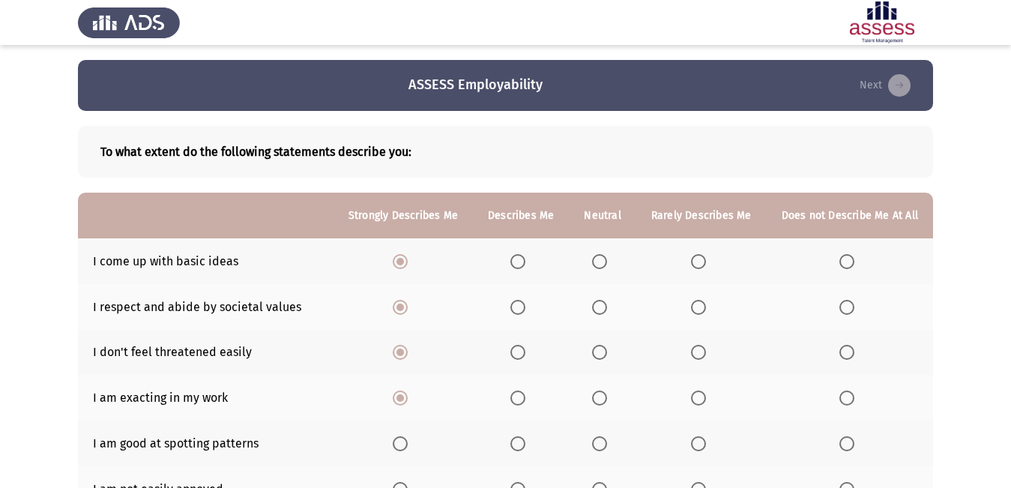
click at [403, 441] on span "Select an option" at bounding box center [400, 443] width 15 height 15
click at [403, 441] on input "Select an option" at bounding box center [400, 443] width 15 height 15
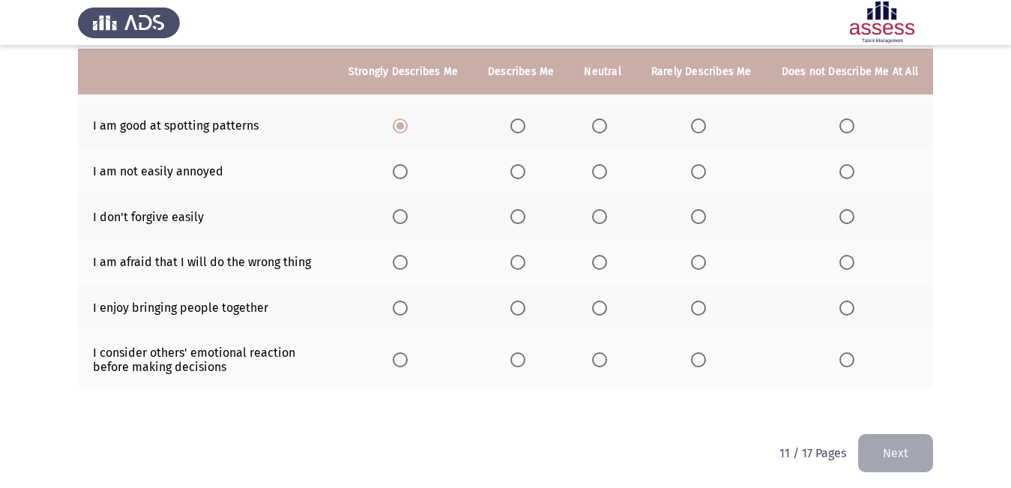
scroll to position [324, 0]
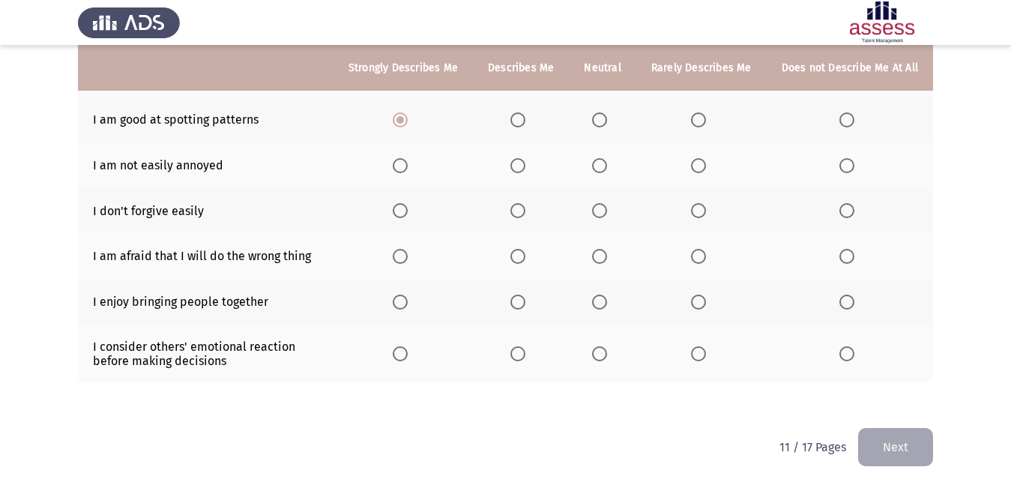
click at [407, 358] on span "Select an option" at bounding box center [400, 353] width 15 height 15
click at [407, 358] on input "Select an option" at bounding box center [400, 353] width 15 height 15
click at [405, 307] on span "Select an option" at bounding box center [400, 302] width 15 height 15
click at [405, 307] on input "Select an option" at bounding box center [400, 302] width 15 height 15
click at [408, 253] on span "Select an option" at bounding box center [400, 256] width 15 height 15
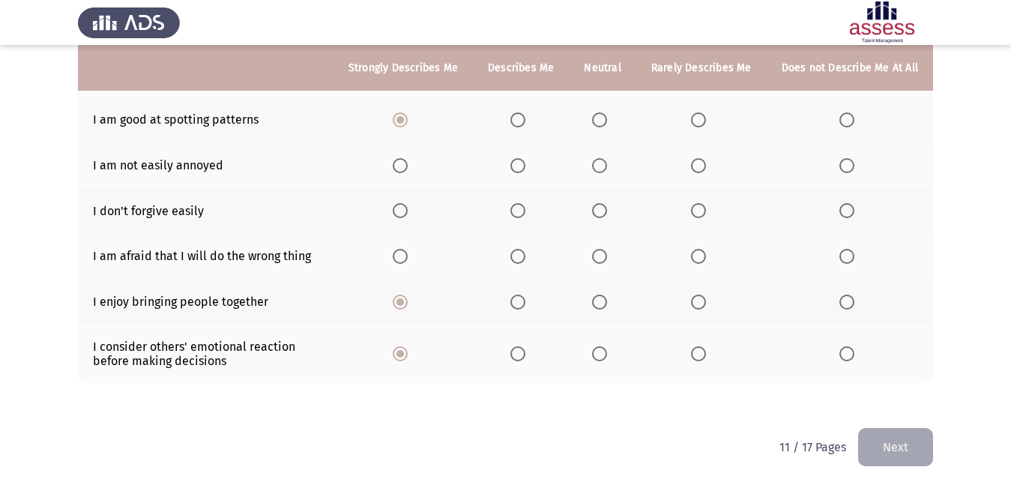
click at [408, 253] on input "Select an option" at bounding box center [400, 256] width 15 height 15
click at [408, 218] on span "Select an option" at bounding box center [400, 210] width 15 height 15
click at [408, 218] on input "Select an option" at bounding box center [400, 210] width 15 height 15
drag, startPoint x: 410, startPoint y: 169, endPoint x: 936, endPoint y: 282, distance: 538.2
click at [608, 217] on tbody "I come up with basic ideas I respect and abide by societal values I don't feel …" at bounding box center [505, 149] width 855 height 468
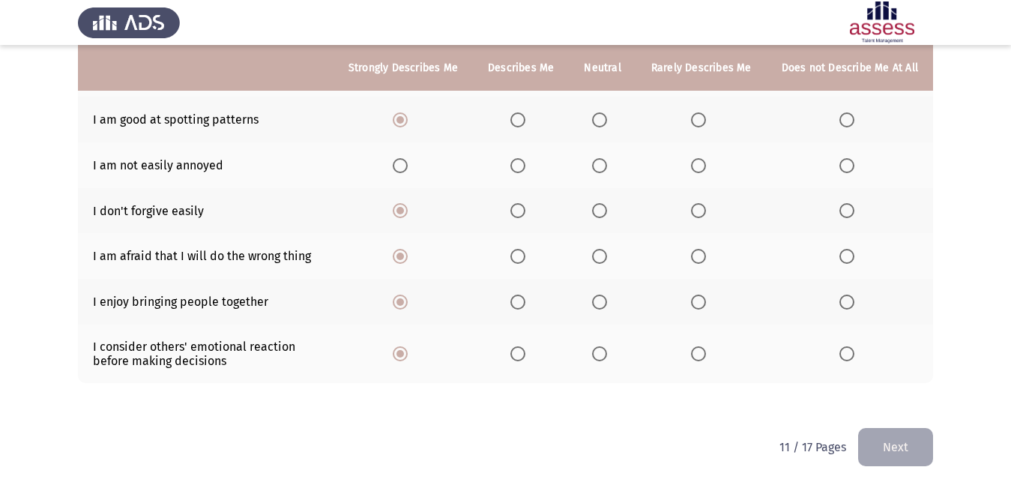
drag, startPoint x: 530, startPoint y: 149, endPoint x: 578, endPoint y: 159, distance: 48.9
click at [578, 159] on tr "I am not easily annoyed" at bounding box center [505, 165] width 855 height 46
click at [599, 159] on span "Select an option" at bounding box center [599, 165] width 15 height 15
click at [599, 159] on input "Select an option" at bounding box center [599, 165] width 15 height 15
click at [860, 440] on button "Next" at bounding box center [895, 447] width 75 height 38
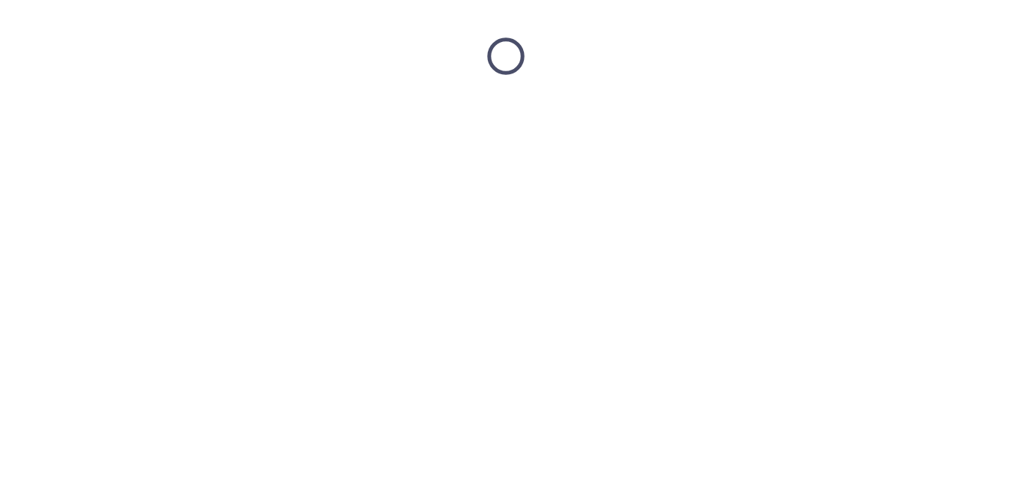
scroll to position [0, 0]
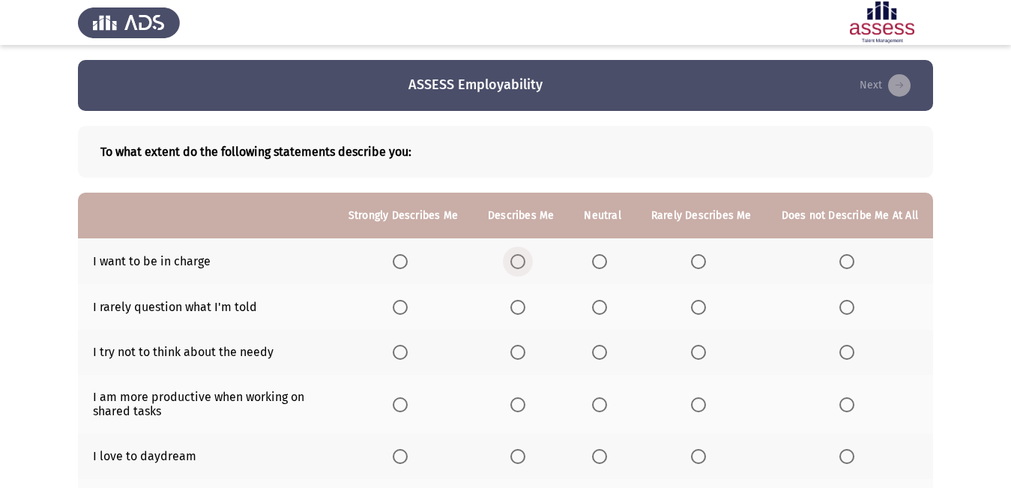
click at [521, 261] on span "Select an option" at bounding box center [517, 261] width 15 height 15
click at [521, 261] on input "Select an option" at bounding box center [517, 261] width 15 height 15
drag, startPoint x: 417, startPoint y: 274, endPoint x: 420, endPoint y: 331, distance: 57.0
click at [420, 330] on tbody "I want to be in charge I rarely question what I'm told I try not to think about…" at bounding box center [505, 455] width 855 height 435
drag, startPoint x: 601, startPoint y: 247, endPoint x: 609, endPoint y: 252, distance: 9.1
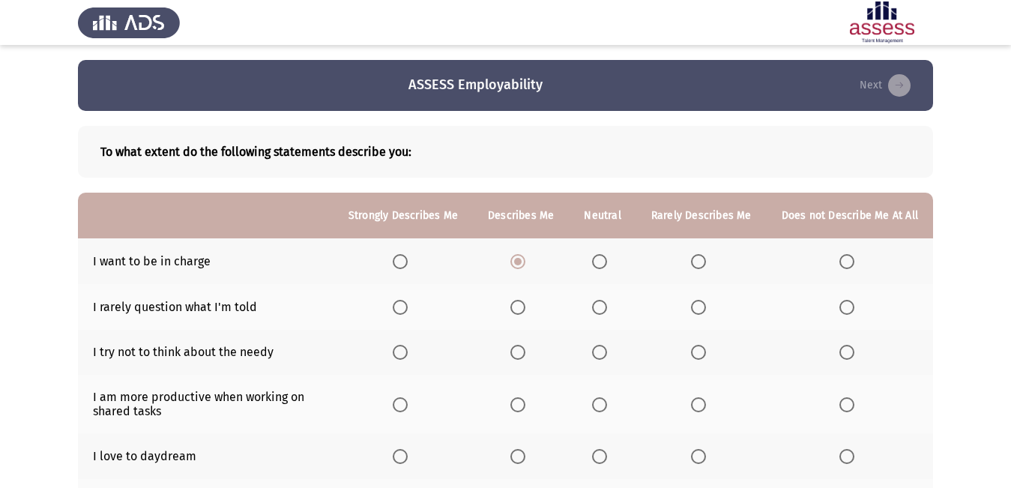
click at [609, 252] on th at bounding box center [602, 261] width 67 height 46
click at [604, 260] on span "Select an option" at bounding box center [599, 261] width 15 height 15
click at [604, 260] on input "Select an option" at bounding box center [599, 261] width 15 height 15
drag, startPoint x: 410, startPoint y: 305, endPoint x: 410, endPoint y: 342, distance: 36.7
click at [417, 332] on tbody "I want to be in charge I rarely question what I'm told I try not to think about…" at bounding box center [505, 455] width 855 height 435
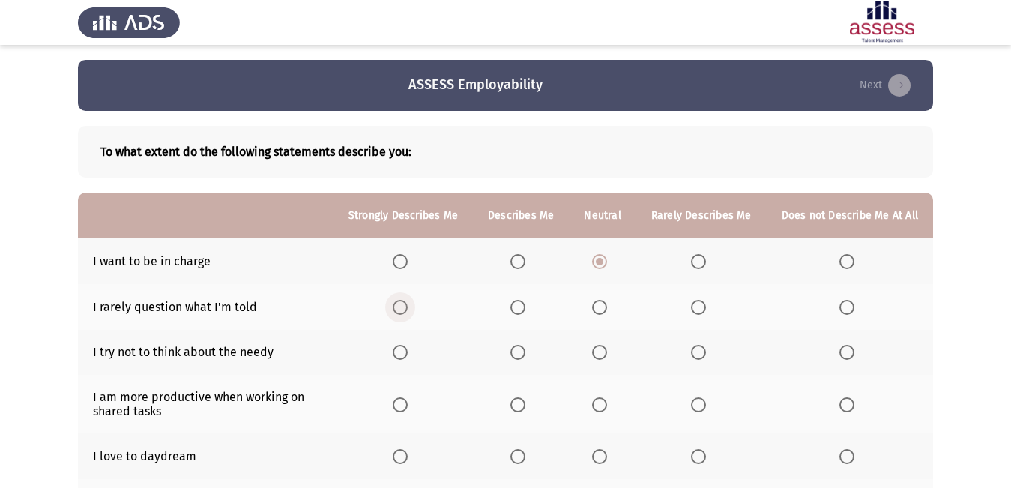
click at [405, 309] on span "Select an option" at bounding box center [400, 307] width 15 height 15
click at [405, 309] on input "Select an option" at bounding box center [400, 307] width 15 height 15
click at [408, 346] on span "Select an option" at bounding box center [400, 352] width 15 height 15
click at [408, 346] on input "Select an option" at bounding box center [400, 352] width 15 height 15
click at [407, 405] on span "Select an option" at bounding box center [400, 404] width 15 height 15
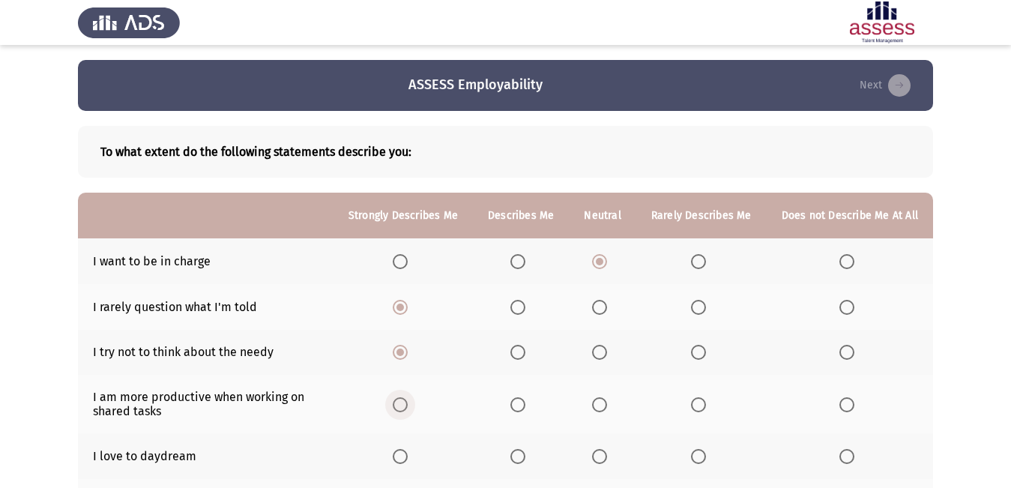
click at [407, 405] on input "Select an option" at bounding box center [400, 404] width 15 height 15
click at [408, 464] on span "Select an option" at bounding box center [400, 456] width 15 height 15
click at [408, 464] on input "Select an option" at bounding box center [400, 456] width 15 height 15
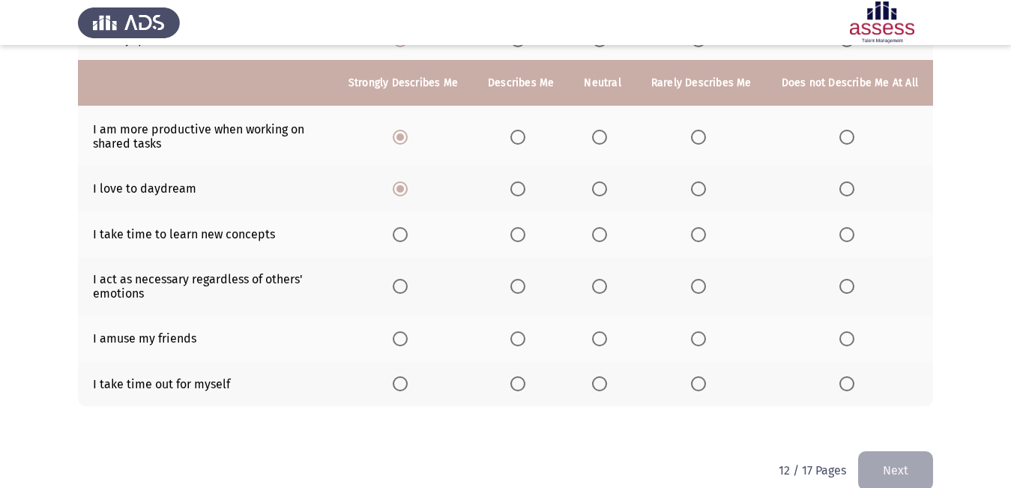
scroll to position [291, 0]
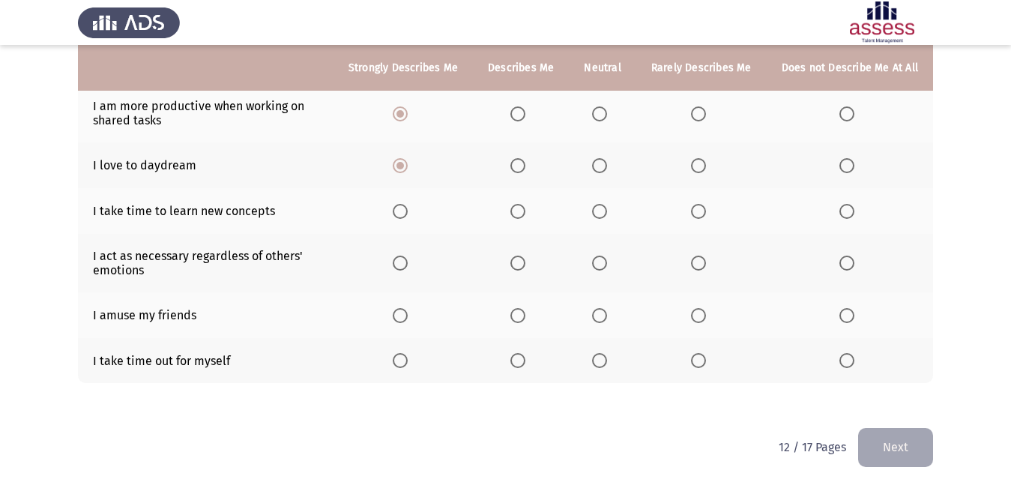
click at [408, 364] on span "Select an option" at bounding box center [400, 360] width 15 height 15
click at [408, 364] on input "Select an option" at bounding box center [400, 360] width 15 height 15
click at [405, 316] on span "Select an option" at bounding box center [400, 315] width 15 height 15
click at [405, 316] on input "Select an option" at bounding box center [400, 315] width 15 height 15
click at [405, 211] on span "Select an option" at bounding box center [400, 211] width 15 height 15
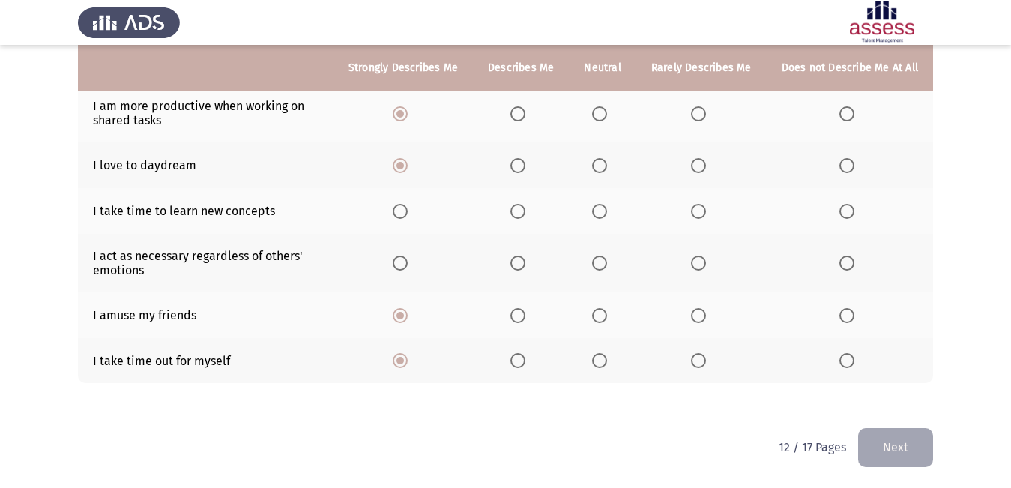
click at [405, 211] on input "Select an option" at bounding box center [400, 211] width 15 height 15
click at [402, 261] on span "Select an option" at bounding box center [400, 263] width 15 height 15
click at [402, 261] on input "Select an option" at bounding box center [400, 263] width 15 height 15
click at [899, 453] on button "Next" at bounding box center [895, 447] width 75 height 38
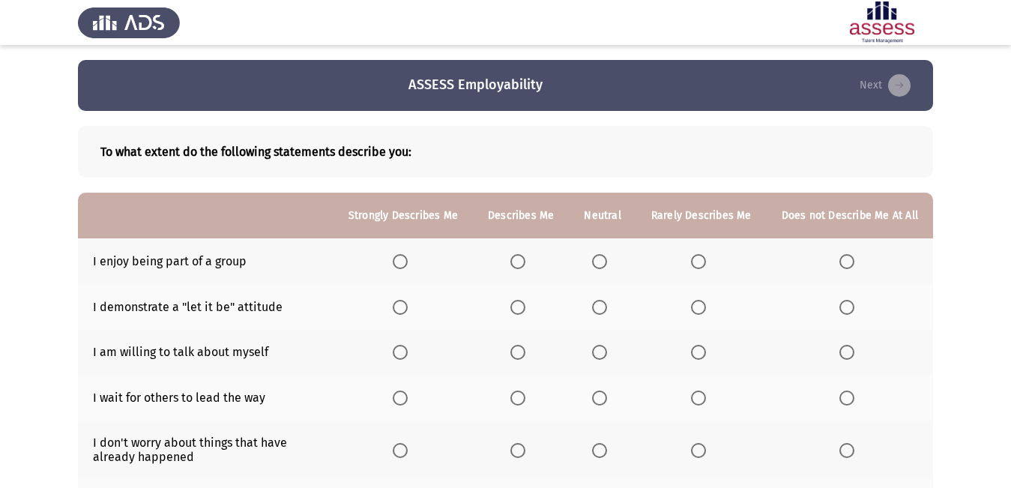
click at [414, 250] on th at bounding box center [403, 261] width 139 height 46
drag, startPoint x: 410, startPoint y: 250, endPoint x: 409, endPoint y: 262, distance: 12.0
click at [409, 259] on th at bounding box center [403, 261] width 139 height 46
click at [408, 262] on span "Select an option" at bounding box center [400, 261] width 15 height 15
click at [408, 262] on input "Select an option" at bounding box center [400, 261] width 15 height 15
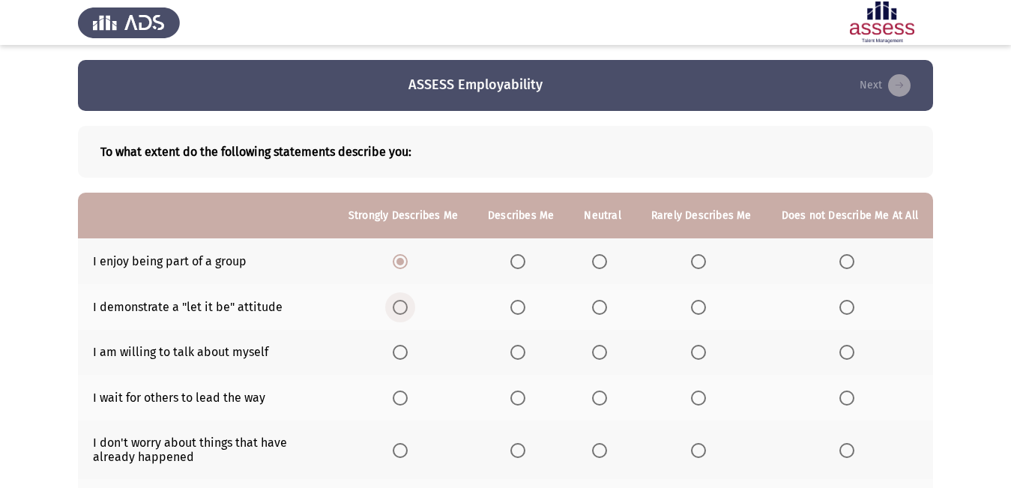
click at [408, 306] on span "Select an option" at bounding box center [400, 307] width 15 height 15
click at [408, 306] on input "Select an option" at bounding box center [400, 307] width 15 height 15
drag, startPoint x: 401, startPoint y: 340, endPoint x: 409, endPoint y: 348, distance: 11.7
click at [409, 348] on th at bounding box center [403, 353] width 139 height 46
click at [407, 350] on span "Select an option" at bounding box center [400, 352] width 15 height 15
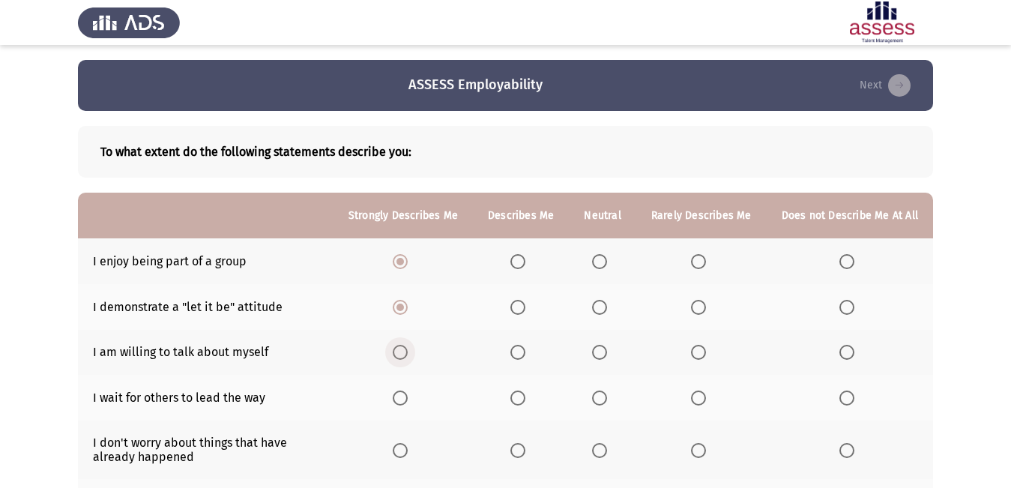
click at [407, 350] on input "Select an option" at bounding box center [400, 352] width 15 height 15
drag, startPoint x: 398, startPoint y: 377, endPoint x: 407, endPoint y: 392, distance: 17.5
click at [404, 383] on th at bounding box center [403, 398] width 139 height 46
click at [408, 403] on span "Select an option" at bounding box center [400, 398] width 15 height 15
click at [408, 403] on input "Select an option" at bounding box center [400, 398] width 15 height 15
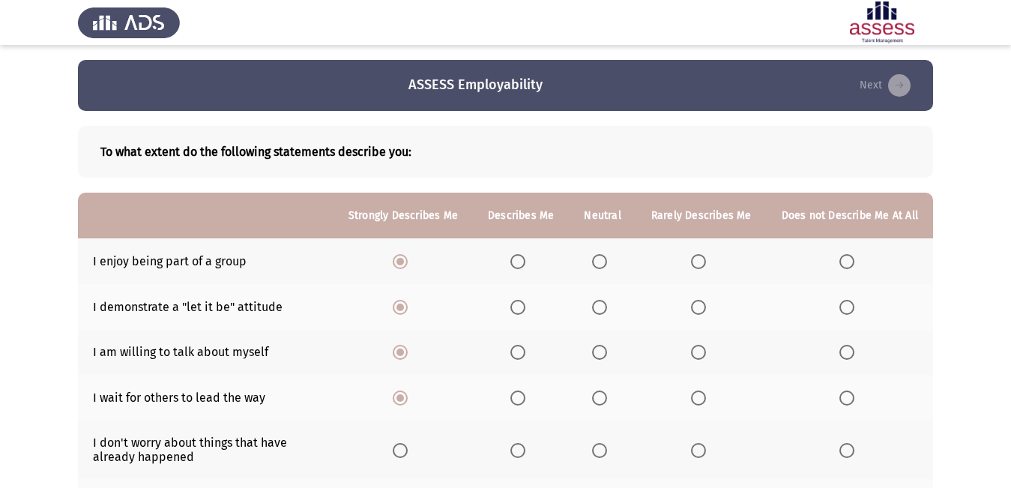
click at [408, 450] on span "Select an option" at bounding box center [400, 450] width 15 height 15
click at [408, 450] on input "Select an option" at bounding box center [400, 450] width 15 height 15
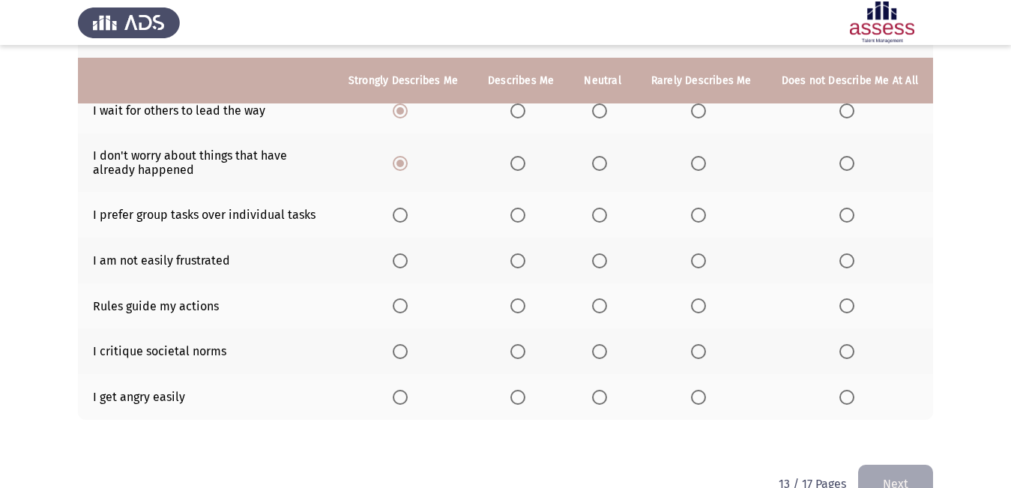
scroll to position [300, 0]
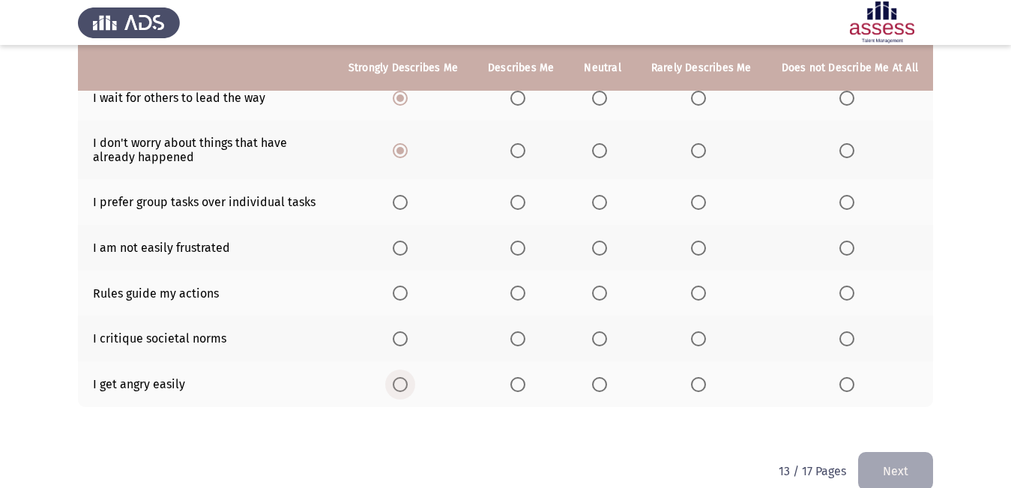
click at [400, 380] on span "Select an option" at bounding box center [400, 384] width 15 height 15
click at [400, 380] on input "Select an option" at bounding box center [400, 384] width 15 height 15
click at [405, 340] on span "Select an option" at bounding box center [400, 338] width 15 height 15
click at [405, 340] on input "Select an option" at bounding box center [400, 338] width 15 height 15
click at [404, 292] on span "Select an option" at bounding box center [400, 293] width 15 height 15
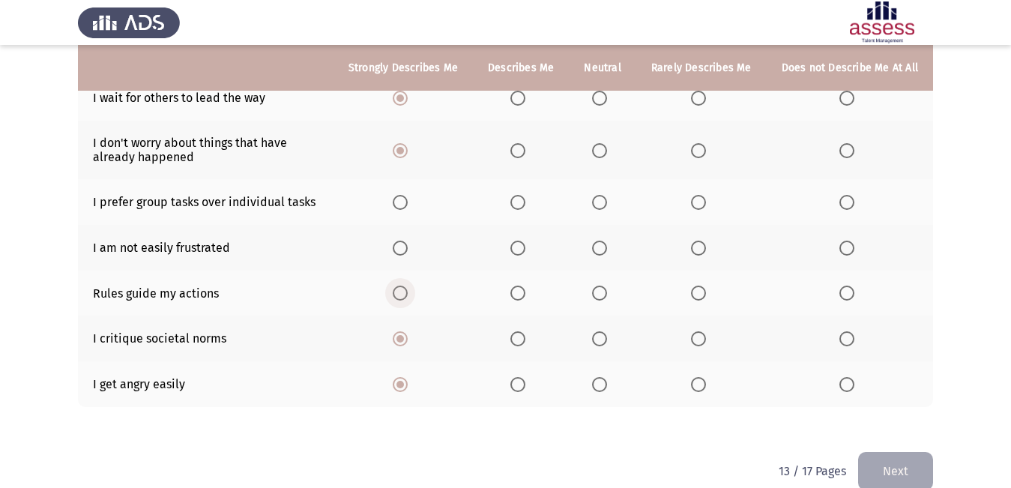
click at [404, 292] on input "Select an option" at bounding box center [400, 293] width 15 height 15
click at [402, 247] on span "Select an option" at bounding box center [400, 248] width 15 height 15
click at [402, 247] on input "Select an option" at bounding box center [400, 248] width 15 height 15
click at [402, 201] on span "Select an option" at bounding box center [400, 202] width 15 height 15
click at [402, 201] on input "Select an option" at bounding box center [400, 202] width 15 height 15
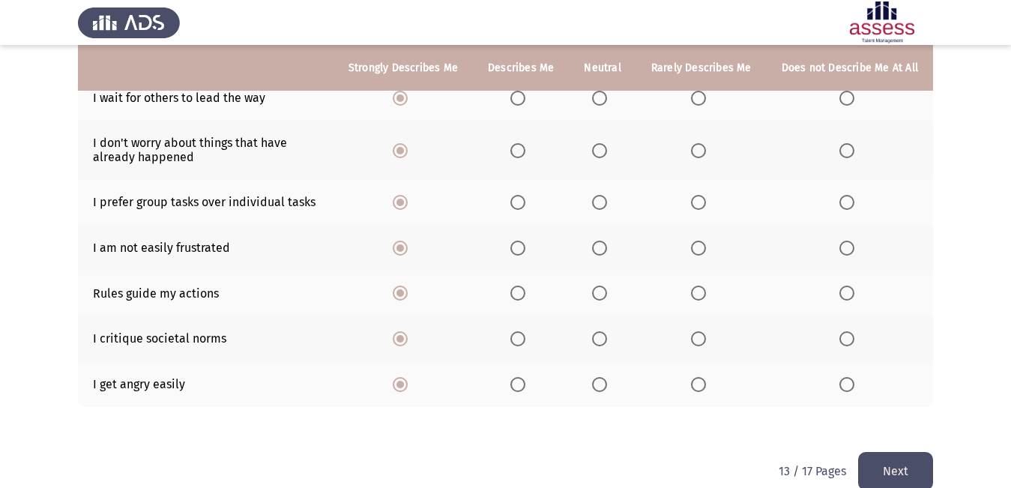
click at [926, 467] on button "Next" at bounding box center [895, 471] width 75 height 38
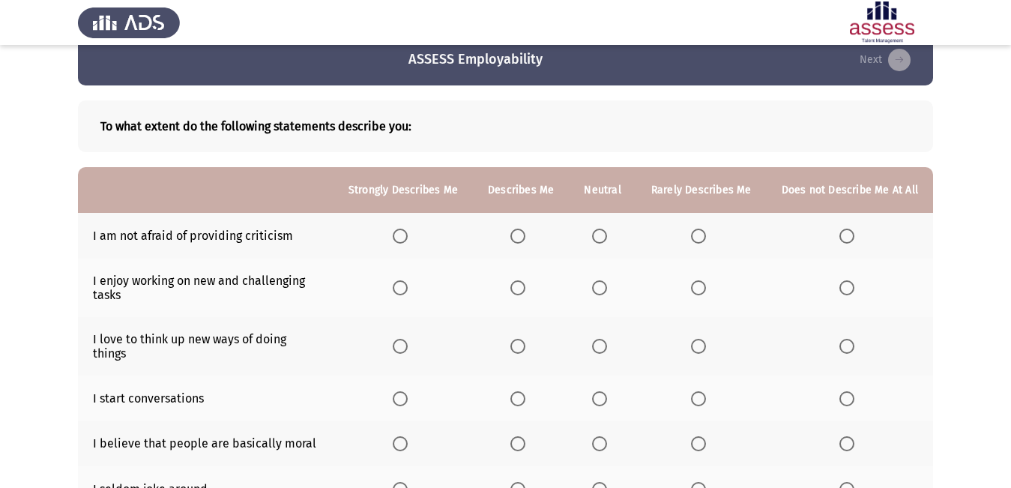
scroll to position [0, 0]
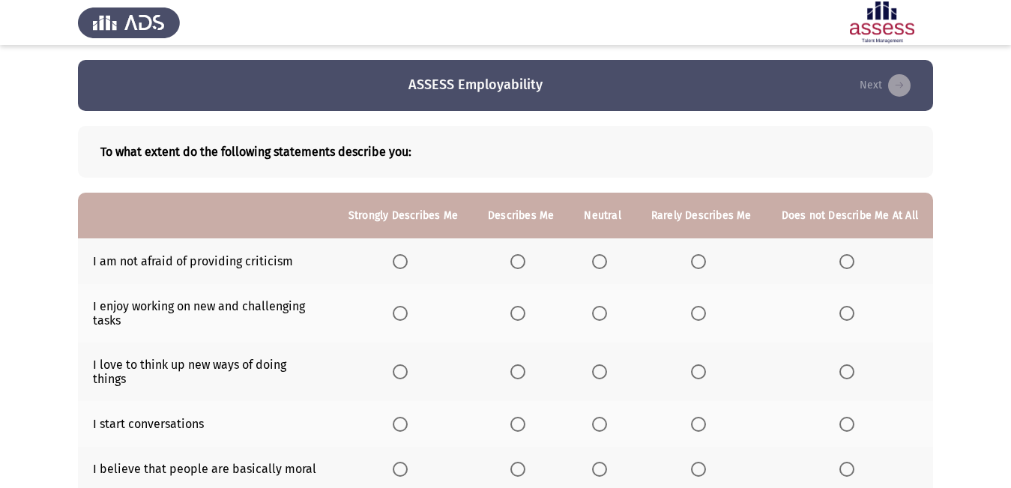
click at [600, 255] on th at bounding box center [602, 261] width 67 height 46
click at [604, 265] on span "Select an option" at bounding box center [599, 261] width 15 height 15
click at [604, 265] on input "Select an option" at bounding box center [599, 261] width 15 height 15
drag, startPoint x: 395, startPoint y: 268, endPoint x: 391, endPoint y: 343, distance: 74.3
click at [391, 342] on tbody "I am not afraid of providing criticism I enjoy working on new and challenging t…" at bounding box center [505, 485] width 855 height 494
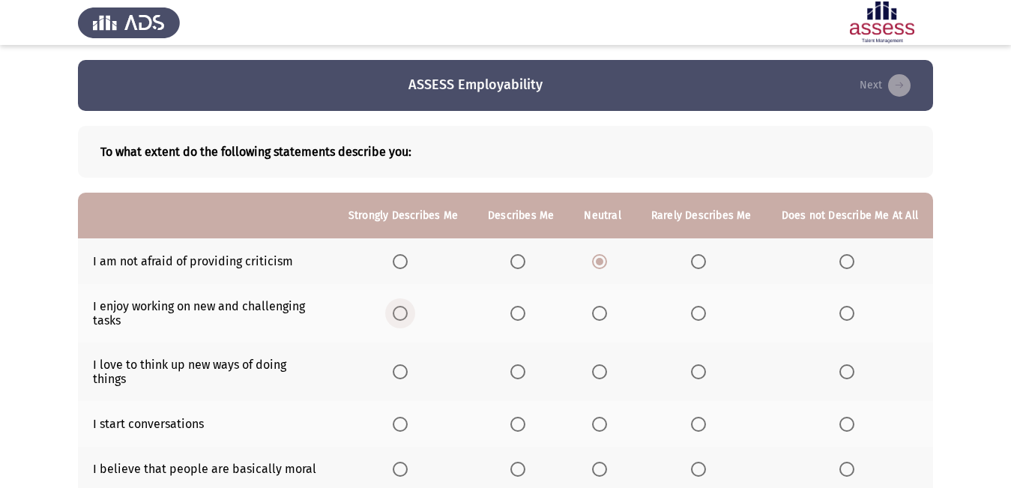
click at [400, 313] on span "Select an option" at bounding box center [400, 313] width 0 height 0
click at [408, 313] on input "Select an option" at bounding box center [400, 313] width 15 height 15
click at [407, 364] on span "Select an option" at bounding box center [400, 371] width 15 height 15
click at [407, 364] on input "Select an option" at bounding box center [400, 371] width 15 height 15
click at [404, 368] on span "Select an option" at bounding box center [400, 371] width 7 height 7
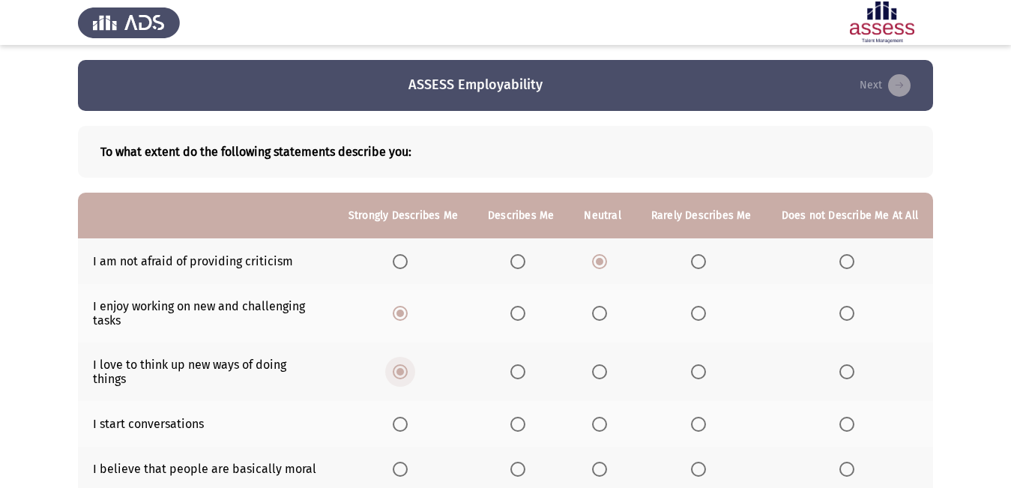
click at [406, 364] on input "Select an option" at bounding box center [400, 371] width 15 height 15
click at [403, 417] on span "Select an option" at bounding box center [400, 424] width 15 height 15
click at [403, 417] on input "Select an option" at bounding box center [400, 424] width 15 height 15
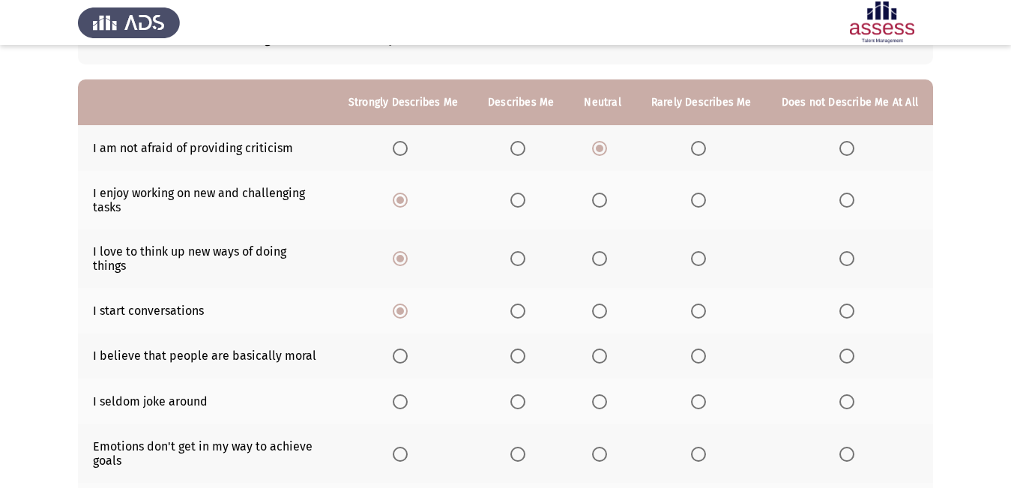
scroll to position [150, 0]
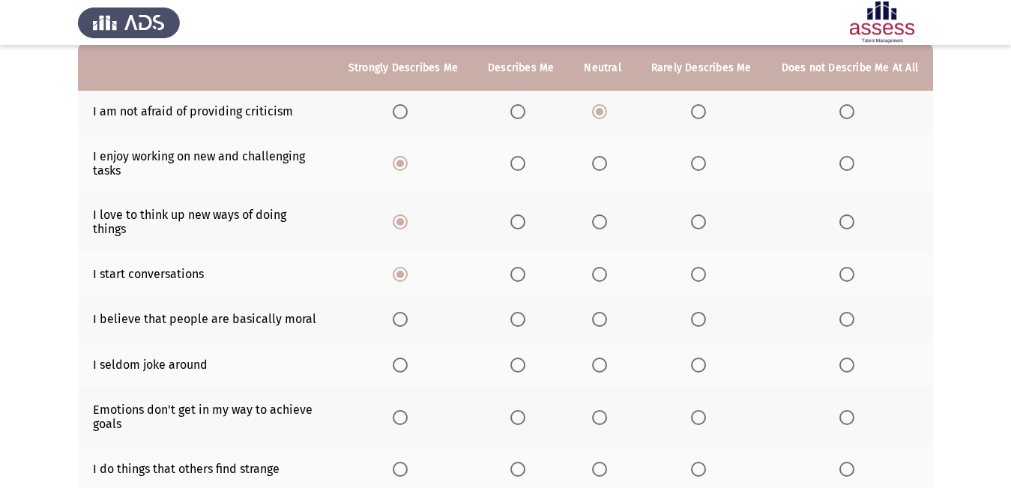
click at [408, 358] on span "Select an option" at bounding box center [400, 365] width 15 height 15
click at [408, 358] on input "Select an option" at bounding box center [400, 365] width 15 height 15
click at [408, 312] on span "Select an option" at bounding box center [400, 319] width 15 height 15
click at [408, 312] on input "Select an option" at bounding box center [400, 319] width 15 height 15
click at [403, 394] on th at bounding box center [403, 417] width 139 height 58
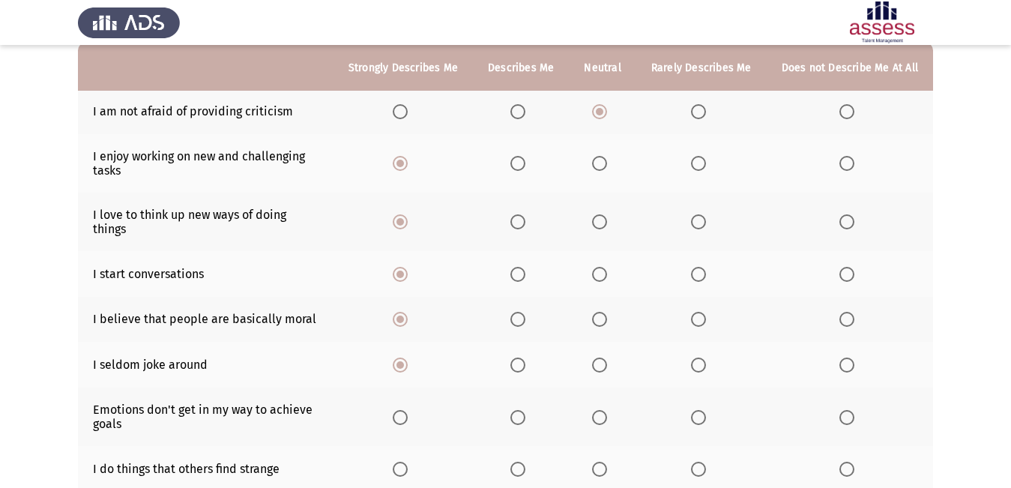
click at [403, 410] on span "Select an option" at bounding box center [400, 417] width 15 height 15
click at [403, 410] on input "Select an option" at bounding box center [400, 417] width 15 height 15
click at [405, 462] on span "Select an option" at bounding box center [400, 469] width 15 height 15
click at [405, 462] on input "Select an option" at bounding box center [400, 469] width 15 height 15
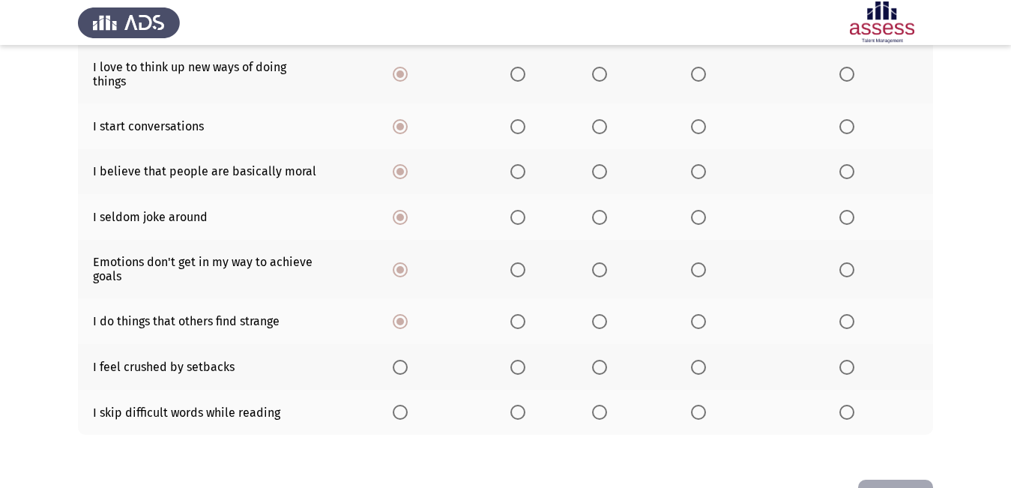
scroll to position [300, 0]
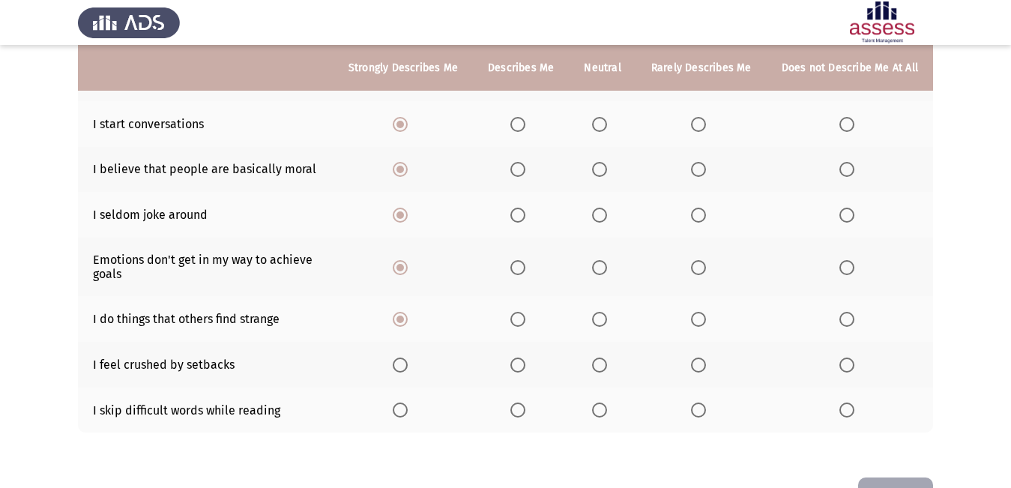
click at [405, 388] on th at bounding box center [403, 411] width 139 height 46
click at [405, 402] on span "Select an option" at bounding box center [400, 409] width 15 height 15
click at [405, 402] on input "Select an option" at bounding box center [400, 409] width 15 height 15
click at [408, 358] on span "Select an option" at bounding box center [400, 365] width 15 height 15
click at [408, 358] on input "Select an option" at bounding box center [400, 365] width 15 height 15
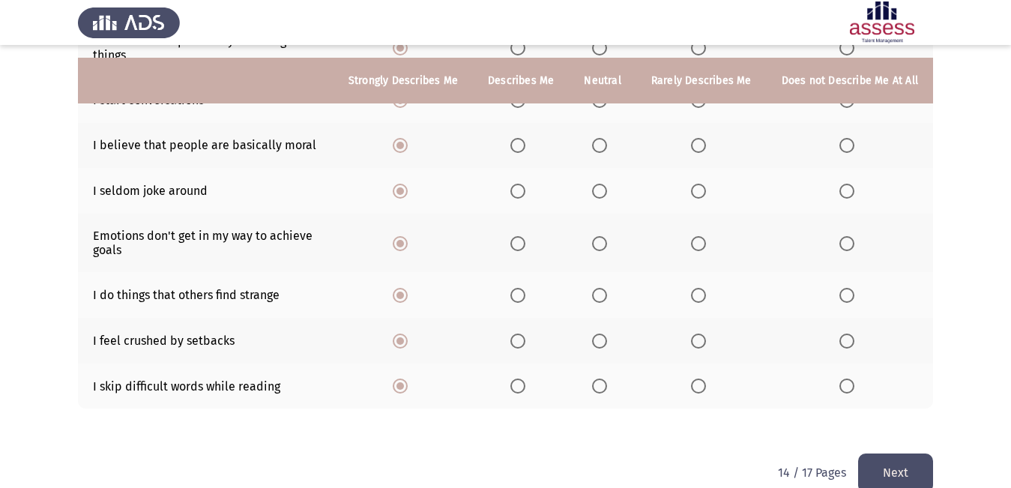
scroll to position [337, 0]
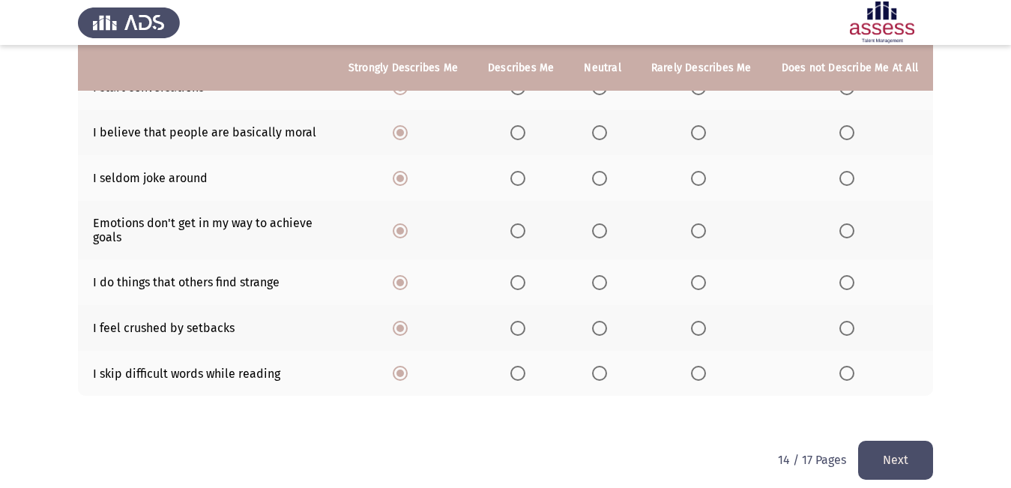
click at [913, 443] on button "Next" at bounding box center [895, 460] width 75 height 38
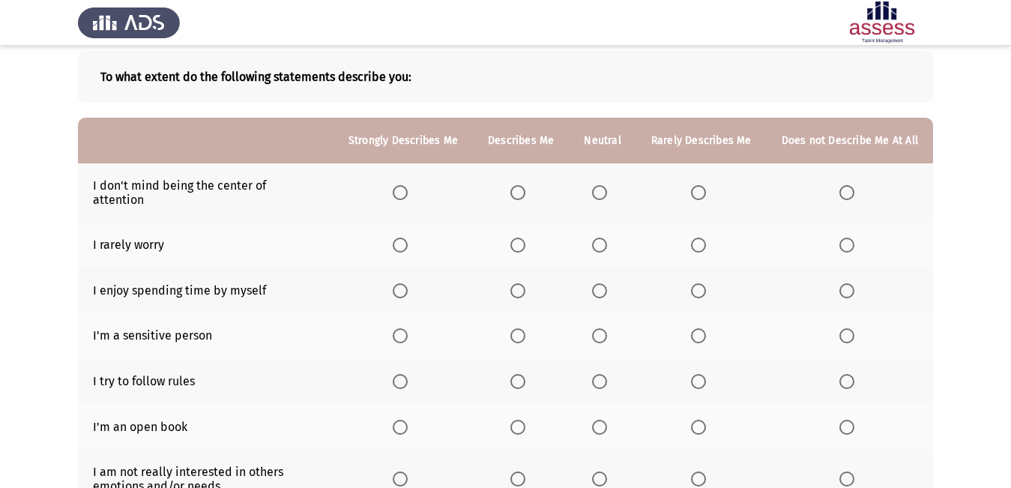
scroll to position [150, 0]
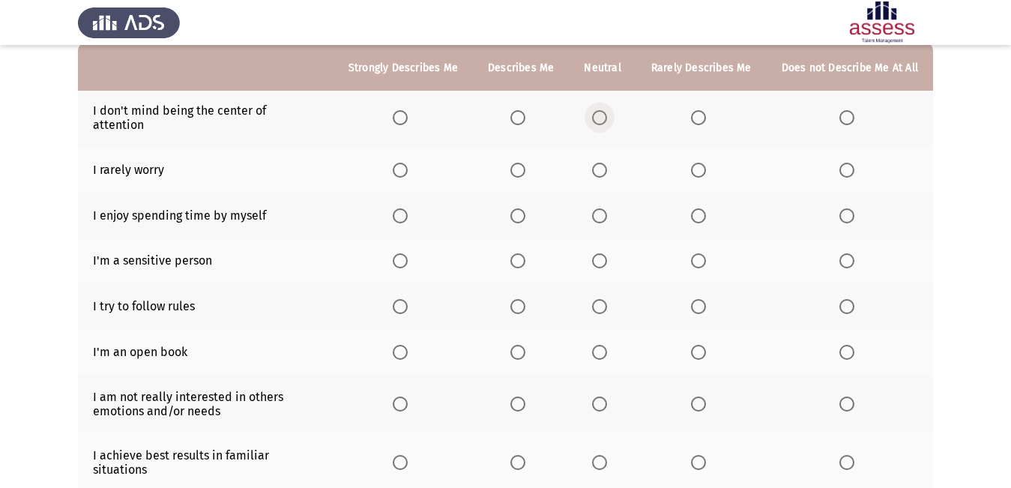
click at [606, 110] on span "Select an option" at bounding box center [599, 117] width 15 height 15
click at [606, 110] on input "Select an option" at bounding box center [599, 117] width 15 height 15
click at [407, 163] on span "Select an option" at bounding box center [400, 170] width 15 height 15
click at [407, 163] on input "Select an option" at bounding box center [400, 170] width 15 height 15
click at [408, 208] on span "Select an option" at bounding box center [400, 215] width 15 height 15
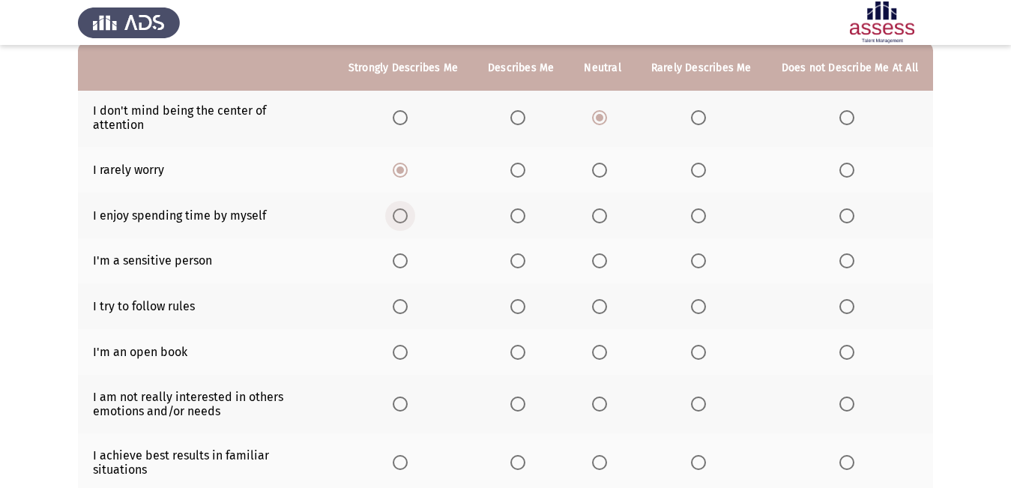
click at [408, 208] on input "Select an option" at bounding box center [400, 215] width 15 height 15
click at [407, 253] on span "Select an option" at bounding box center [400, 260] width 15 height 15
click at [407, 253] on input "Select an option" at bounding box center [400, 260] width 15 height 15
click at [402, 299] on span "Select an option" at bounding box center [400, 306] width 15 height 15
click at [402, 299] on input "Select an option" at bounding box center [400, 306] width 15 height 15
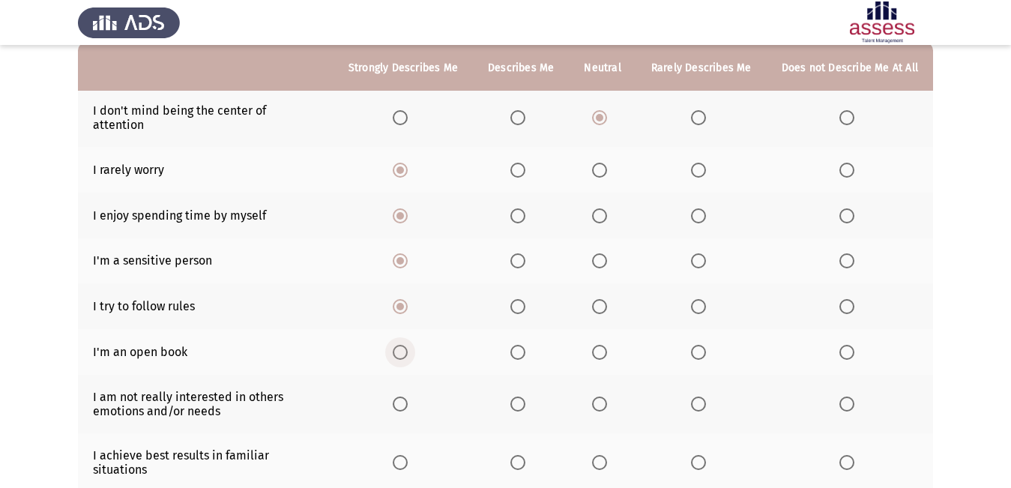
click at [408, 346] on span "Select an option" at bounding box center [400, 352] width 15 height 15
click at [408, 346] on input "Select an option" at bounding box center [400, 352] width 15 height 15
click at [408, 397] on span "Select an option" at bounding box center [400, 404] width 15 height 15
click at [408, 397] on input "Select an option" at bounding box center [400, 404] width 15 height 15
click at [408, 455] on span "Select an option" at bounding box center [400, 462] width 15 height 15
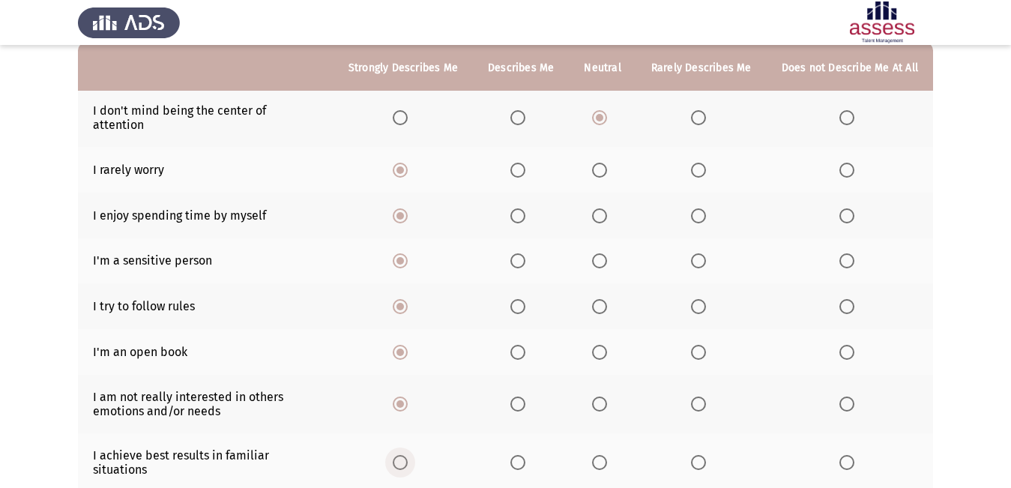
click at [408, 455] on input "Select an option" at bounding box center [400, 462] width 15 height 15
click at [408, 455] on th at bounding box center [403, 462] width 139 height 58
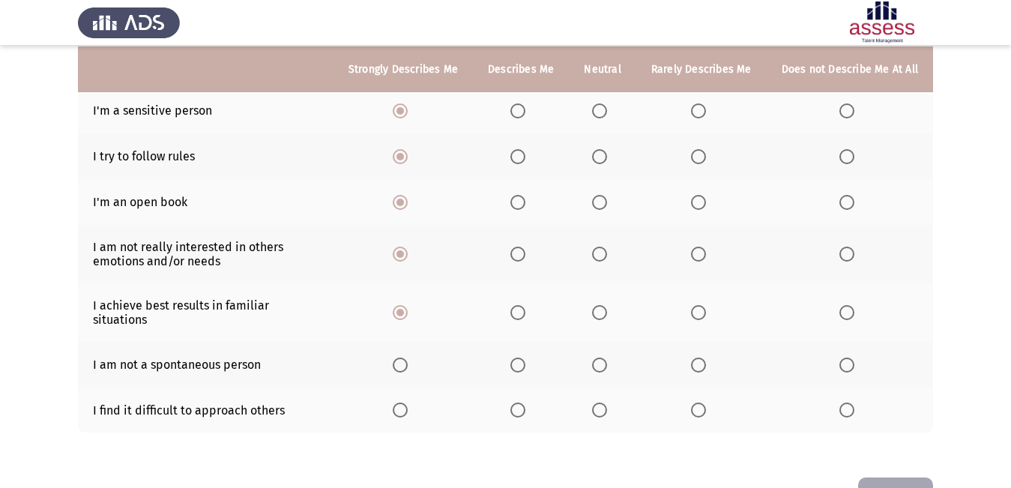
scroll to position [324, 0]
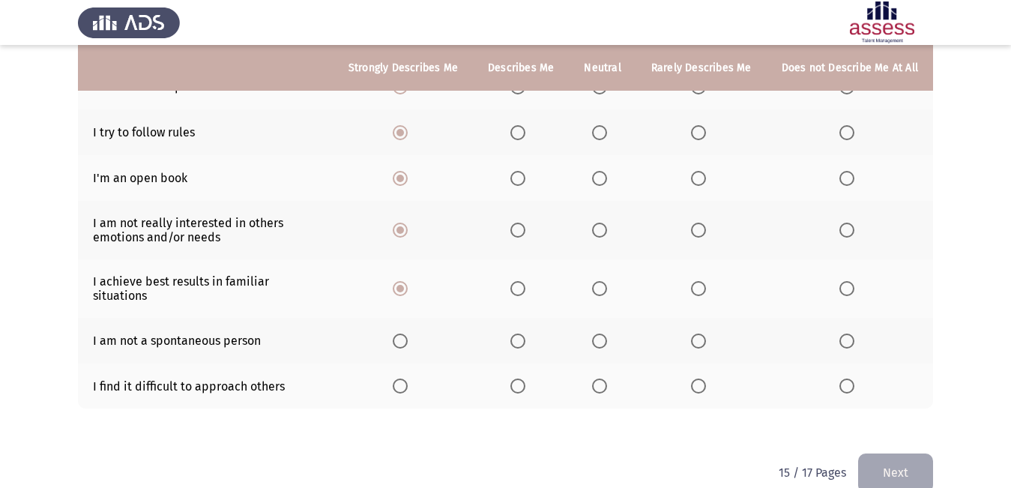
click at [405, 334] on span "Select an option" at bounding box center [400, 341] width 15 height 15
click at [405, 334] on input "Select an option" at bounding box center [400, 341] width 15 height 15
click at [408, 379] on span "Select an option" at bounding box center [400, 386] width 15 height 15
click at [408, 379] on input "Select an option" at bounding box center [400, 386] width 15 height 15
click at [911, 453] on button "Next" at bounding box center [895, 472] width 75 height 38
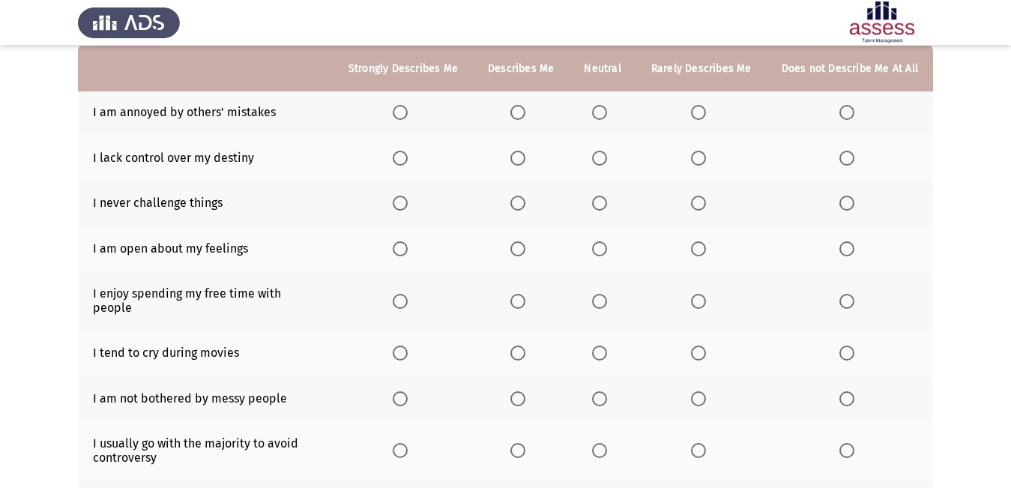
scroll to position [150, 0]
click at [404, 110] on span "Select an option" at bounding box center [400, 111] width 15 height 15
click at [404, 110] on input "Select an option" at bounding box center [400, 111] width 15 height 15
click at [402, 161] on span "Select an option" at bounding box center [400, 157] width 15 height 15
click at [402, 161] on input "Select an option" at bounding box center [400, 157] width 15 height 15
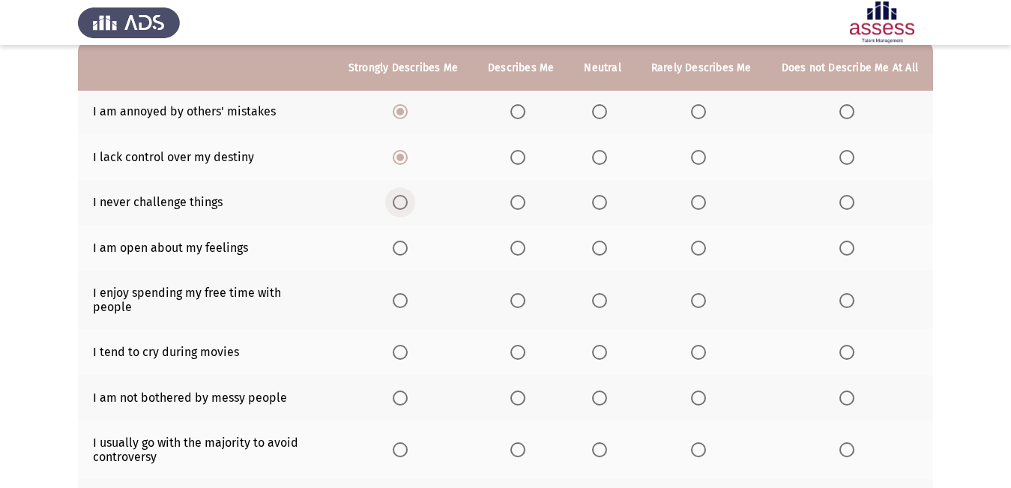
click at [407, 200] on span "Select an option" at bounding box center [400, 202] width 15 height 15
click at [407, 200] on input "Select an option" at bounding box center [400, 202] width 15 height 15
click at [399, 250] on th at bounding box center [403, 248] width 139 height 46
click at [403, 246] on span "Select an option" at bounding box center [400, 248] width 15 height 15
click at [403, 246] on input "Select an option" at bounding box center [400, 248] width 15 height 15
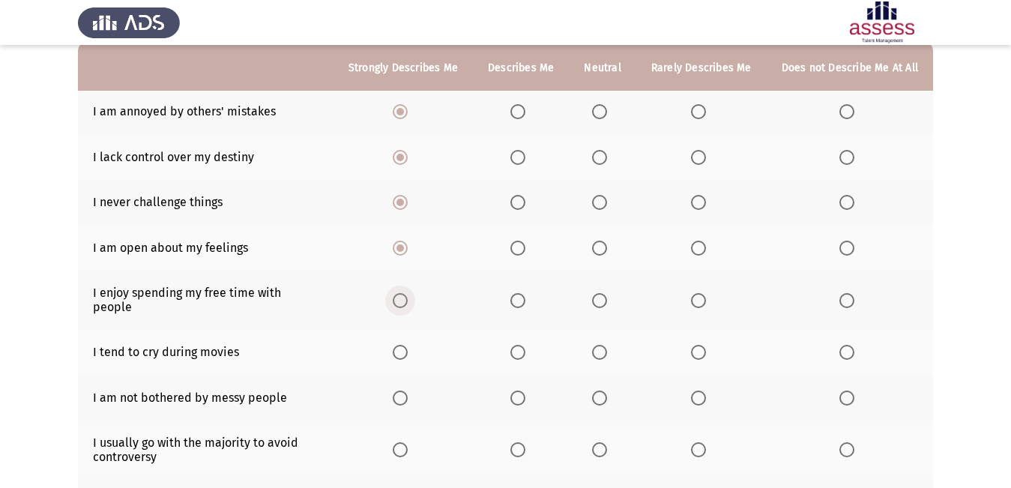
click at [408, 293] on span "Select an option" at bounding box center [400, 300] width 15 height 15
click at [408, 293] on input "Select an option" at bounding box center [400, 300] width 15 height 15
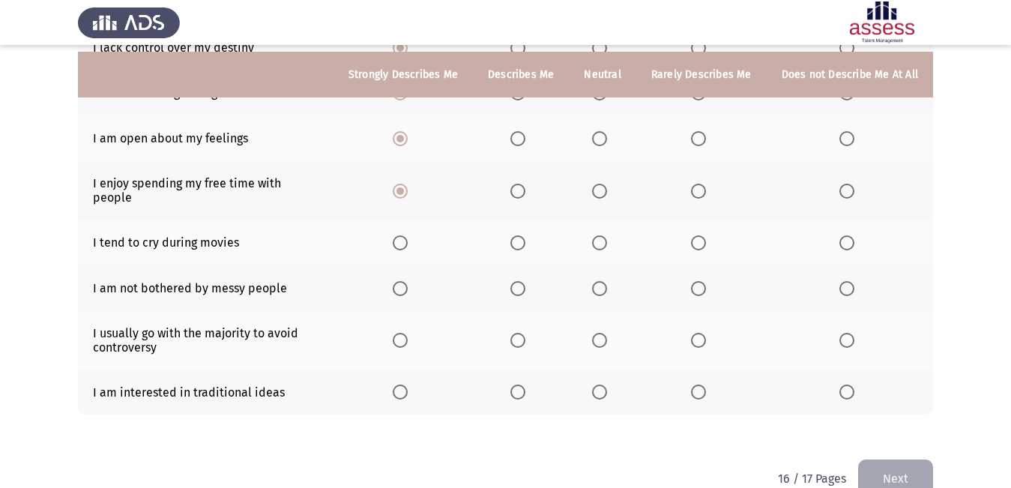
scroll to position [278, 0]
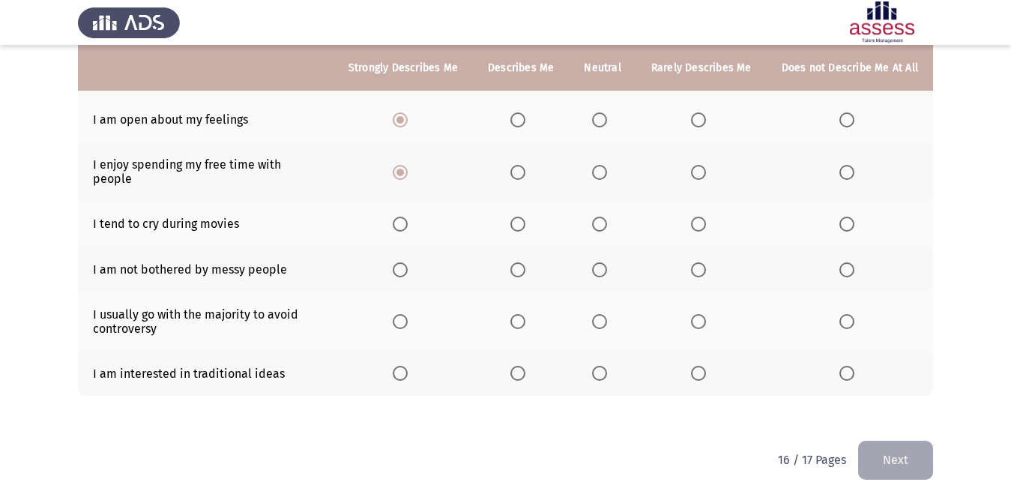
click at [607, 218] on span "Select an option" at bounding box center [599, 224] width 15 height 15
click at [607, 218] on input "Select an option" at bounding box center [599, 224] width 15 height 15
drag, startPoint x: 409, startPoint y: 253, endPoint x: 419, endPoint y: 256, distance: 10.4
click at [414, 262] on label "Select an option" at bounding box center [403, 269] width 21 height 15
click at [408, 262] on input "Select an option" at bounding box center [400, 269] width 15 height 15
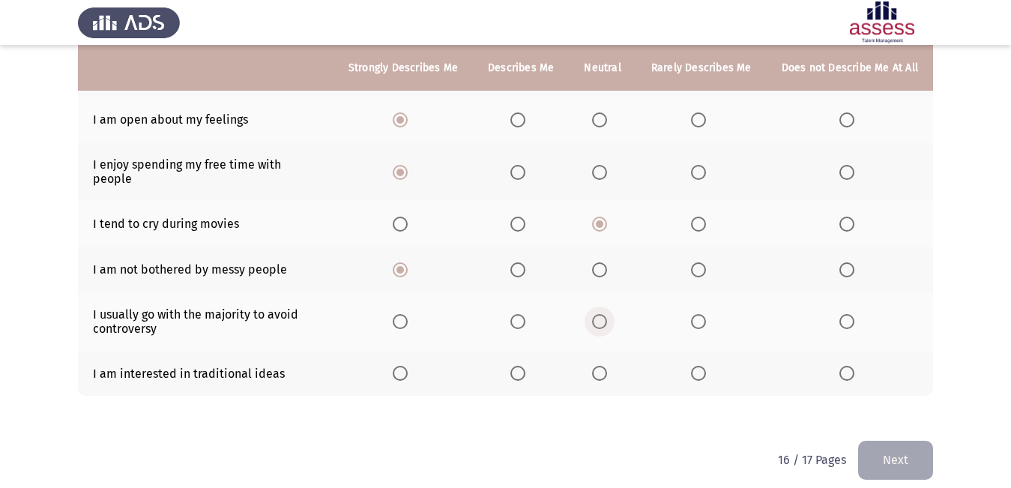
drag, startPoint x: 605, startPoint y: 307, endPoint x: 570, endPoint y: 307, distance: 35.2
click at [593, 303] on th at bounding box center [602, 321] width 67 height 58
drag, startPoint x: 414, startPoint y: 308, endPoint x: 401, endPoint y: 321, distance: 18.0
click at [404, 318] on th at bounding box center [403, 321] width 139 height 58
click at [408, 314] on span "Select an option" at bounding box center [400, 321] width 15 height 15
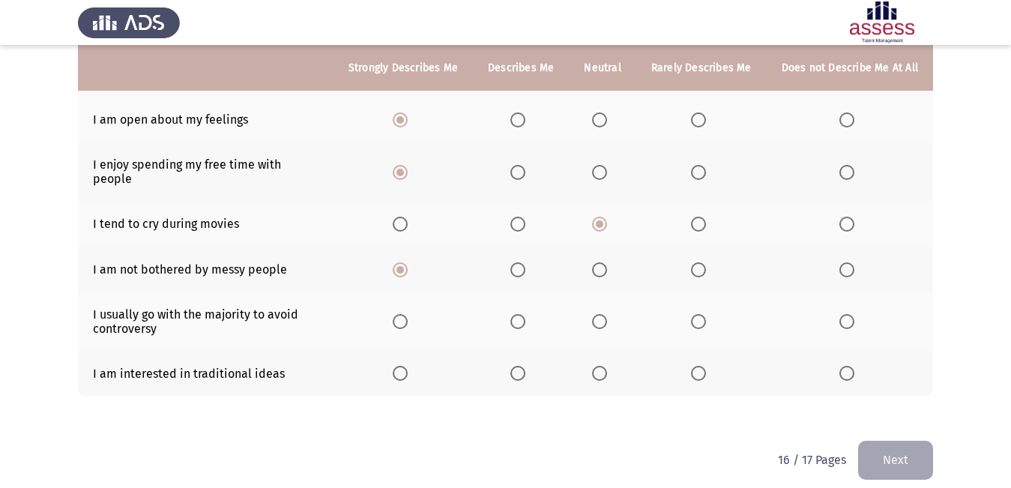
click at [408, 314] on input "Select an option" at bounding box center [400, 321] width 15 height 15
click at [408, 316] on span "Select an option" at bounding box center [400, 321] width 15 height 15
click at [408, 316] on input "Select an option" at bounding box center [400, 321] width 15 height 15
click at [394, 352] on th at bounding box center [403, 374] width 139 height 46
click at [403, 366] on mat-radio-button "Select an option" at bounding box center [403, 374] width 21 height 16
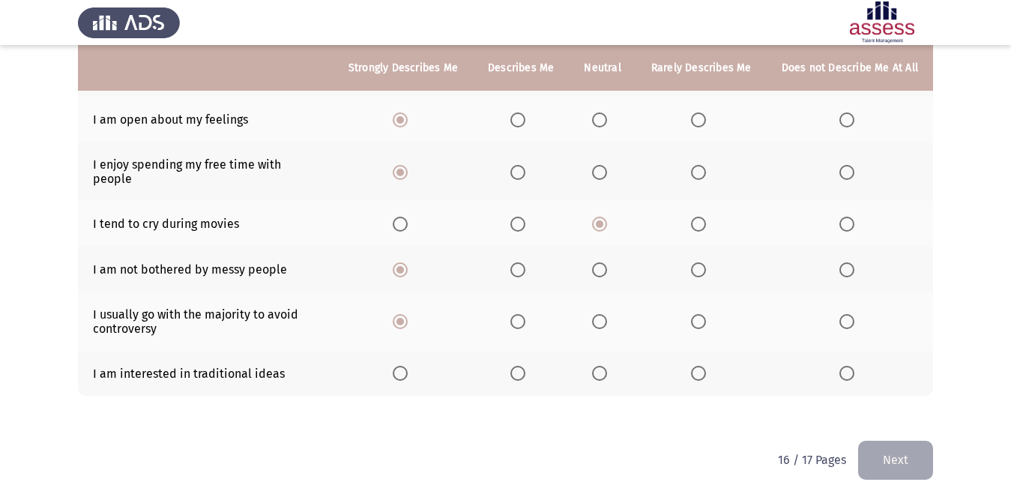
click at [408, 351] on th at bounding box center [403, 374] width 139 height 46
click at [402, 366] on span "Select an option" at bounding box center [400, 373] width 15 height 15
click at [402, 366] on input "Select an option" at bounding box center [400, 373] width 15 height 15
click at [910, 441] on button "Next" at bounding box center [895, 460] width 75 height 38
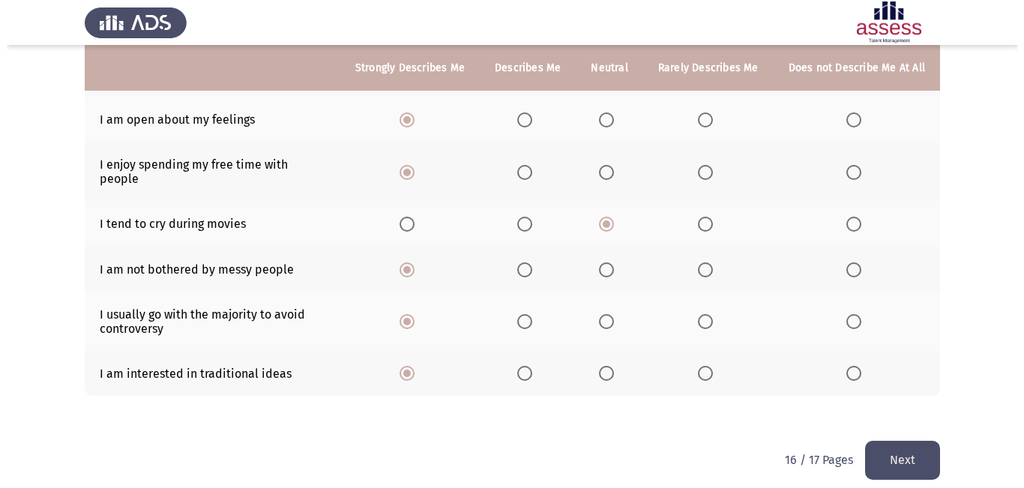
scroll to position [0, 0]
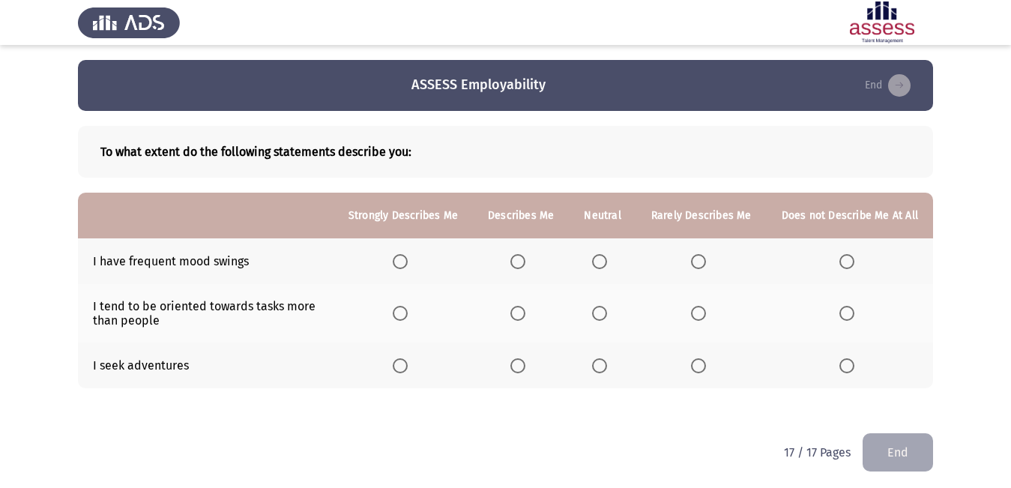
click at [395, 274] on th at bounding box center [403, 261] width 139 height 46
click at [408, 262] on span "Select an option" at bounding box center [400, 261] width 15 height 15
click at [408, 262] on input "Select an option" at bounding box center [400, 261] width 15 height 15
click at [408, 313] on span "Select an option" at bounding box center [400, 313] width 15 height 15
click at [408, 313] on input "Select an option" at bounding box center [400, 313] width 15 height 15
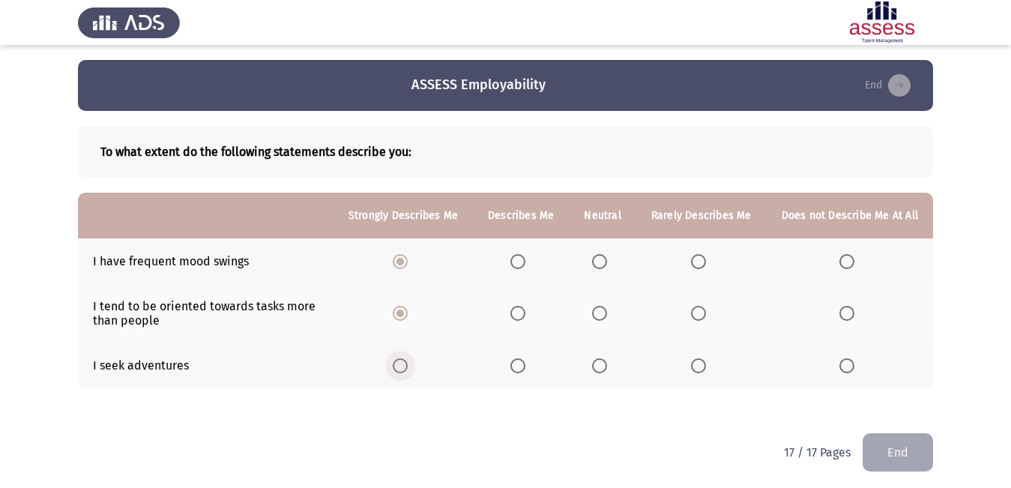
click at [406, 365] on span "Select an option" at bounding box center [400, 365] width 15 height 15
click at [406, 365] on input "Select an option" at bounding box center [400, 365] width 15 height 15
click at [884, 434] on button "End" at bounding box center [898, 452] width 70 height 38
